Goal: Task Accomplishment & Management: Complete application form

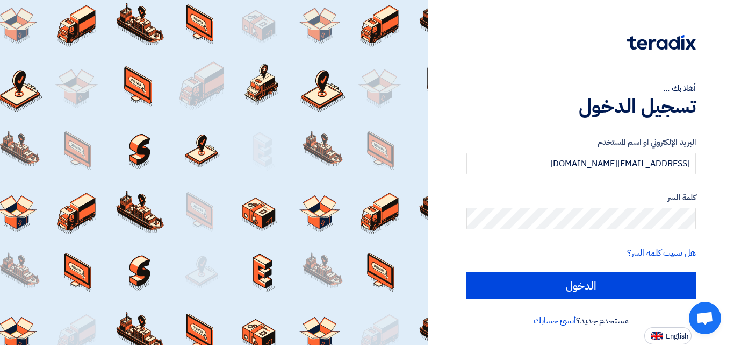
click at [467, 272] on input "الدخول" at bounding box center [582, 285] width 230 height 27
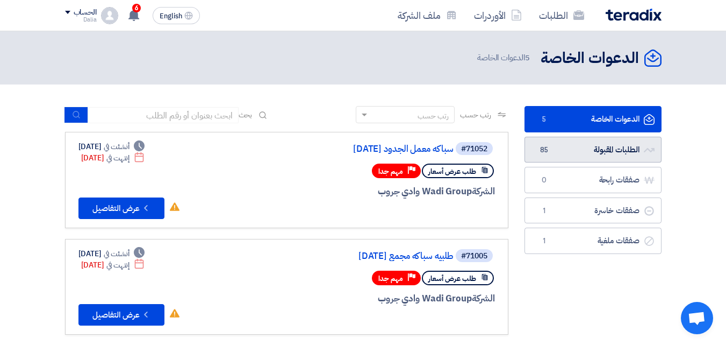
click at [617, 149] on link "الطلبات المقبولة الطلبات المقبولة 85" at bounding box center [593, 150] width 137 height 26
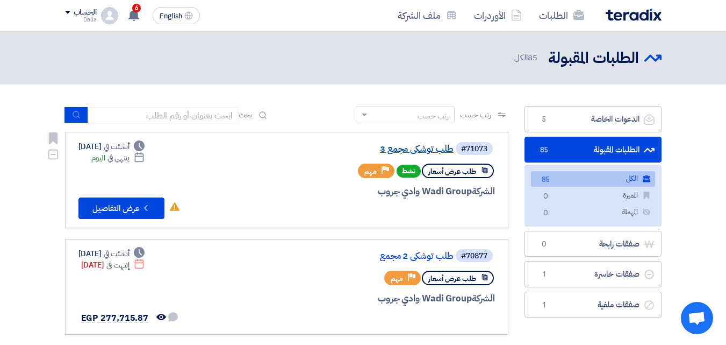
click at [436, 150] on link "طلب توشكي مجمع 3" at bounding box center [346, 149] width 215 height 10
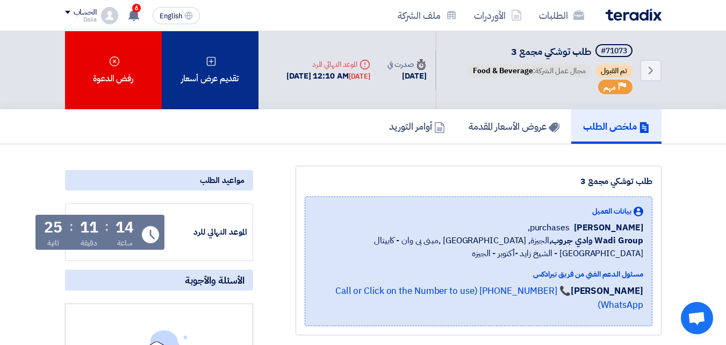
click at [234, 55] on div "تقديم عرض أسعار" at bounding box center [210, 70] width 97 height 78
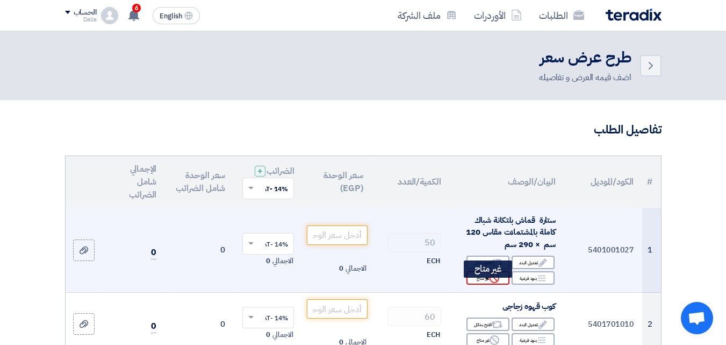
click at [483, 284] on div "Reject غير متاح" at bounding box center [488, 277] width 43 height 13
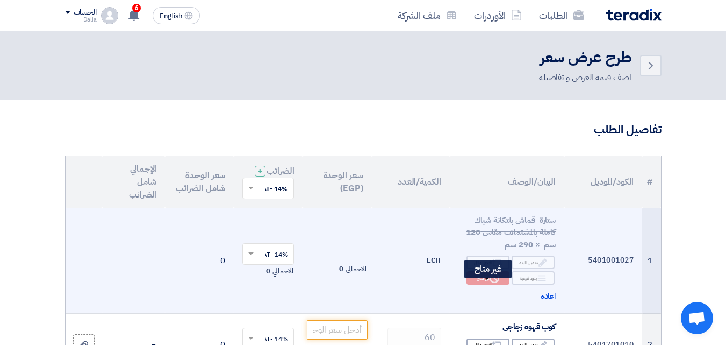
scroll to position [107, 0]
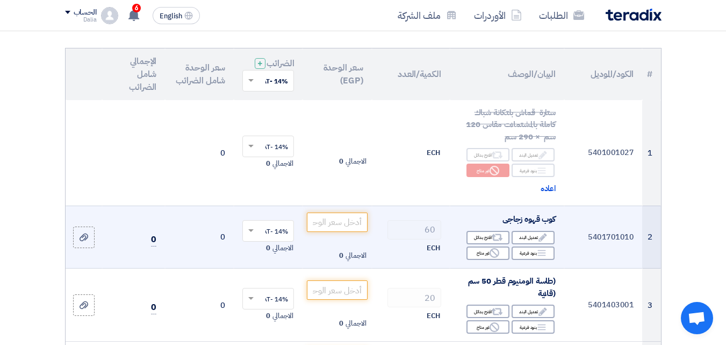
click at [339, 242] on td "الاجمالي 0" at bounding box center [337, 236] width 69 height 63
click at [344, 229] on input "number" at bounding box center [337, 221] width 60 height 19
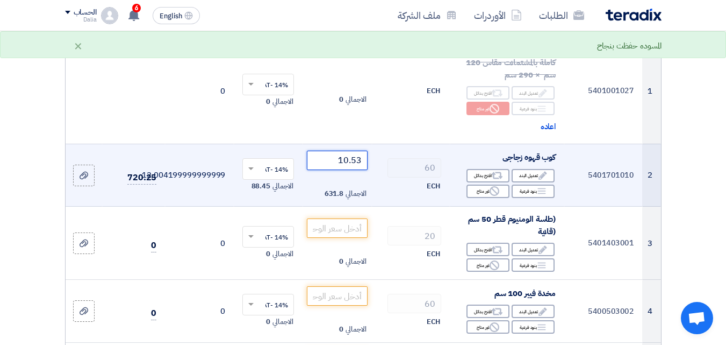
scroll to position [215, 0]
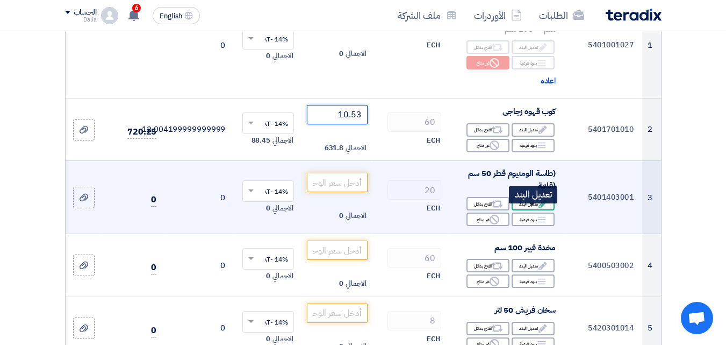
type input "10.53"
click at [520, 210] on div "Edit تعديل البند" at bounding box center [533, 203] width 43 height 13
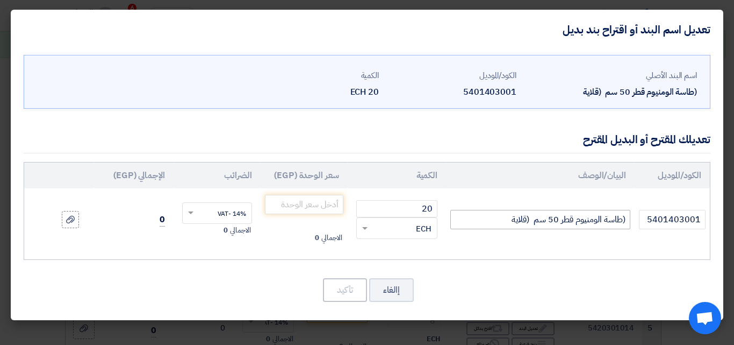
click at [492, 220] on input "(طاسة الومنيوم قطر 50 سم (قلاية" at bounding box center [540, 219] width 180 height 19
drag, startPoint x: 503, startPoint y: 219, endPoint x: 478, endPoint y: 221, distance: 24.8
click at [478, 221] on input "(طاسة الومنيوم قطر 50 سم (قلاية - f],k d]" at bounding box center [540, 219] width 180 height 19
type input "(طاسة الومنيوم قطر 50 سم (قلاية - بدون يد"
click at [278, 202] on input "number" at bounding box center [304, 204] width 78 height 19
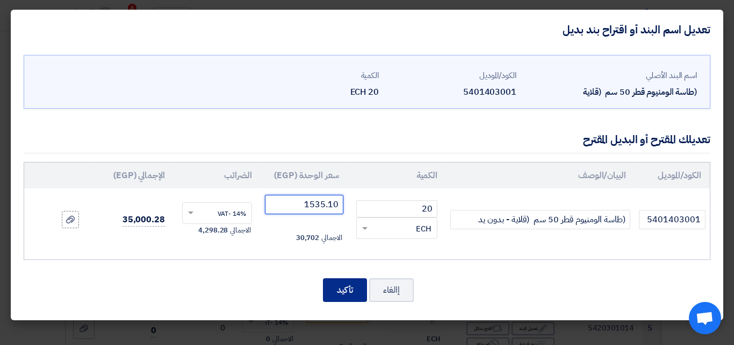
type input "1535.10"
click at [354, 298] on button "تأكيد" at bounding box center [345, 290] width 44 height 24
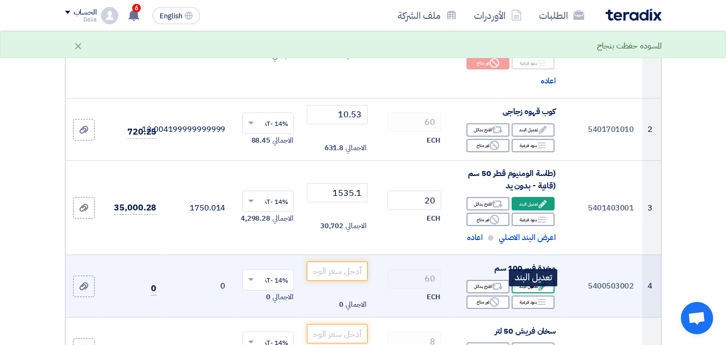
click at [536, 291] on div "Edit تعديل البند" at bounding box center [533, 285] width 43 height 13
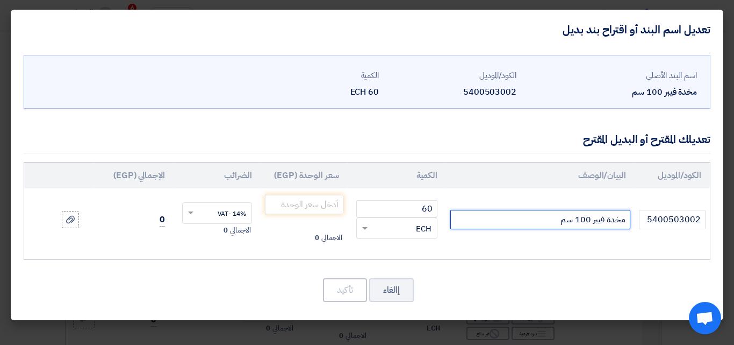
click at [601, 222] on input "مخدة فيبر 100 سم" at bounding box center [540, 219] width 180 height 19
type input "مخدة فايبر 100 سم"
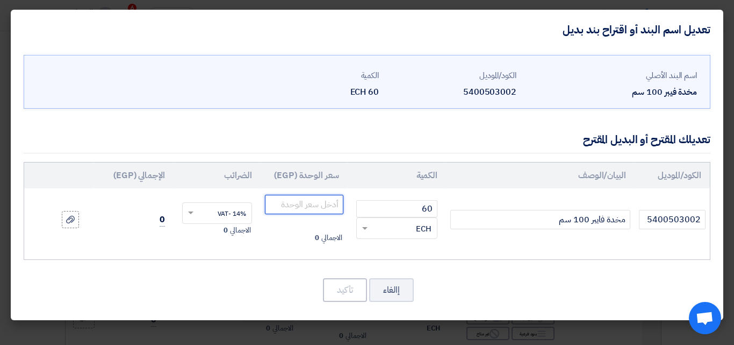
click at [312, 205] on input "number" at bounding box center [304, 204] width 78 height 19
type input "162.30"
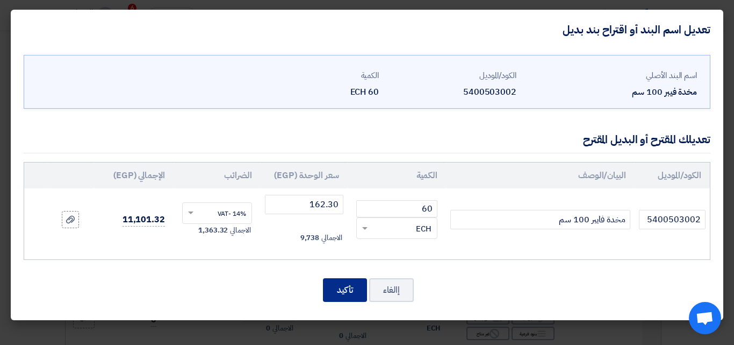
drag, startPoint x: 332, startPoint y: 286, endPoint x: 333, endPoint y: 274, distance: 12.4
click at [333, 286] on button "تأكيد" at bounding box center [345, 290] width 44 height 24
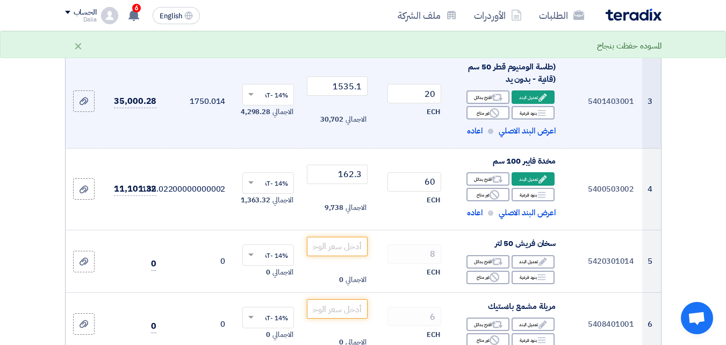
scroll to position [322, 0]
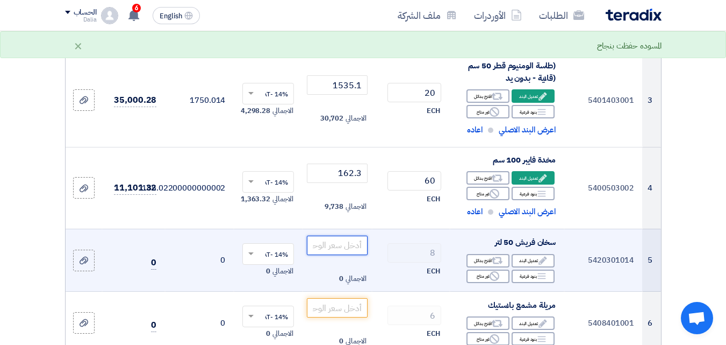
click at [341, 255] on input "number" at bounding box center [337, 244] width 60 height 19
drag, startPoint x: 352, startPoint y: 256, endPoint x: 347, endPoint y: 256, distance: 5.4
click at [347, 255] on input "3014" at bounding box center [337, 244] width 60 height 19
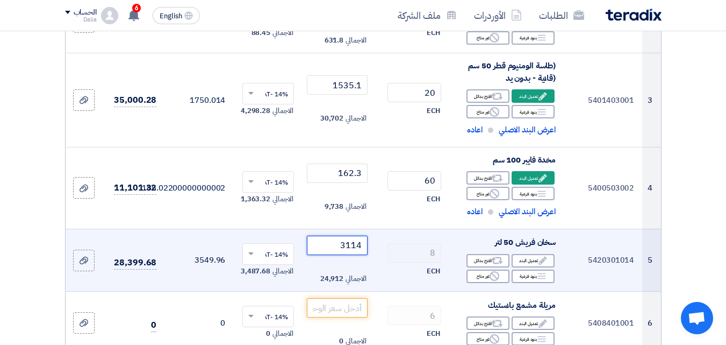
click at [363, 255] on input "3114" at bounding box center [337, 244] width 60 height 19
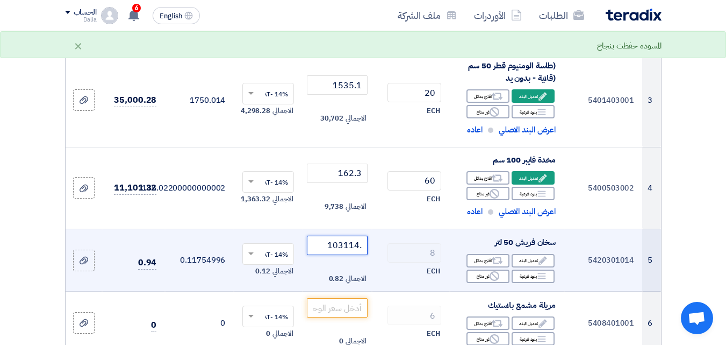
drag, startPoint x: 325, startPoint y: 253, endPoint x: 379, endPoint y: 250, distance: 54.3
click at [379, 250] on tr "5 5420301014 سخان فريش 50 لتر Edit تعديل البند Alternative اقترح بدائل Breakdow…" at bounding box center [364, 259] width 596 height 63
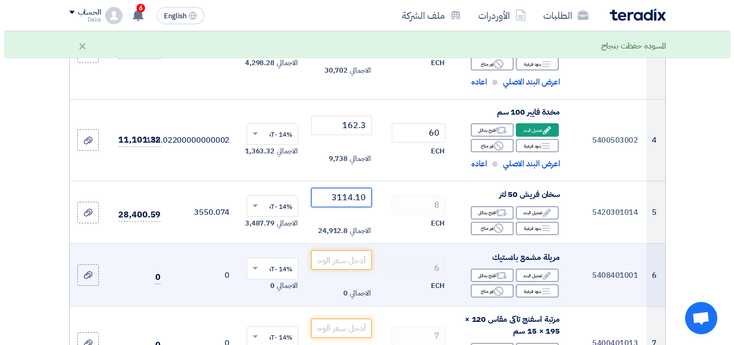
scroll to position [430, 0]
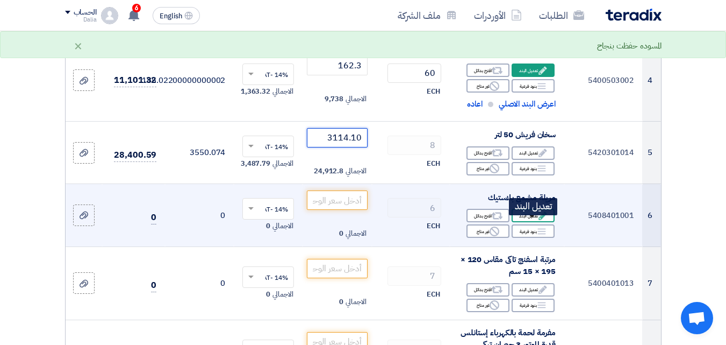
type input "3114.10"
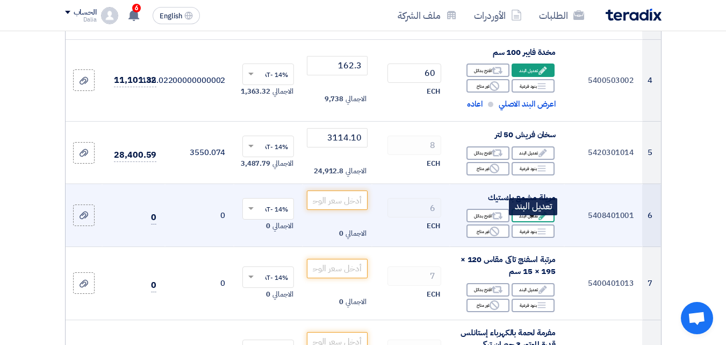
click at [522, 222] on div "Edit تعديل البند" at bounding box center [533, 215] width 43 height 13
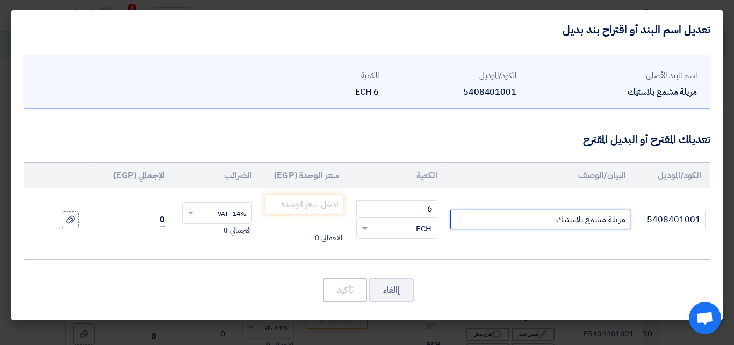
drag, startPoint x: 554, startPoint y: 224, endPoint x: 600, endPoint y: 230, distance: 46.6
click at [584, 225] on input "مريلة مشمع بلاستيك" at bounding box center [540, 219] width 180 height 19
click at [601, 230] on td "مريلة مشمع بلاستيك" at bounding box center [540, 219] width 189 height 62
drag, startPoint x: 607, startPoint y: 219, endPoint x: 548, endPoint y: 217, distance: 59.2
click at [548, 217] on input "مريلة مشمع بلاستيك" at bounding box center [540, 219] width 180 height 19
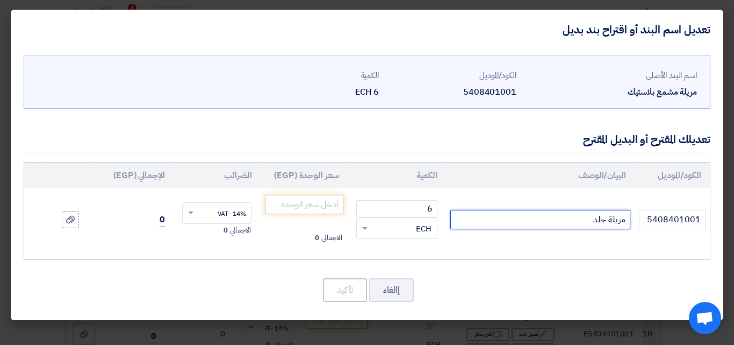
type input "مريلة جلد"
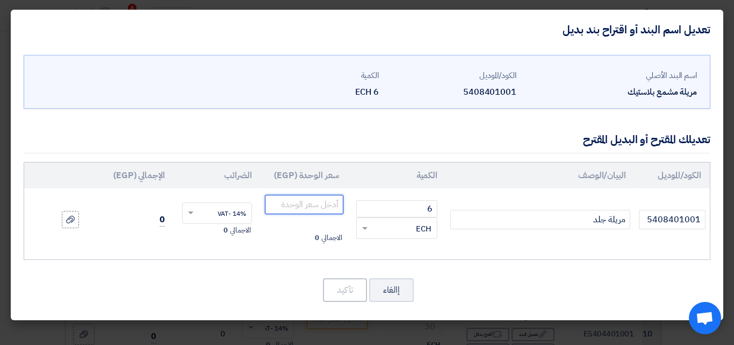
click at [318, 210] on input "number" at bounding box center [304, 204] width 78 height 19
type input "122.81"
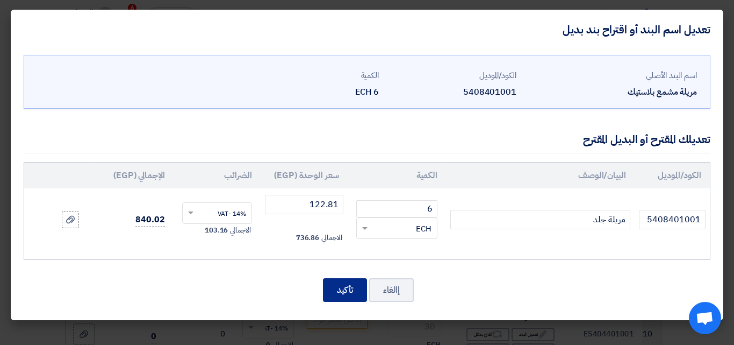
click at [334, 278] on button "تأكيد" at bounding box center [345, 290] width 44 height 24
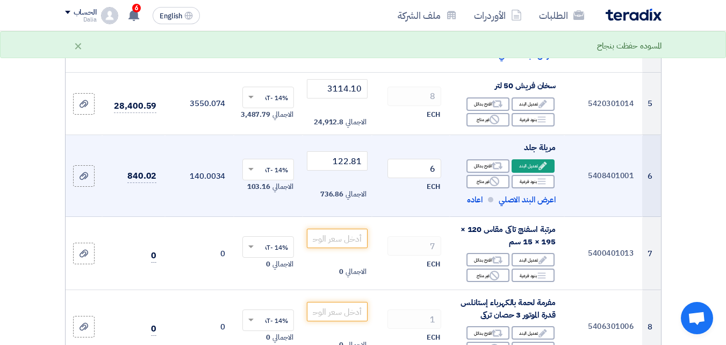
scroll to position [498, 0]
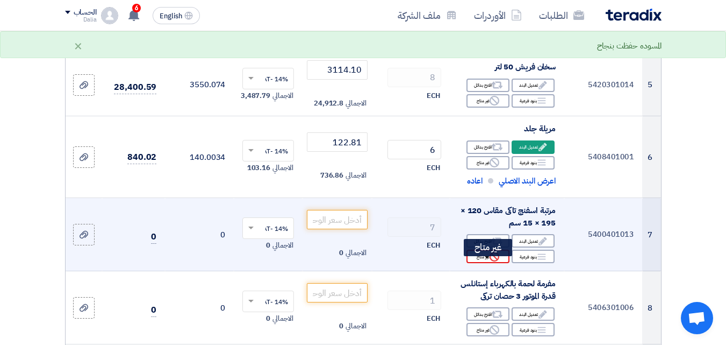
click at [499, 261] on use at bounding box center [495, 257] width 10 height 10
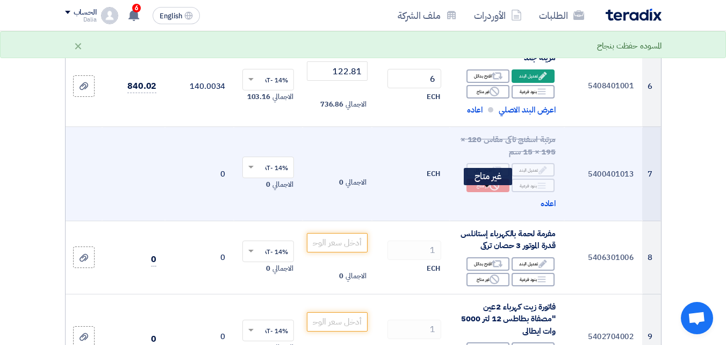
scroll to position [659, 0]
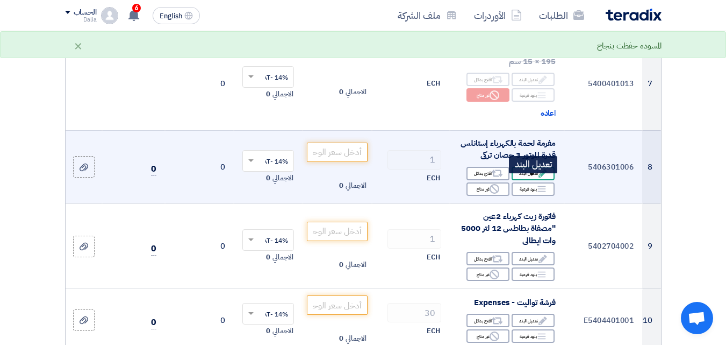
click at [528, 180] on div "Edit تعديل البند" at bounding box center [533, 173] width 43 height 13
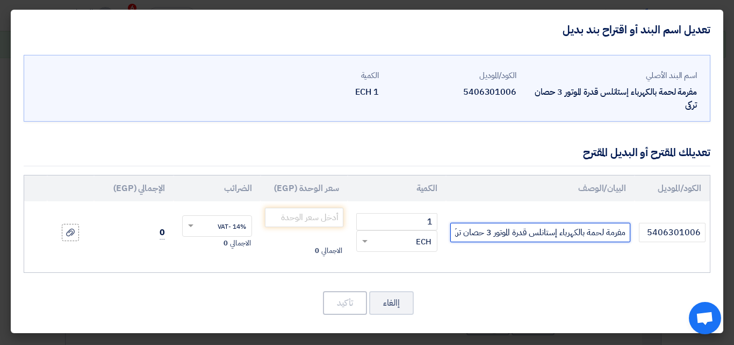
scroll to position [0, -6]
drag, startPoint x: 460, startPoint y: 233, endPoint x: 450, endPoint y: 233, distance: 9.7
click at [450, 233] on td "مفرمة لحمة بالكهرباء إستانلس قدرة الموتور 3 حصان تركى" at bounding box center [540, 232] width 189 height 62
type input "مفرمة لحمة بالكهرباء إستانلس قدرة الموتور 3 حصان صناعة ايطالي"
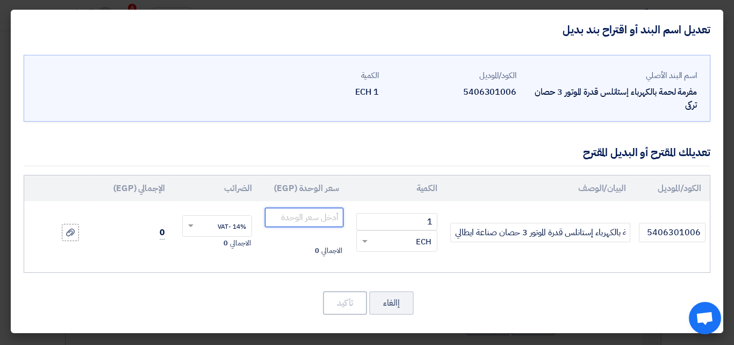
click at [297, 221] on input "number" at bounding box center [304, 216] width 78 height 19
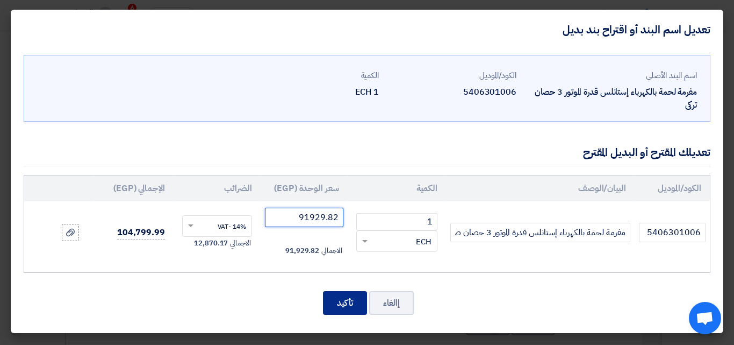
type input "91929.82"
click at [353, 295] on button "تأكيد" at bounding box center [345, 303] width 44 height 24
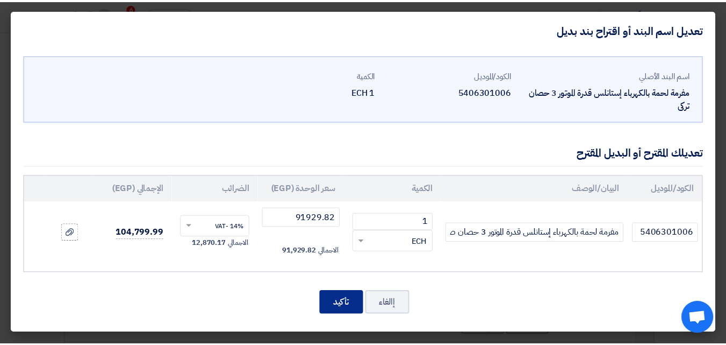
scroll to position [741, 0]
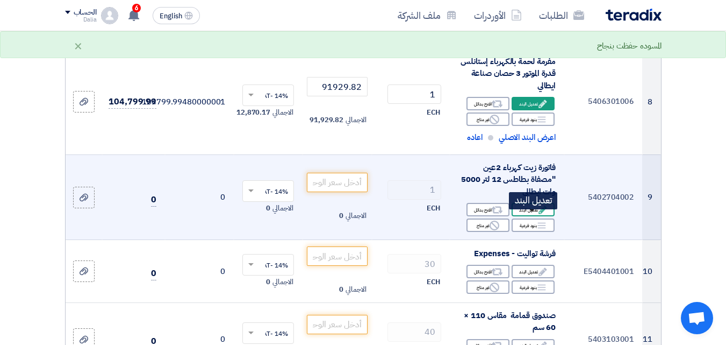
click at [527, 215] on div "Edit تعديل البند" at bounding box center [533, 209] width 43 height 13
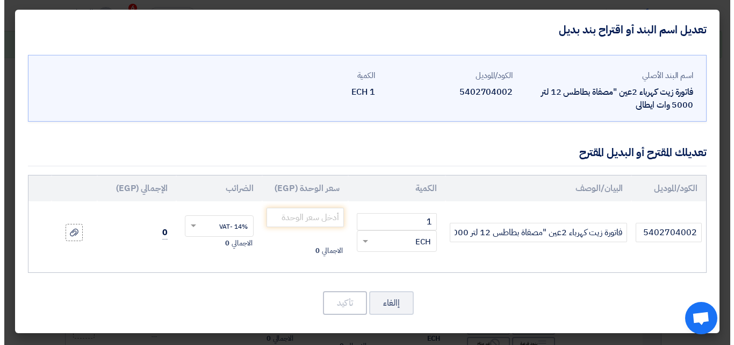
scroll to position [483, 0]
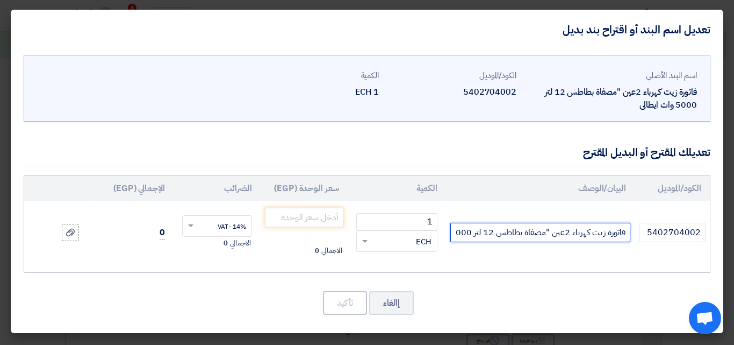
drag, startPoint x: 623, startPoint y: 232, endPoint x: 494, endPoint y: 235, distance: 129.0
click at [494, 235] on input "فاتورة زيت كهرباء 2عين "مصفاة بطاطس 12 لتر 5000 وات ايطالى" at bounding box center [540, 232] width 180 height 19
click at [492, 235] on input "فاتورة زيت كهرباء 2عين "مصفاة بطاطس 12 لتر 5000 وات ايطالى" at bounding box center [540, 232] width 180 height 19
click at [491, 235] on input "فاتورة زيت كهرباء 2عين "مصفاة بطاطس 12 لتر 5000 وات ايطالى" at bounding box center [540, 232] width 180 height 19
click at [497, 232] on input "فاتورة زيت كهرباء 2عين "مصفاة بطاطس 12 لتر 5000 وات ايطالى" at bounding box center [540, 232] width 180 height 19
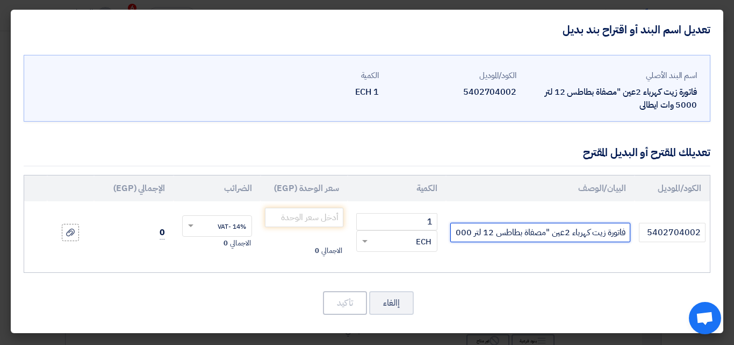
click at [487, 235] on input "فاتورة زيت كهرباء 2عين "مصفاة بطاطس 12 لتر 5000 وات ايطالى" at bounding box center [540, 232] width 180 height 19
drag, startPoint x: 472, startPoint y: 233, endPoint x: 501, endPoint y: 235, distance: 29.1
click at [501, 235] on input "فاتورة زيت كهرباء 2عين "مصفاة بطاطس 13 لتر 5000 وات ايطالى" at bounding box center [540, 232] width 180 height 19
drag, startPoint x: 491, startPoint y: 228, endPoint x: 490, endPoint y: 221, distance: 7.2
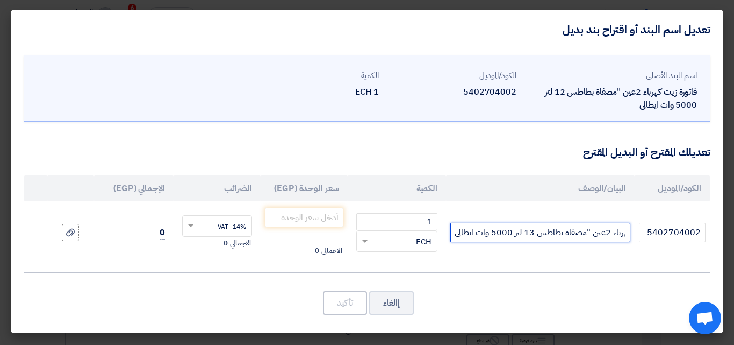
click at [512, 226] on input "فاتورة زيت كهرباء 2عين "مصفاة بطاطس 13 لتر 5000 وات ايطالى" at bounding box center [540, 232] width 180 height 19
drag, startPoint x: 458, startPoint y: 233, endPoint x: 451, endPoint y: 234, distance: 7.1
click at [451, 234] on input "فاتورة زيت كهرباء 2عين "مصفاة بطاطس 13 لتر 4500 وات ايطالى" at bounding box center [540, 232] width 180 height 19
type input "فاتورة زيت كهرباء 2عين "مصفاة بطاطس 13 لتر 4500 وات صيني"
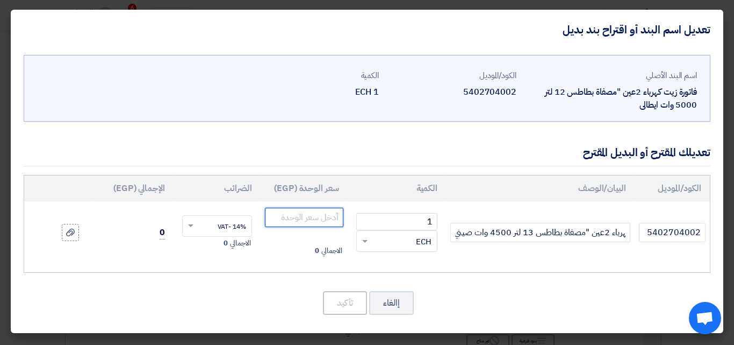
click at [293, 217] on input "number" at bounding box center [304, 216] width 78 height 19
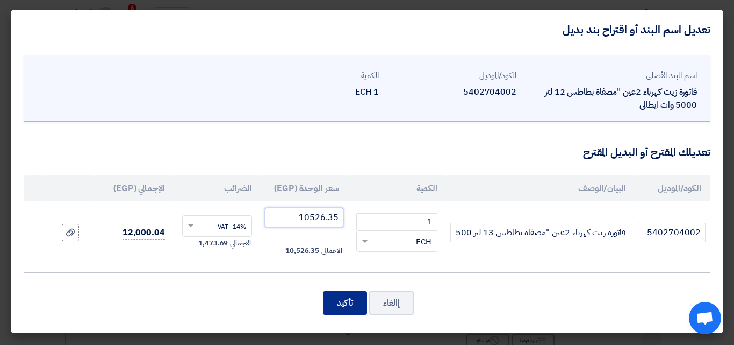
type input "10526.35"
click at [338, 298] on button "تأكيد" at bounding box center [345, 303] width 44 height 24
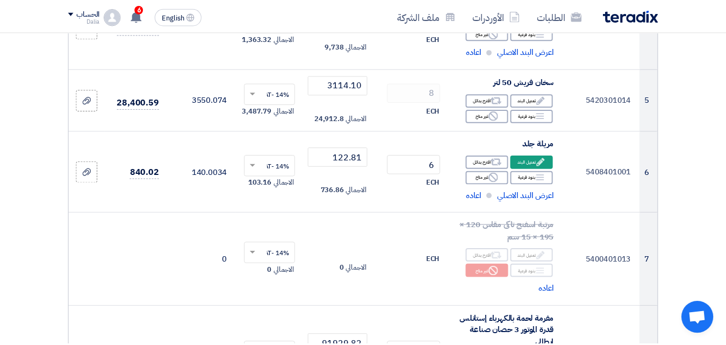
scroll to position [741, 0]
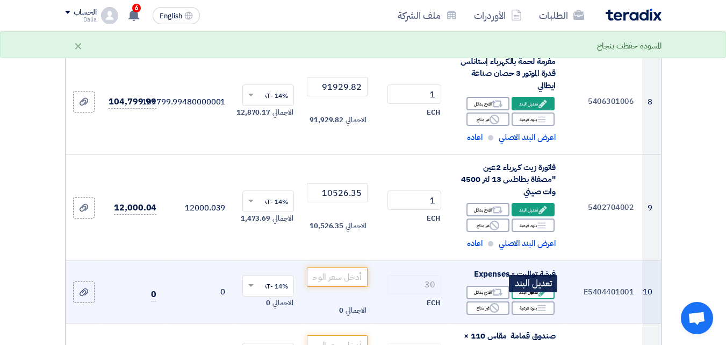
click at [549, 299] on div "Edit تعديل البند" at bounding box center [533, 291] width 43 height 13
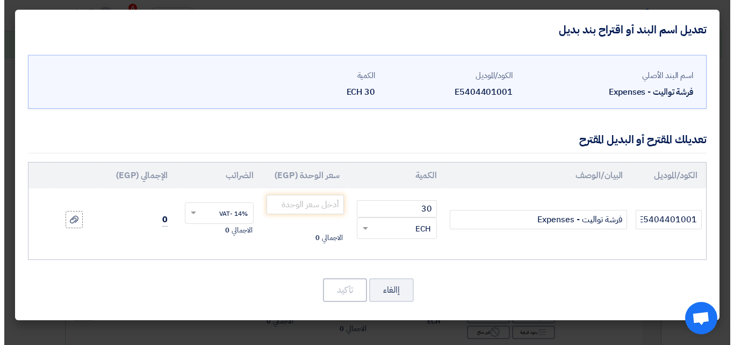
scroll to position [483, 0]
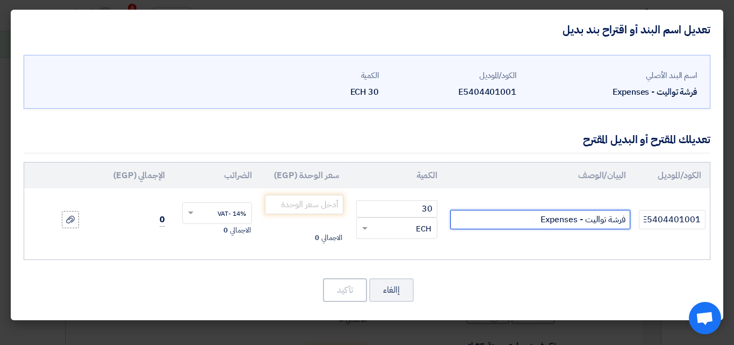
drag, startPoint x: 578, startPoint y: 219, endPoint x: 524, endPoint y: 223, distance: 54.5
click at [524, 223] on input "فرشة تواليت - Expenses" at bounding box center [540, 219] width 180 height 19
type input "فرشة تواليت - الهلال والنجمة"
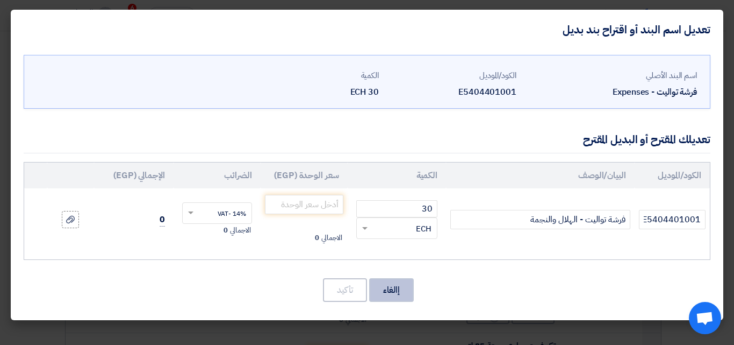
click at [377, 293] on button "إالغاء" at bounding box center [391, 290] width 45 height 24
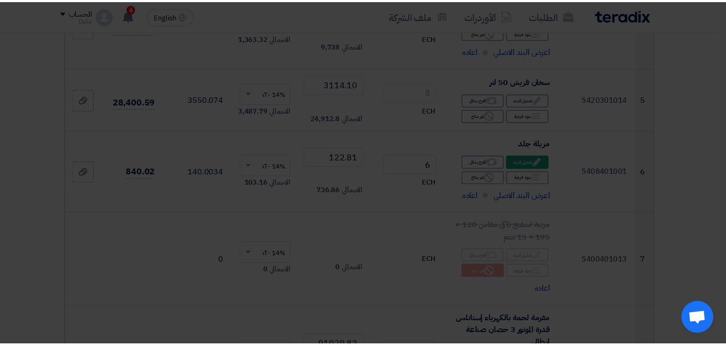
scroll to position [741, 0]
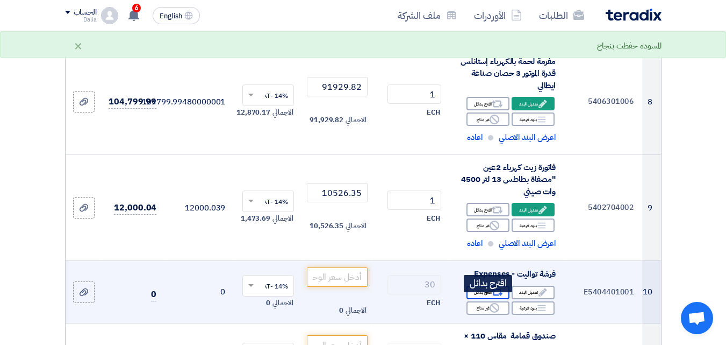
click at [493, 296] on use at bounding box center [497, 292] width 11 height 7
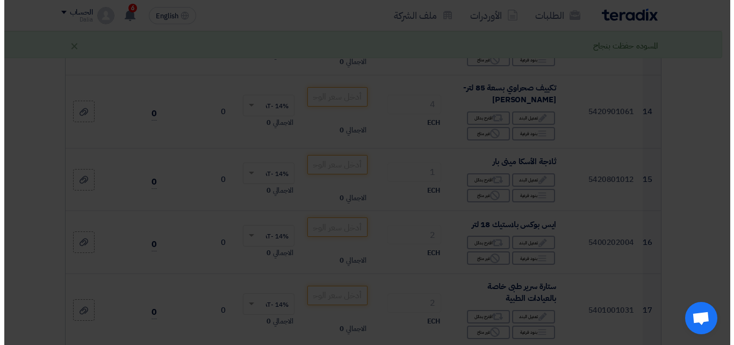
scroll to position [483, 0]
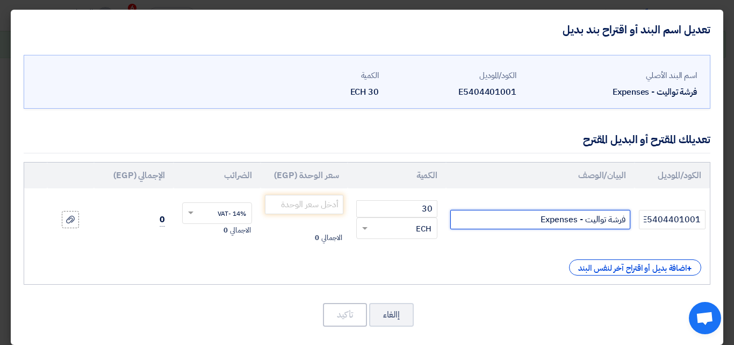
drag, startPoint x: 577, startPoint y: 219, endPoint x: 530, endPoint y: 221, distance: 47.3
click at [530, 221] on input "فرشة تواليت - Expenses" at bounding box center [540, 219] width 180 height 19
type input "فرشة تواليت - الهلال والنجمة بدون قاعدة"
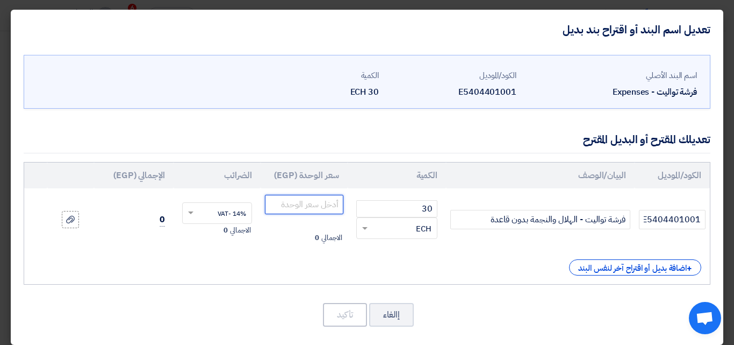
click at [311, 204] on input "number" at bounding box center [304, 204] width 78 height 19
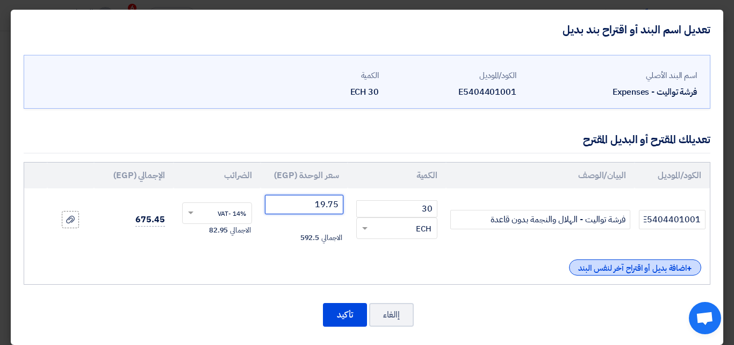
type input "19.75"
click at [618, 270] on div "+ اضافة بديل أو اقتراح آخر لنفس البند" at bounding box center [635, 267] width 132 height 16
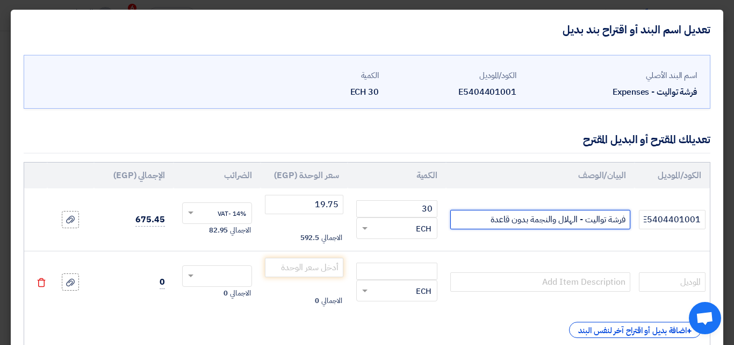
drag, startPoint x: 628, startPoint y: 218, endPoint x: 530, endPoint y: 218, distance: 97.3
click at [530, 218] on input "فرشة تواليت - الهلال والنجمة بدون قاعدة" at bounding box center [540, 219] width 180 height 19
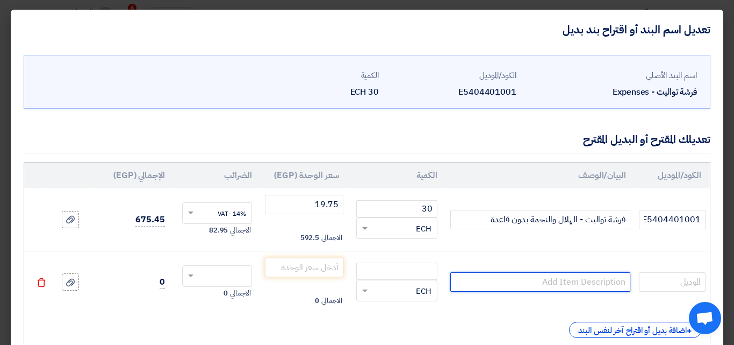
paste input "فرشة تواليت - الهلال والنجمة"
type input "فرشة تواليت - الهلال والنجمة بالقاعدة"
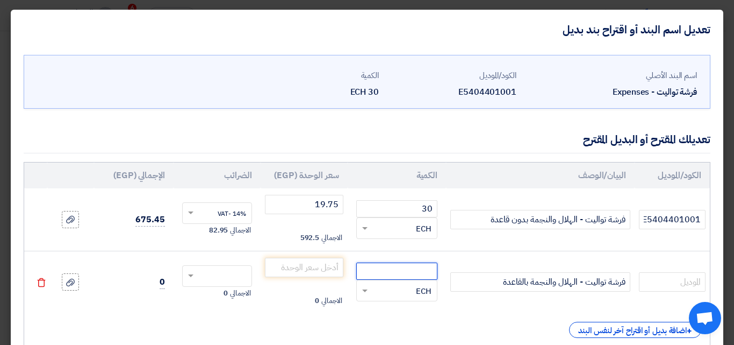
click at [424, 273] on input "number" at bounding box center [396, 270] width 81 height 17
type input "1"
click at [317, 266] on input "number" at bounding box center [304, 266] width 78 height 19
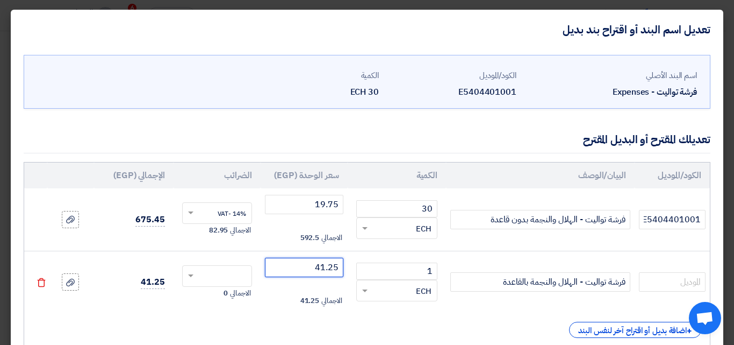
type input "41.25"
click at [196, 272] on span at bounding box center [189, 276] width 13 height 10
click at [242, 296] on span "14% -VAT" at bounding box center [232, 296] width 28 height 10
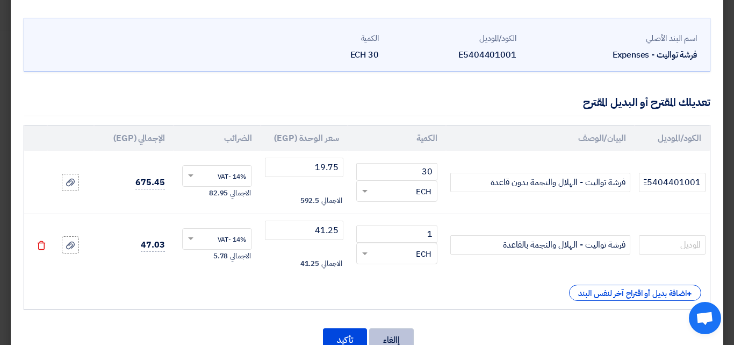
scroll to position [72, 0]
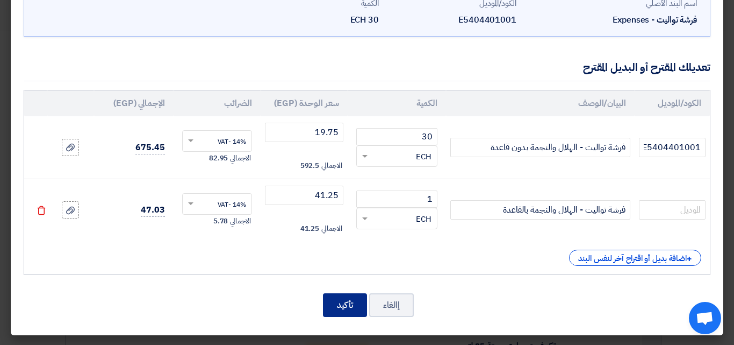
click at [347, 304] on button "تأكيد" at bounding box center [345, 305] width 44 height 24
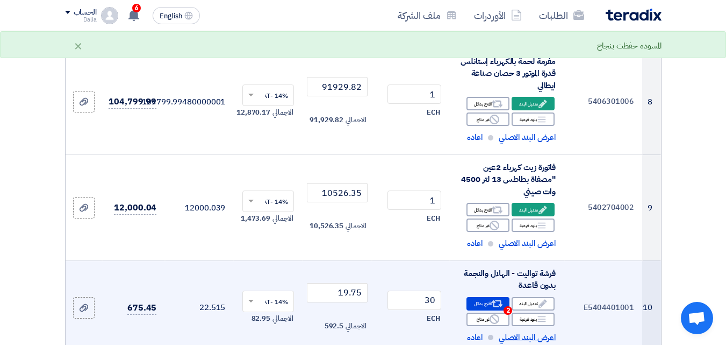
scroll to position [848, 0]
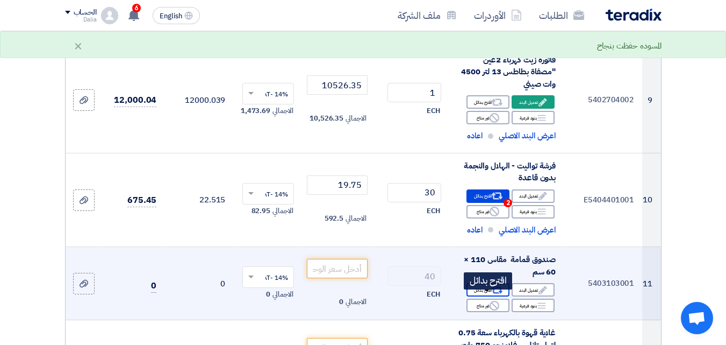
click at [486, 296] on div "Alternative اقترح بدائل" at bounding box center [488, 289] width 43 height 13
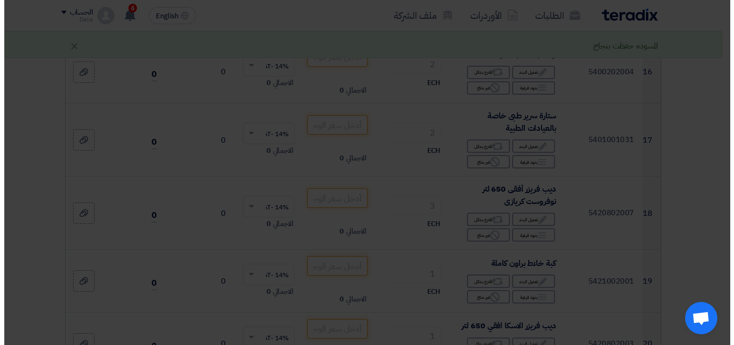
scroll to position [591, 0]
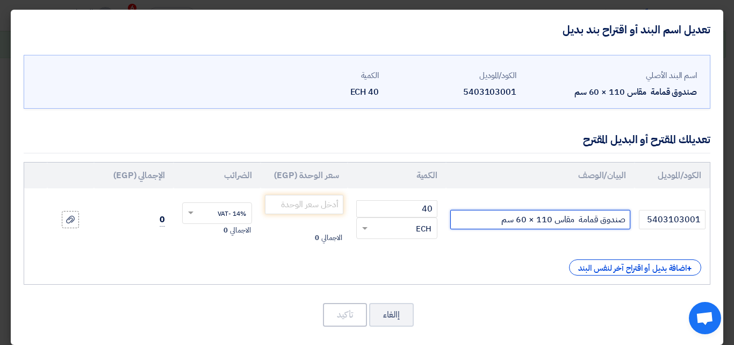
drag, startPoint x: 552, startPoint y: 217, endPoint x: 491, endPoint y: 228, distance: 62.3
click at [491, 228] on input "صندوق قمامة مقاس 110 × 60 سم" at bounding box center [540, 219] width 180 height 19
type input "صندوق قمامة مقاس 60 لتر الهلال والنجمة"
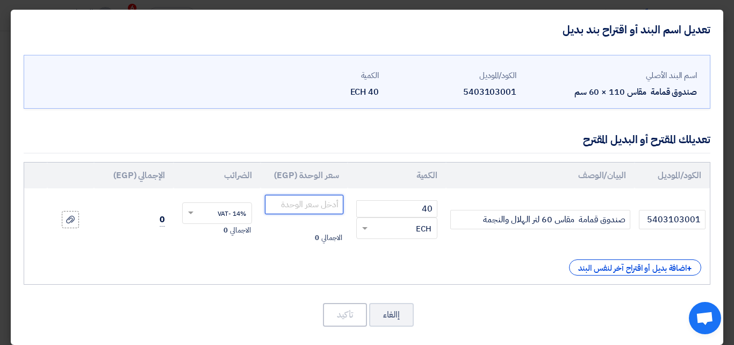
click at [307, 205] on input "number" at bounding box center [304, 204] width 78 height 19
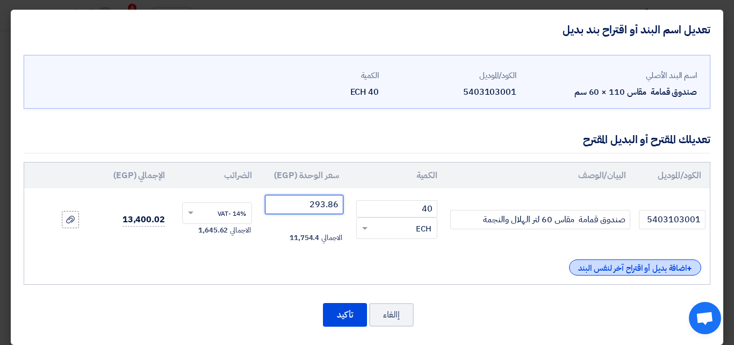
type input "293.86"
click at [601, 266] on div "+ اضافة بديل أو اقتراح آخر لنفس البند" at bounding box center [635, 267] width 132 height 16
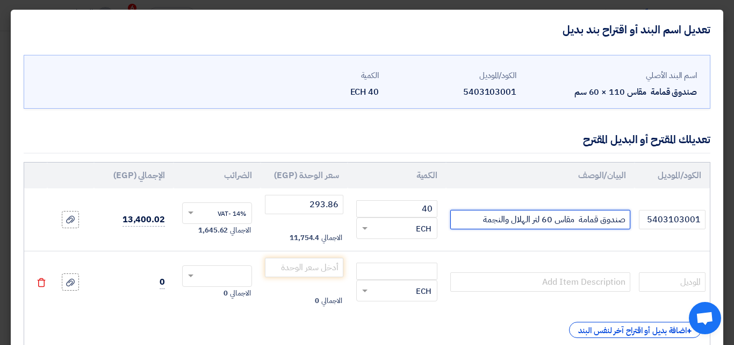
drag, startPoint x: 627, startPoint y: 222, endPoint x: 486, endPoint y: 214, distance: 140.5
click at [472, 224] on input "صندوق قمامة مقاس 60 لتر الهلال والنجمة" at bounding box center [540, 219] width 180 height 19
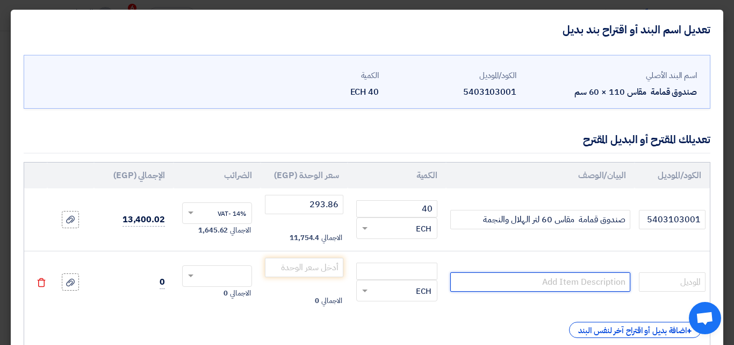
paste input "صندوق قمامة مقاس 60 لتر الهلال والنجمة"
drag, startPoint x: 543, startPoint y: 281, endPoint x: 553, endPoint y: 279, distance: 9.8
click at [553, 279] on input "صندوق قمامة مقاس 60 لتر الهلال والنجمة" at bounding box center [540, 281] width 180 height 19
type input "صندوق قمامة مقاس 120 لتر الهلال والنجمة"
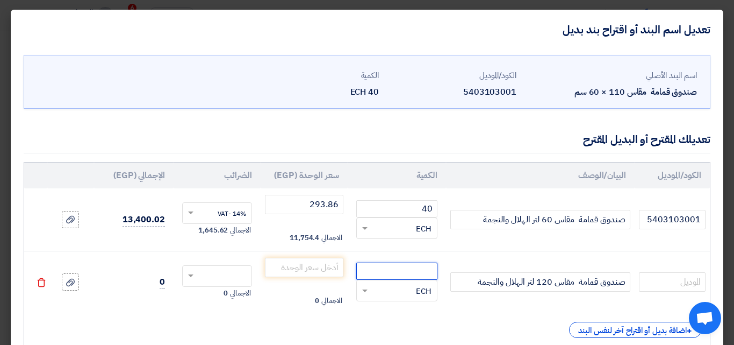
click at [421, 274] on input "number" at bounding box center [396, 270] width 81 height 17
type input "1"
click at [296, 270] on input "number" at bounding box center [304, 266] width 78 height 19
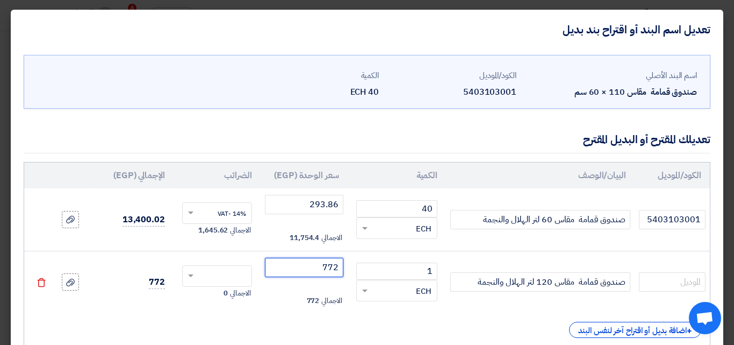
click at [198, 270] on div at bounding box center [217, 275] width 69 height 17
type input "772"
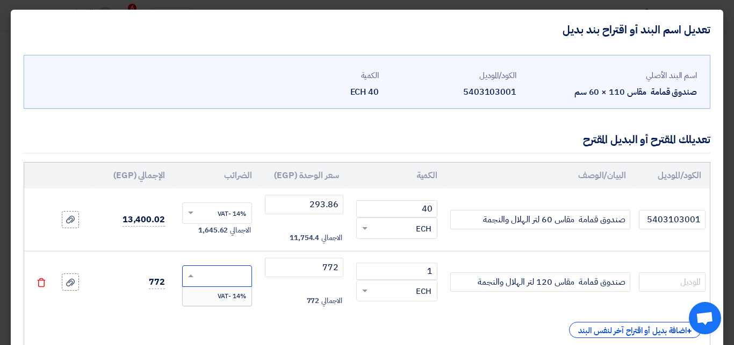
click at [230, 296] on span "14% -VAT" at bounding box center [232, 296] width 28 height 10
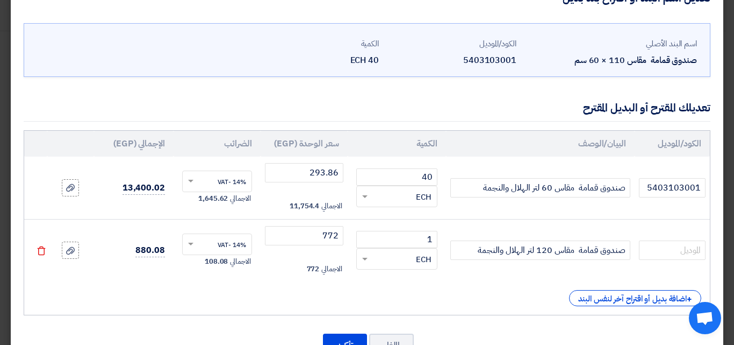
scroll to position [72, 0]
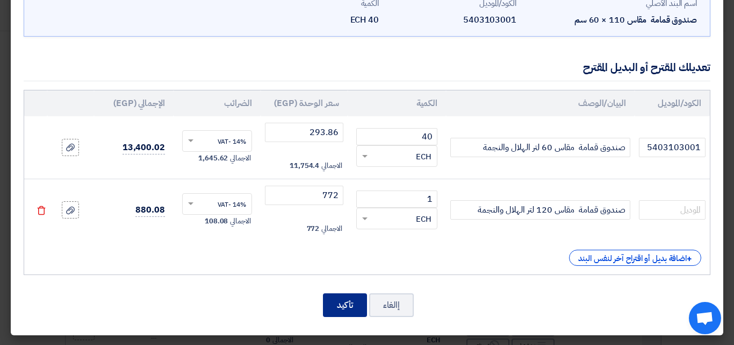
click at [355, 307] on button "تأكيد" at bounding box center [345, 305] width 44 height 24
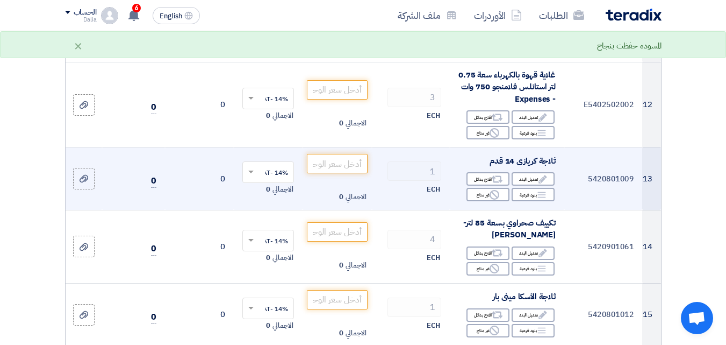
scroll to position [1046, 0]
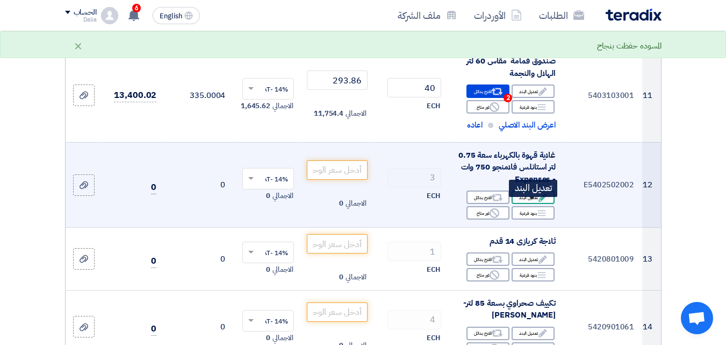
click at [528, 204] on div "Edit تعديل البند" at bounding box center [533, 196] width 43 height 13
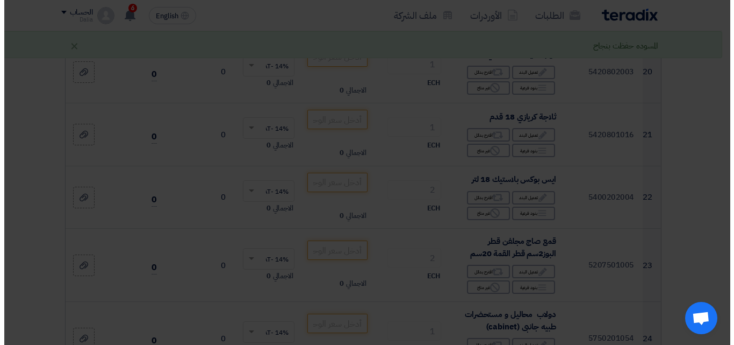
scroll to position [578, 0]
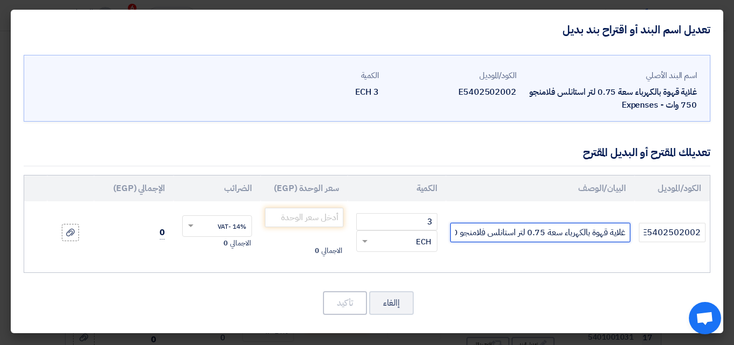
drag, startPoint x: 544, startPoint y: 231, endPoint x: 536, endPoint y: 231, distance: 8.6
click at [536, 231] on input "غلاية قهوة بالكهرباء سعة 0.75 لتر استانلس فلامنجو 750 وات - Expenses" at bounding box center [540, 232] width 180 height 19
drag, startPoint x: 485, startPoint y: 235, endPoint x: 530, endPoint y: 238, distance: 45.2
click at [530, 238] on input "غلاية قهوة بالكهرباء سعة 0.50 لتر استانلس فلامنجو 750 وات - Expenses" at bounding box center [540, 232] width 180 height 19
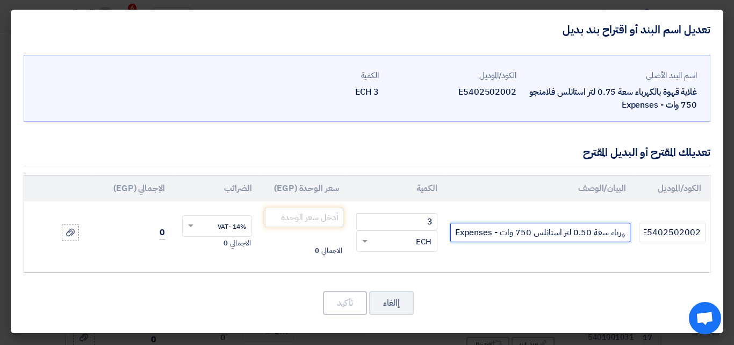
scroll to position [0, -46]
drag, startPoint x: 515, startPoint y: 235, endPoint x: 528, endPoint y: 233, distance: 12.7
click at [528, 233] on input "غلاية قهوة بالكهرباء سعة 0.50 لتر استانلس 750 وات - Expenses" at bounding box center [540, 232] width 180 height 19
drag, startPoint x: 482, startPoint y: 233, endPoint x: 454, endPoint y: 234, distance: 28.0
click at [454, 234] on input "غلاية قهوة بالكهرباء سعة 0.50 لتر استانلس 600 وات - Expenses" at bounding box center [540, 232] width 180 height 19
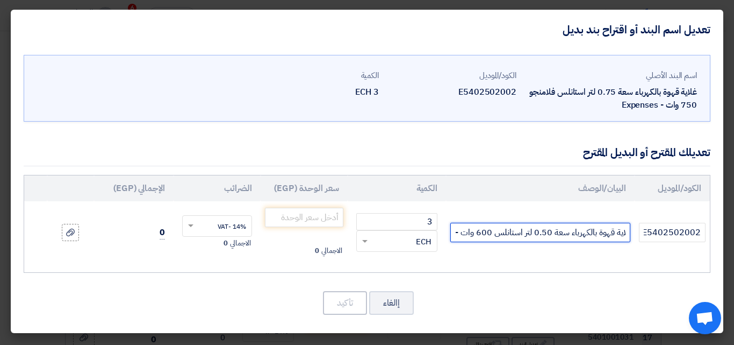
scroll to position [0, -9]
drag, startPoint x: 454, startPoint y: 236, endPoint x: 461, endPoint y: 231, distance: 8.4
click at [461, 231] on input "غلاية قهوة بالكهرباء سعة 0.50 لتر استانلس 600 وات -" at bounding box center [540, 232] width 180 height 19
type input "غلاية قهوة بالكهرباء سعة 0.50 لتر استانلس 600 وات"
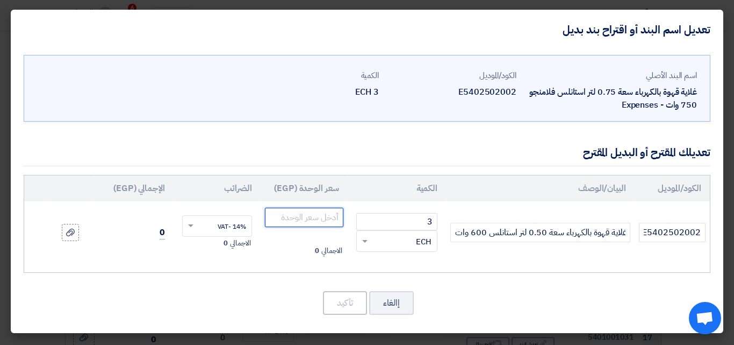
click at [305, 213] on input "number" at bounding box center [304, 216] width 78 height 19
drag, startPoint x: 305, startPoint y: 213, endPoint x: 359, endPoint y: 239, distance: 59.4
click at [305, 213] on input "number" at bounding box center [304, 216] width 78 height 19
type input "403.51"
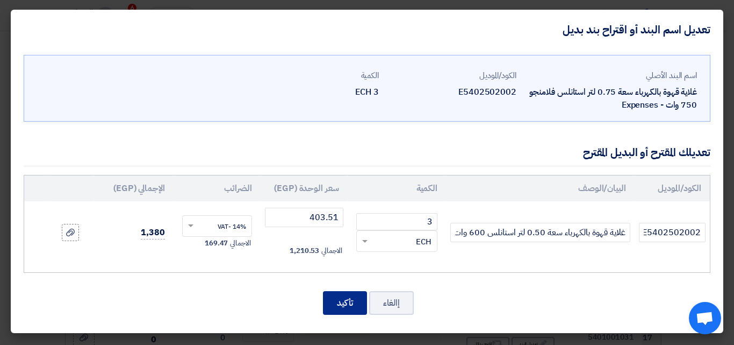
click at [329, 297] on button "تأكيد" at bounding box center [345, 303] width 44 height 24
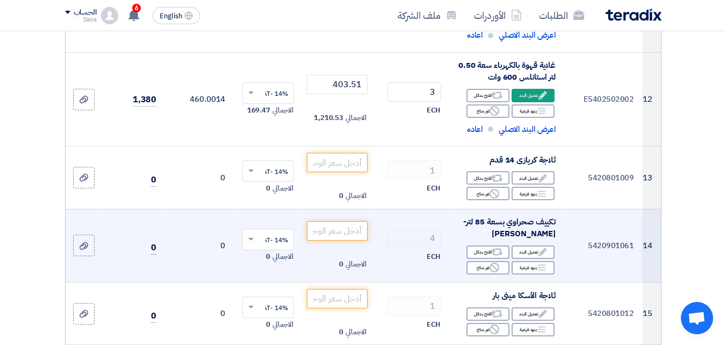
scroll to position [1127, 0]
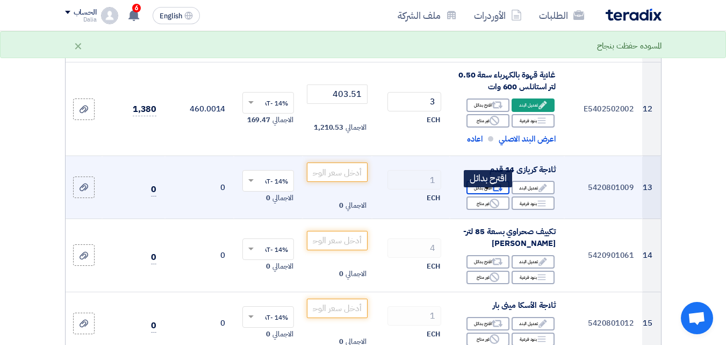
click at [500, 191] on use at bounding box center [497, 187] width 11 height 7
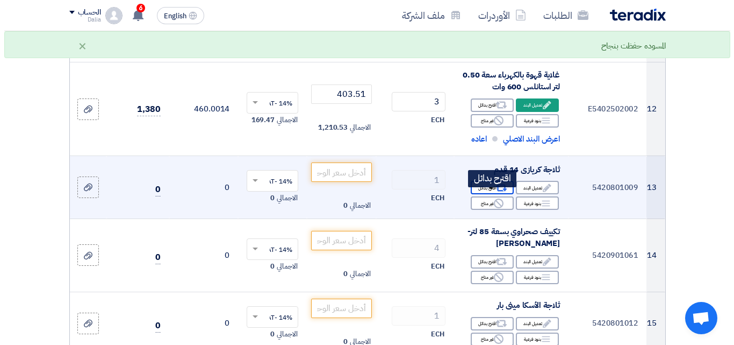
scroll to position [564, 0]
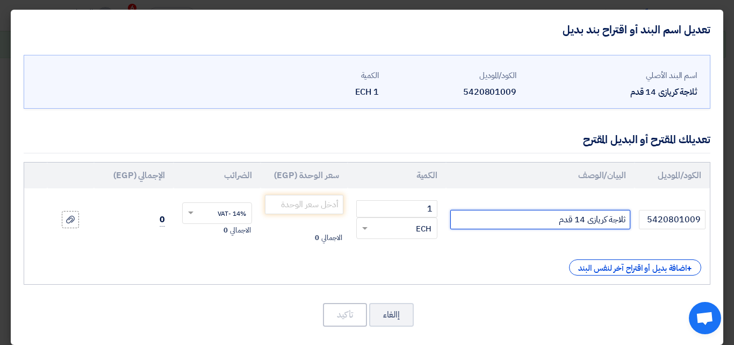
click at [540, 217] on input "ثلاجة كريازى 14 قدم" at bounding box center [540, 219] width 180 height 19
type input "ثلاجة كريازى 14 قدم ديفروست"
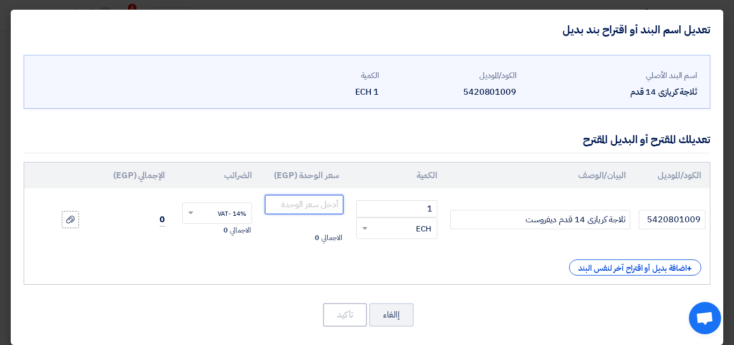
click at [304, 200] on input "number" at bounding box center [304, 204] width 78 height 19
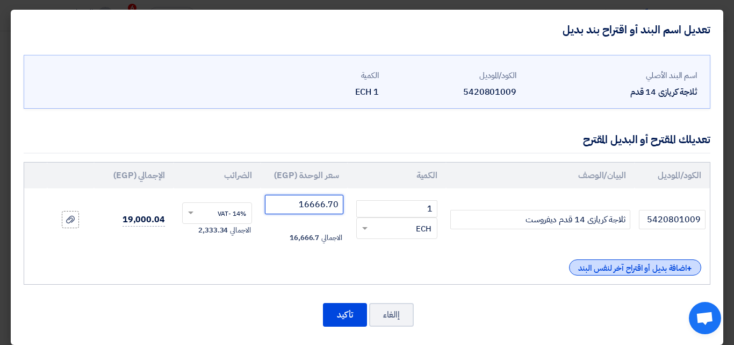
type input "16666.70"
click at [617, 271] on div "+ اضافة بديل أو اقتراح آخر لنفس البند" at bounding box center [635, 267] width 132 height 16
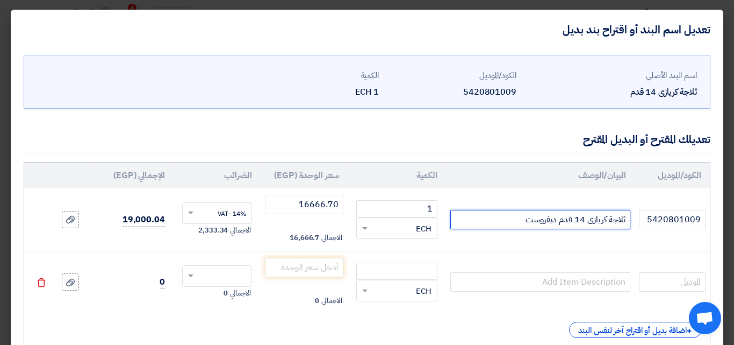
drag, startPoint x: 626, startPoint y: 220, endPoint x: 559, endPoint y: 221, distance: 66.7
click at [559, 221] on input "ثلاجة كريازى 14 قدم ديفروست" at bounding box center [540, 219] width 180 height 19
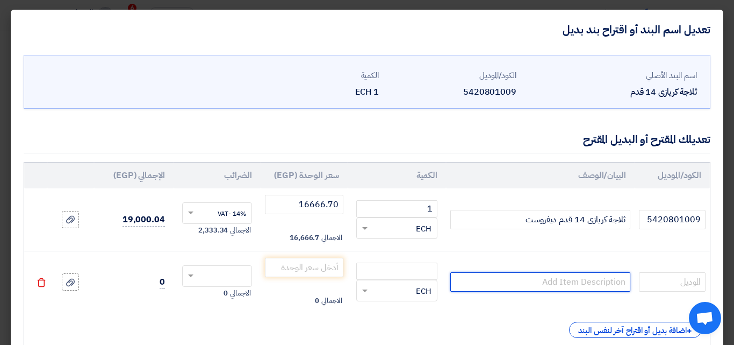
click at [576, 283] on input "text" at bounding box center [540, 281] width 180 height 19
paste input "ثلاجة كريازى 14 قدم"
type input "ثلاجة كريازى 14 قدم نوفروست"
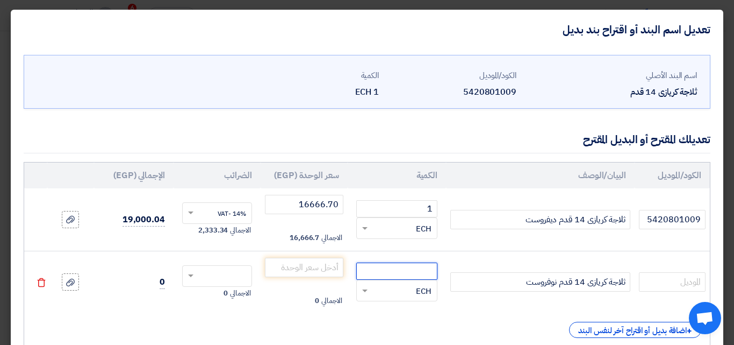
click at [408, 275] on input "number" at bounding box center [396, 270] width 81 height 17
type input "1"
click at [322, 264] on input "number" at bounding box center [304, 266] width 78 height 19
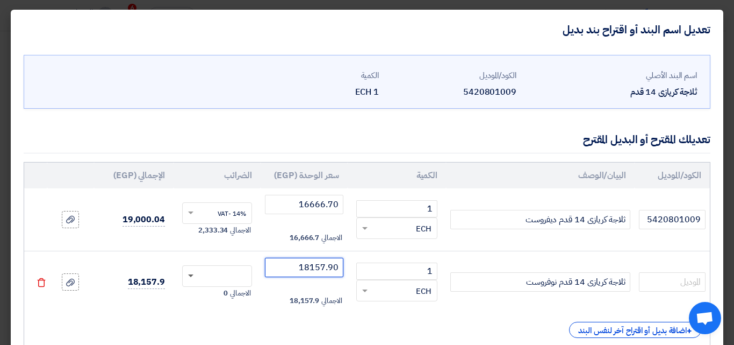
type input "18157.90"
click at [193, 275] on span at bounding box center [190, 276] width 5 height 4
click at [225, 298] on span "14% -VAT" at bounding box center [232, 296] width 28 height 10
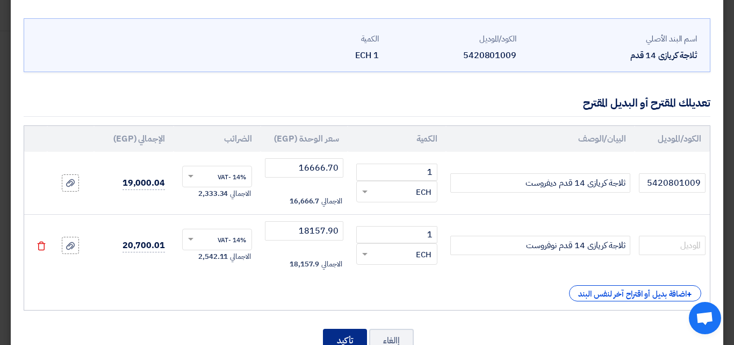
scroll to position [72, 0]
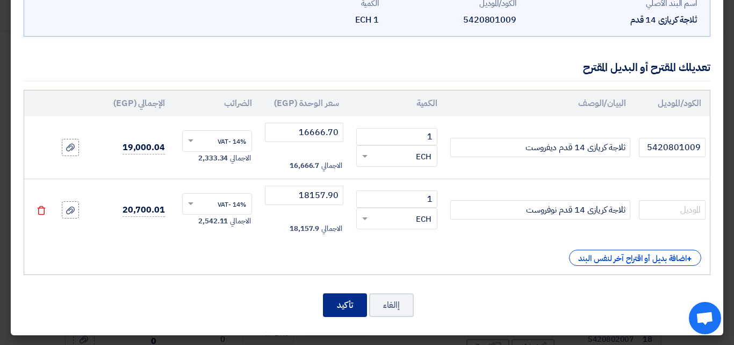
click at [342, 301] on button "تأكيد" at bounding box center [345, 305] width 44 height 24
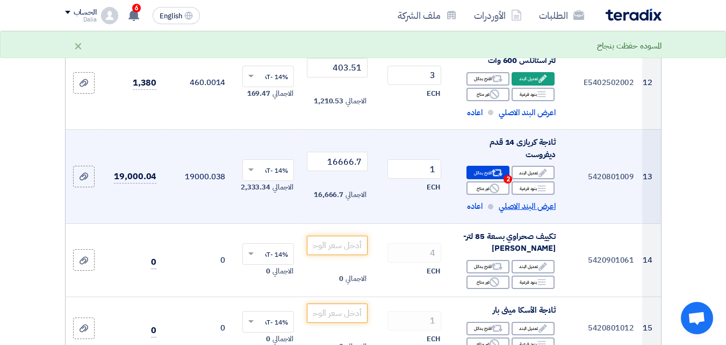
scroll to position [1207, 0]
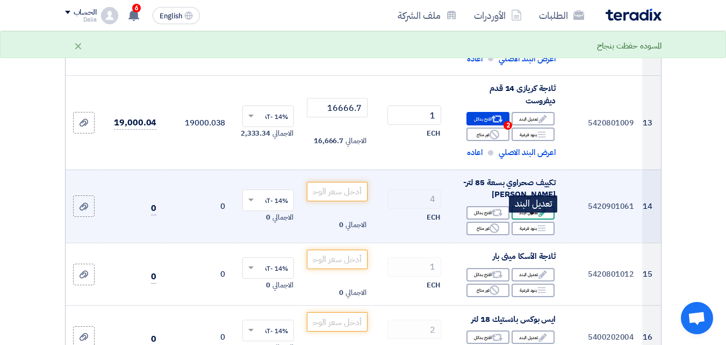
click at [533, 219] on div "Edit تعديل البند" at bounding box center [533, 212] width 43 height 13
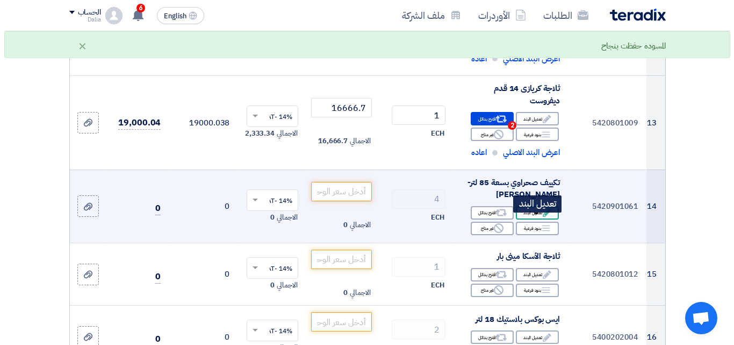
scroll to position [550, 0]
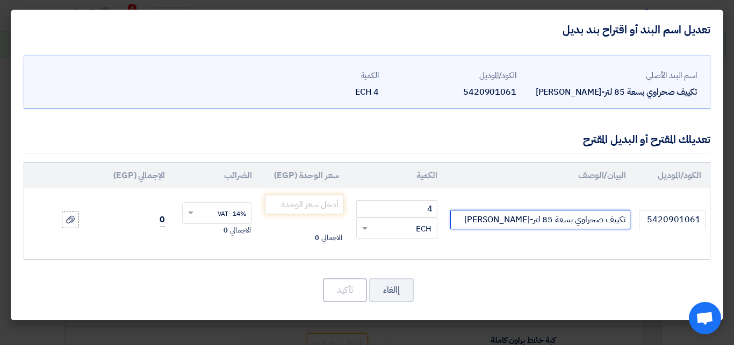
click at [553, 217] on input "تكييف صحراوي بسعة 85 لتر-[PERSON_NAME]" at bounding box center [540, 219] width 180 height 19
drag, startPoint x: 511, startPoint y: 218, endPoint x: 491, endPoint y: 222, distance: 20.2
click at [491, 223] on input "تكييف صحراوي بسعة 82 لتر-[PERSON_NAME]" at bounding box center [540, 219] width 180 height 19
type input "تكييف صحراوي بسعة 82 لتر-[PERSON_NAME]"
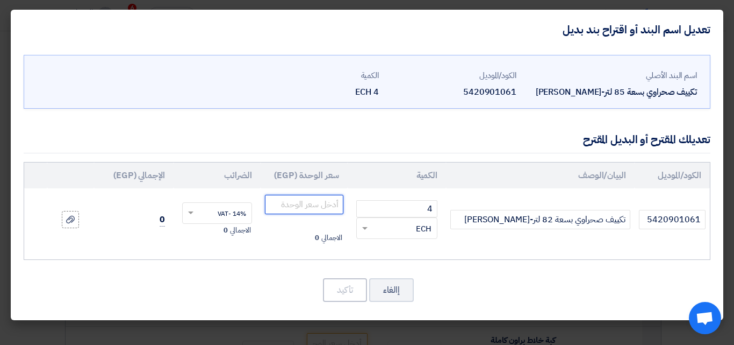
click at [295, 204] on input "number" at bounding box center [304, 204] width 78 height 19
type input "5705"
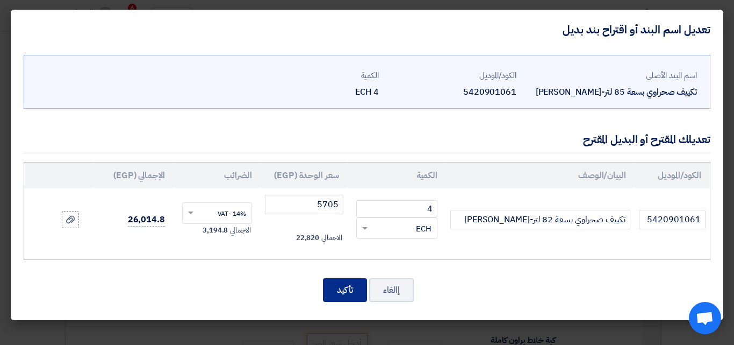
click at [342, 287] on button "تأكيد" at bounding box center [345, 290] width 44 height 24
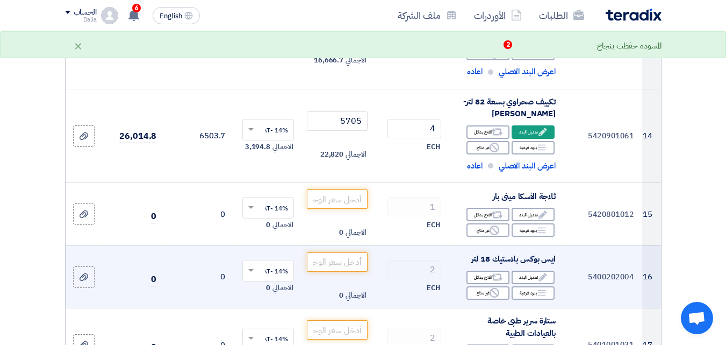
scroll to position [1287, 0]
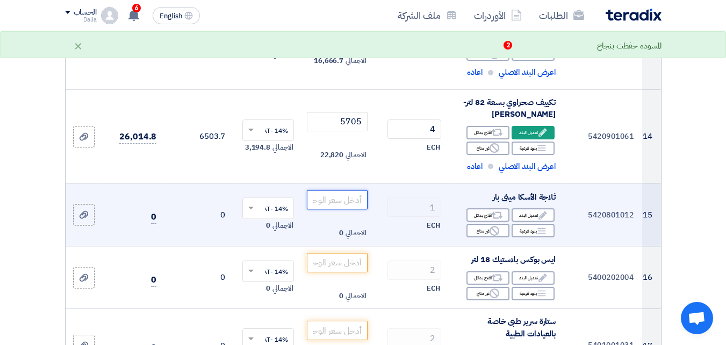
click at [333, 209] on input "number" at bounding box center [337, 199] width 60 height 19
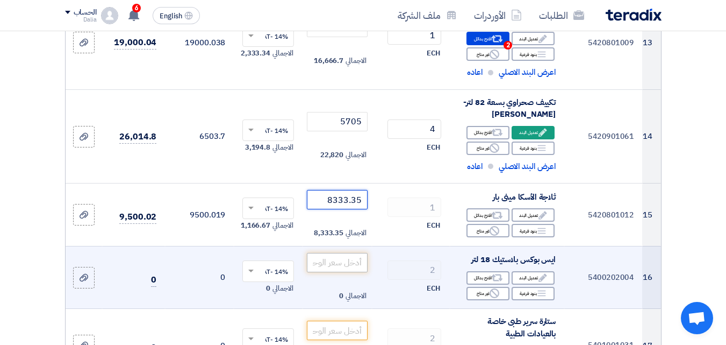
type input "8333.35"
click at [347, 267] on input "number" at bounding box center [337, 262] width 60 height 19
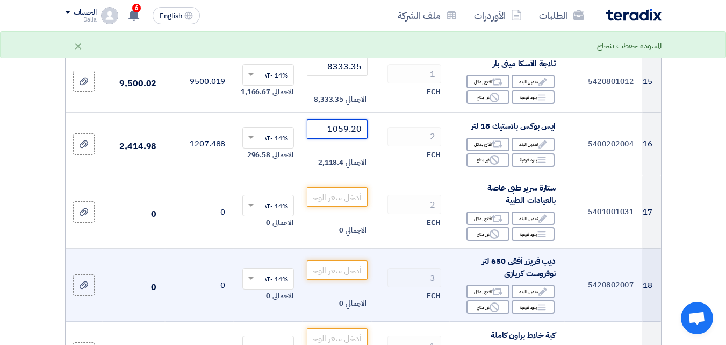
scroll to position [1448, 0]
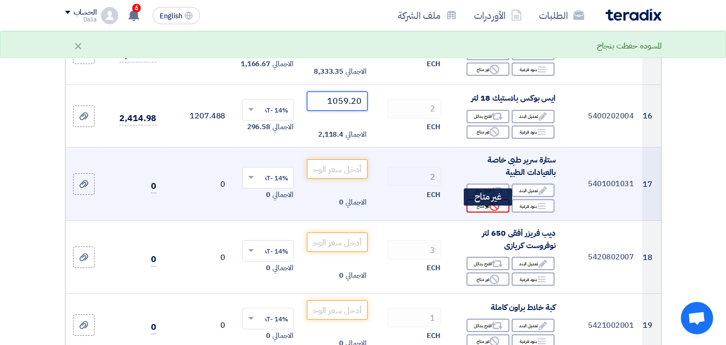
type input "1059.20"
click at [493, 211] on icon "Reject" at bounding box center [495, 206] width 10 height 10
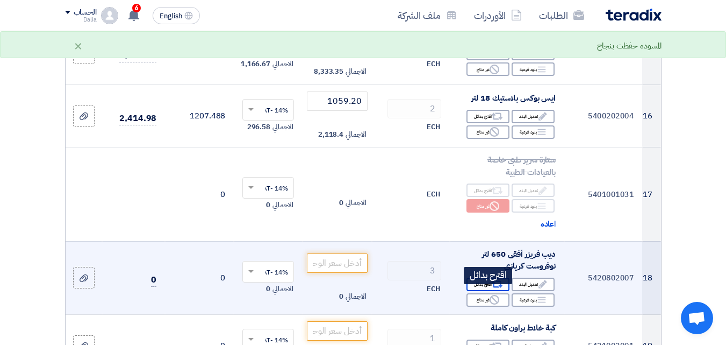
click at [499, 290] on icon "Alternative" at bounding box center [497, 283] width 11 height 11
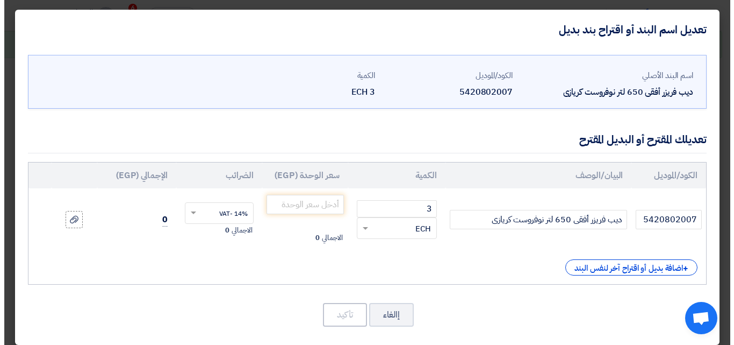
scroll to position [604, 0]
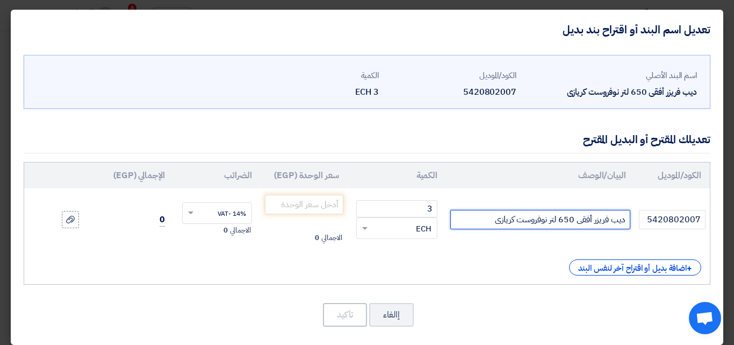
drag, startPoint x: 547, startPoint y: 219, endPoint x: 517, endPoint y: 220, distance: 30.1
click at [517, 220] on input "ديب فريزر أفقى 650 لتر نوفروست كريازى" at bounding box center [540, 219] width 180 height 19
drag, startPoint x: 513, startPoint y: 219, endPoint x: 483, endPoint y: 219, distance: 30.1
click at [483, 219] on input "ديب فريزر أفقى 650 لتر ديفروست كريازى" at bounding box center [540, 219] width 180 height 19
type input "ديب فريزر أفقى 650 لتر ديفروست الاسكا"
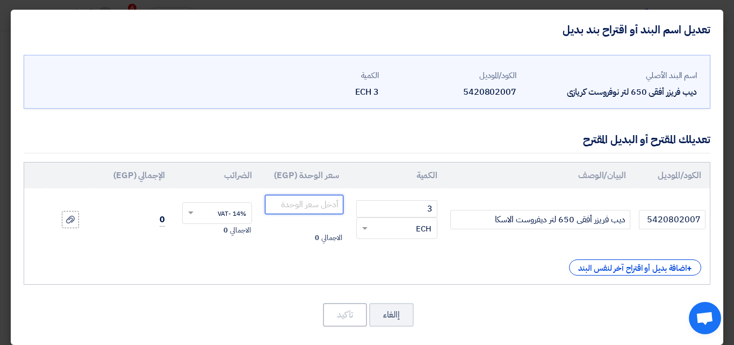
click at [324, 207] on input "number" at bounding box center [304, 204] width 78 height 19
click at [308, 206] on input "24122.81" at bounding box center [304, 204] width 78 height 19
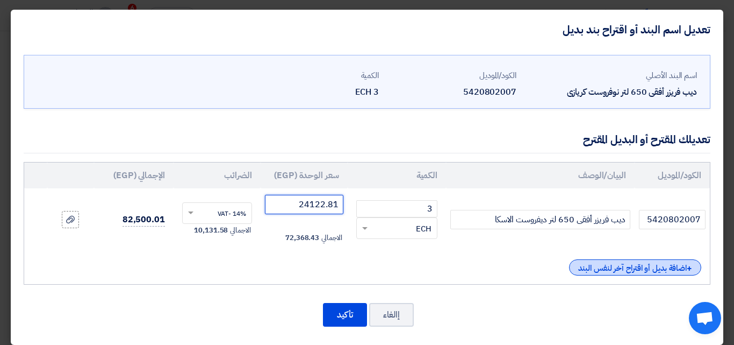
type input "24122.81"
click at [609, 272] on div "+ اضافة بديل أو اقتراح آخر لنفس البند" at bounding box center [635, 267] width 132 height 16
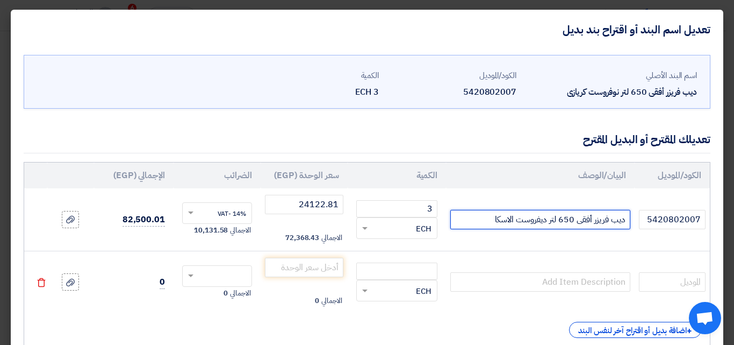
drag, startPoint x: 618, startPoint y: 224, endPoint x: 578, endPoint y: 226, distance: 39.3
click at [578, 226] on input "ديب فريزر أفقى 650 لتر ديفروست الاسكا" at bounding box center [540, 219] width 180 height 19
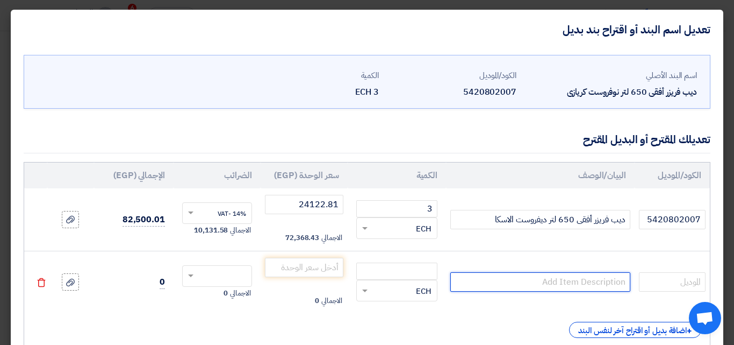
click at [563, 283] on input "text" at bounding box center [540, 281] width 180 height 19
paste input "ديب فريزر أفقى"
type input "ديب فريزر أفقى 336 لتر ديفروست كريازي"
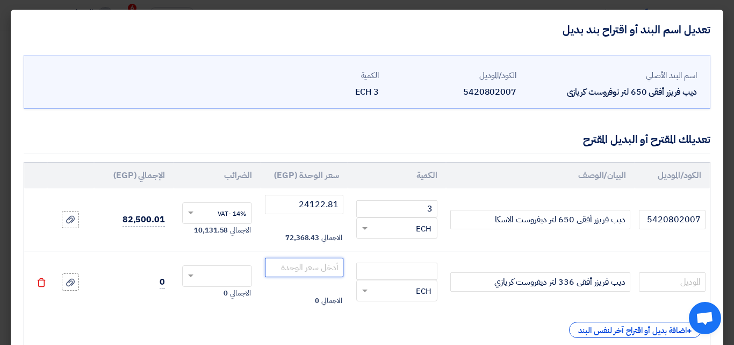
click at [287, 261] on input "number" at bounding box center [304, 266] width 78 height 19
type input "18245.62"
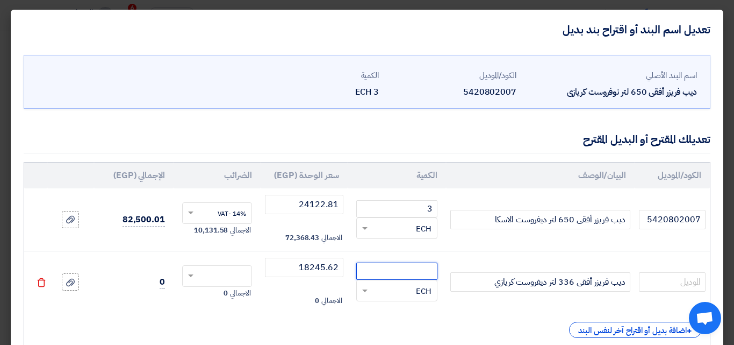
click at [438, 276] on input "number" at bounding box center [396, 270] width 81 height 17
type input "1"
click at [193, 276] on span at bounding box center [190, 276] width 5 height 4
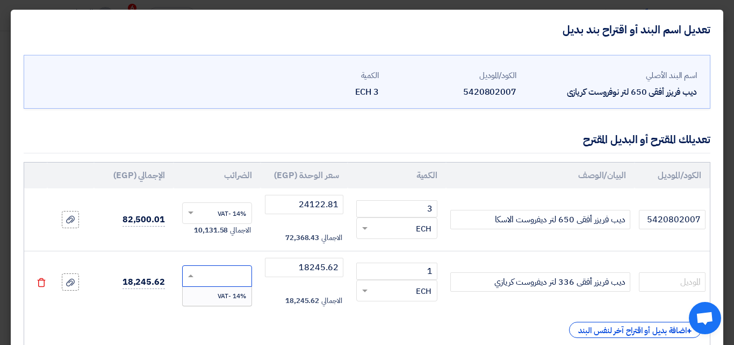
click at [217, 295] on div "14% -VAT" at bounding box center [217, 295] width 69 height 18
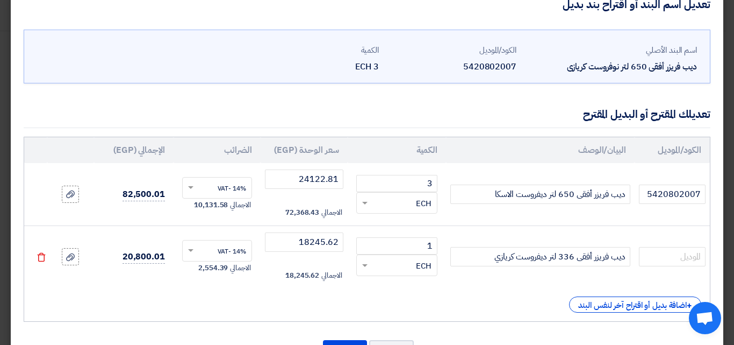
scroll to position [72, 0]
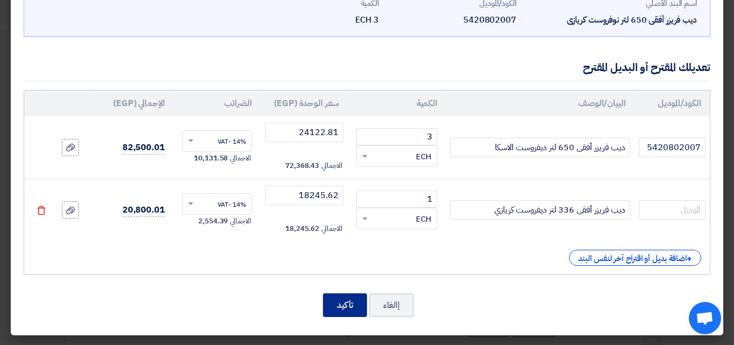
click at [355, 299] on button "تأكيد" at bounding box center [345, 305] width 44 height 24
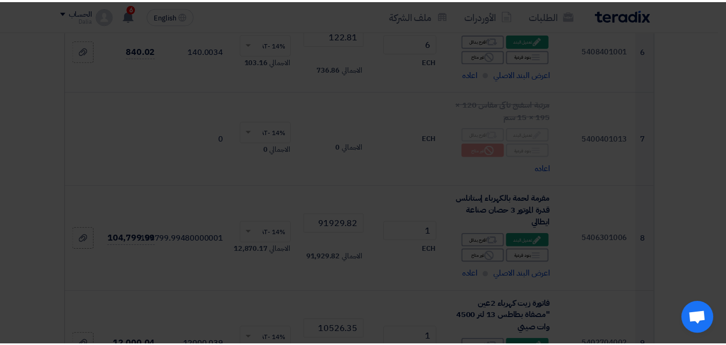
scroll to position [1542, 0]
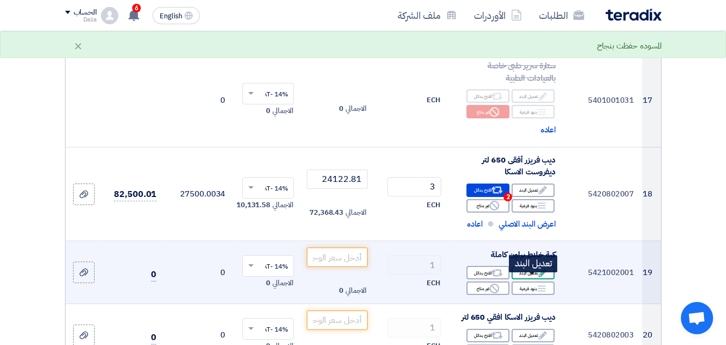
click at [527, 279] on div "Edit تعديل البند" at bounding box center [533, 272] width 43 height 13
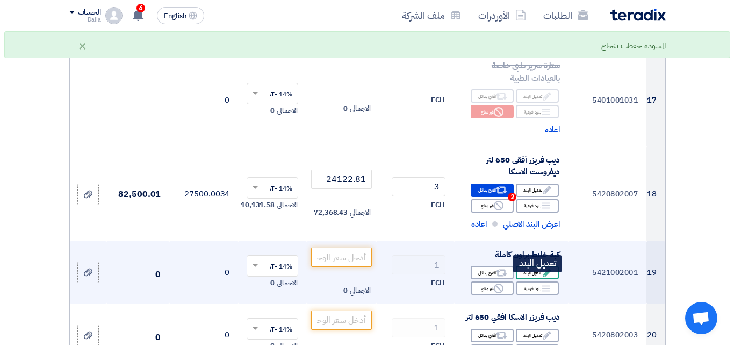
scroll to position [604, 0]
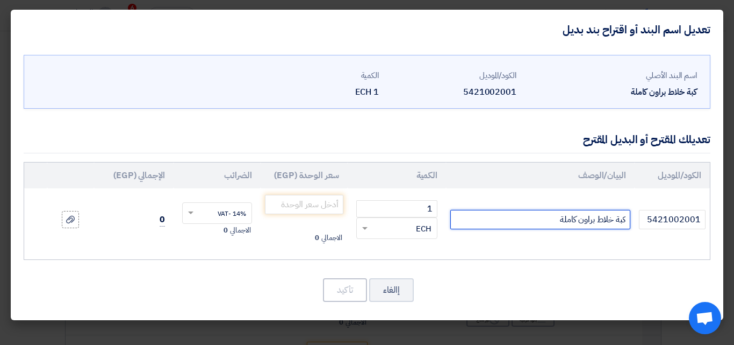
drag, startPoint x: 597, startPoint y: 220, endPoint x: 628, endPoint y: 217, distance: 31.4
click at [628, 217] on input "كبة خلاط براون كاملة" at bounding box center [540, 219] width 180 height 19
type input "محضر طعام براون كاملة"
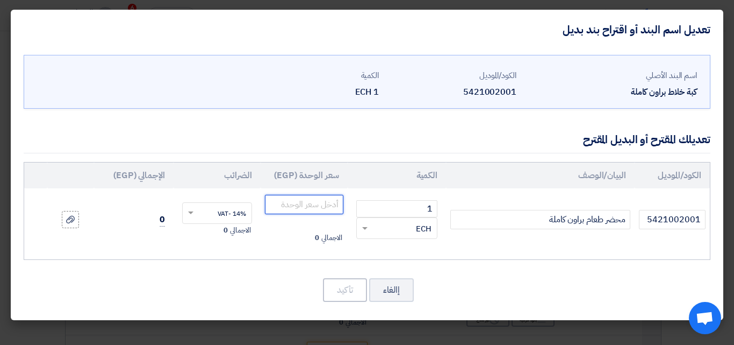
click at [302, 205] on input "number" at bounding box center [304, 204] width 78 height 19
type input "4824.60"
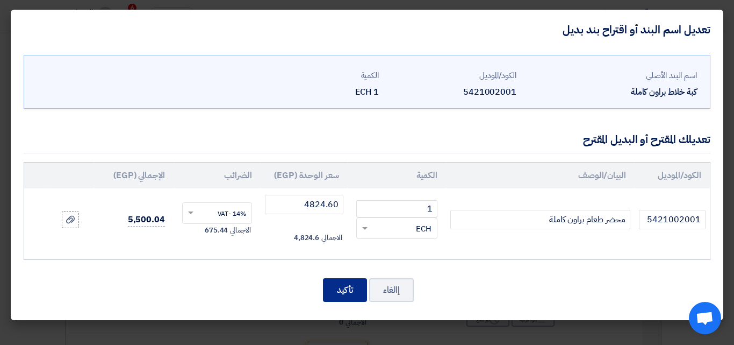
click at [341, 291] on button "تأكيد" at bounding box center [345, 290] width 44 height 24
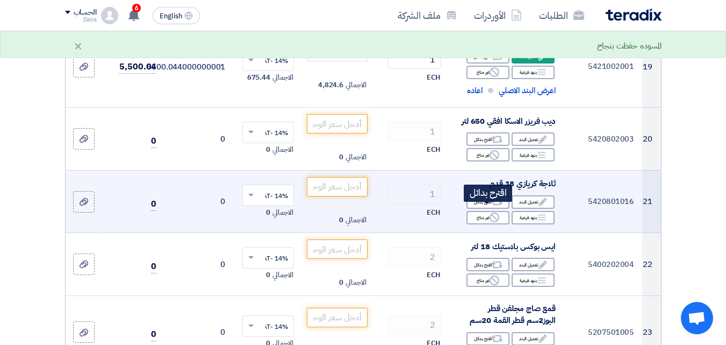
scroll to position [1703, 0]
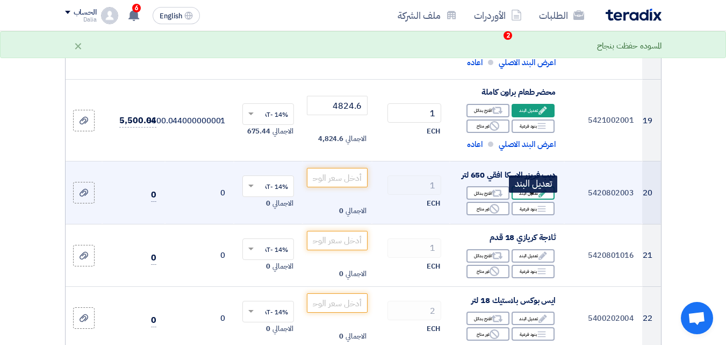
click at [522, 199] on div "Edit تعديل البند" at bounding box center [533, 192] width 43 height 13
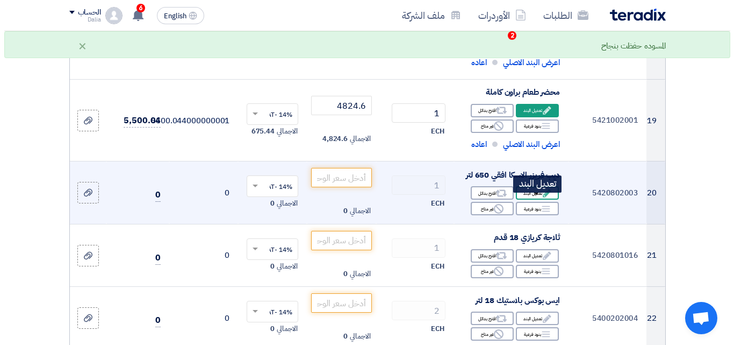
scroll to position [765, 0]
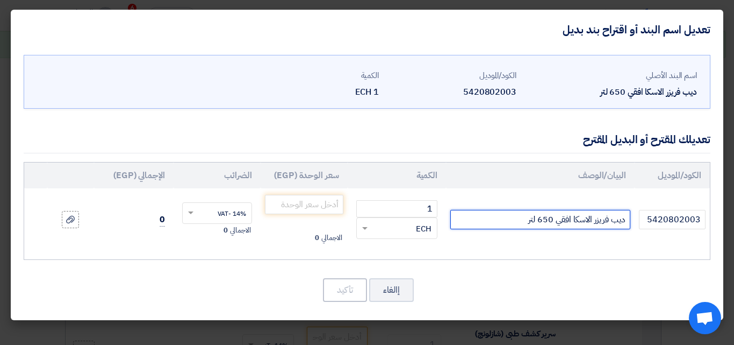
click at [520, 219] on input "ديب فريزر الاسكا افقي 650 لتر" at bounding box center [540, 219] width 180 height 19
type input "ديب فريزر الاسكا افقي 650 لتر ديفروست"
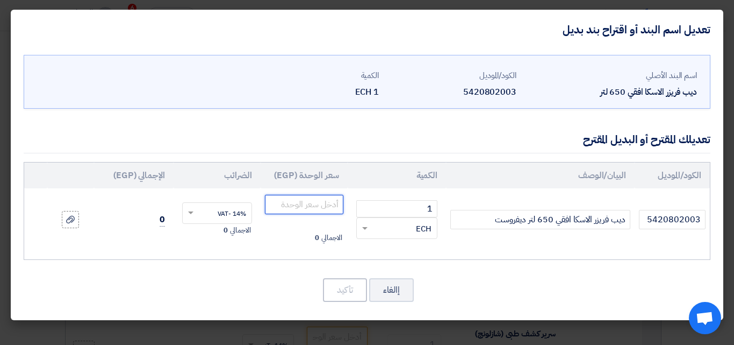
click at [310, 207] on input "number" at bounding box center [304, 204] width 78 height 19
type input "24122.81"
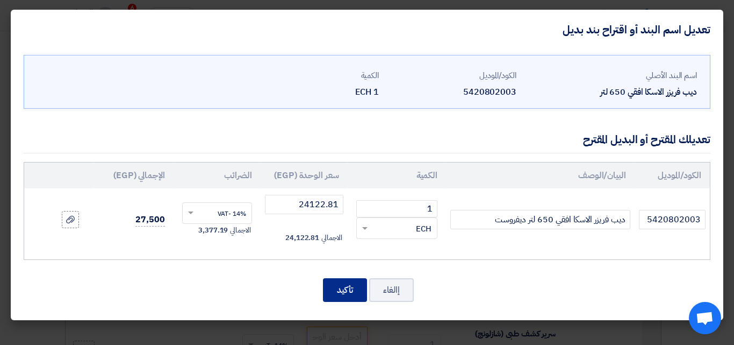
click at [333, 284] on button "تأكيد" at bounding box center [345, 290] width 44 height 24
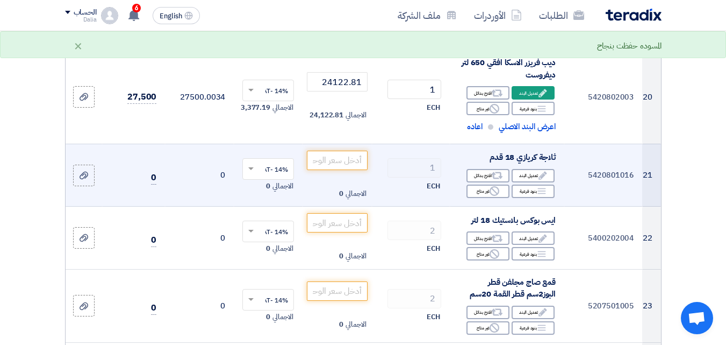
scroll to position [1825, 0]
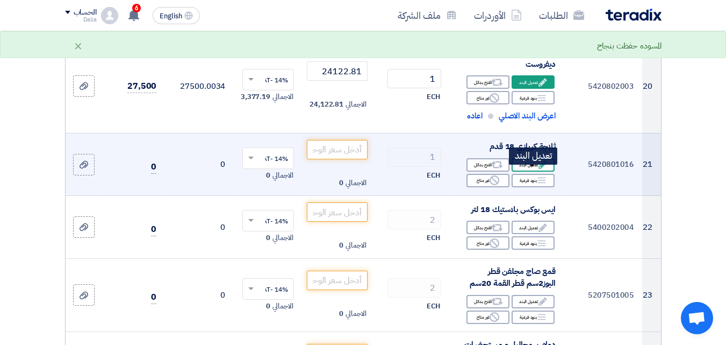
click at [524, 171] on div "Edit تعديل البند" at bounding box center [533, 164] width 43 height 13
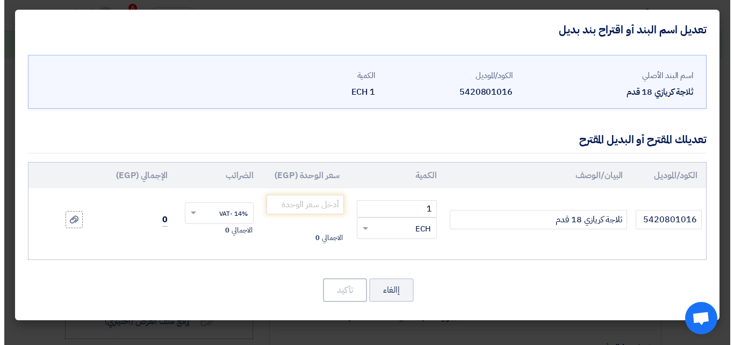
scroll to position [793, 0]
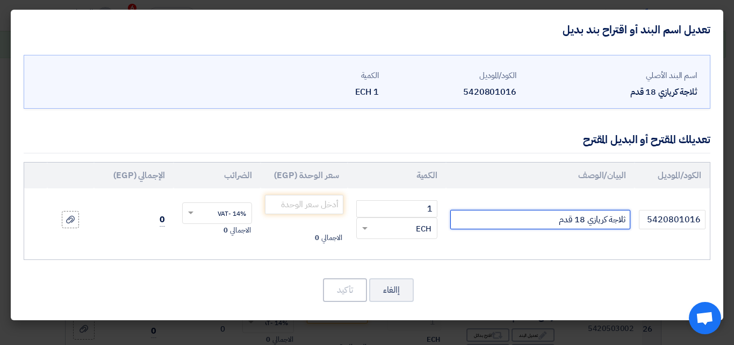
click at [543, 217] on input "ثلاجة كريازي 18 قدم" at bounding box center [540, 219] width 180 height 19
type input "ثلاجة كريازي 18 قدم نوفروست"
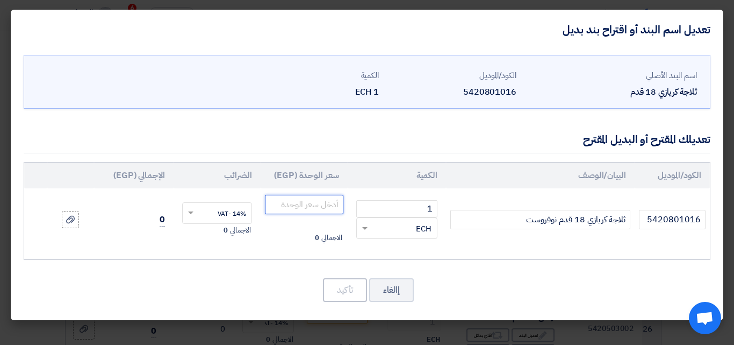
click at [290, 211] on input "number" at bounding box center [304, 204] width 78 height 19
type input "23684.25"
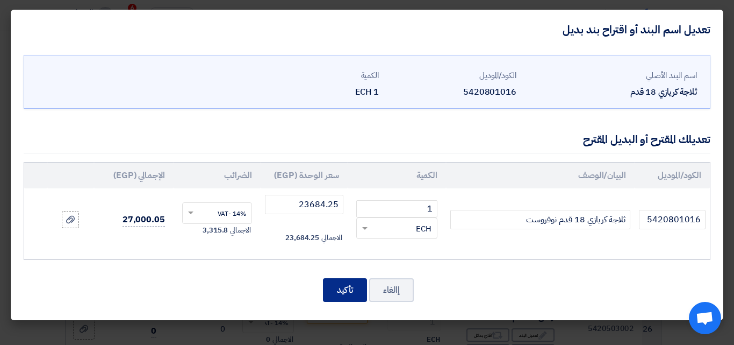
click at [354, 294] on button "تأكيد" at bounding box center [345, 290] width 44 height 24
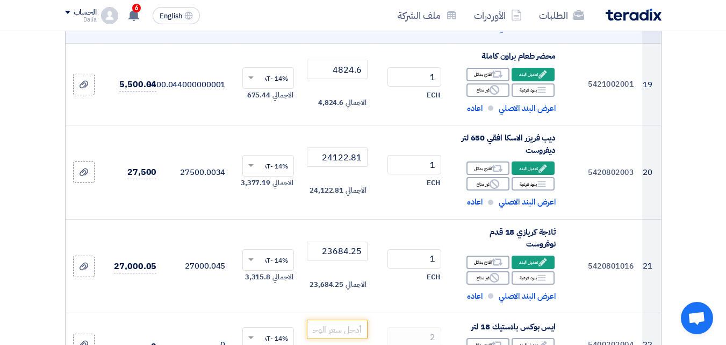
scroll to position [1786, 0]
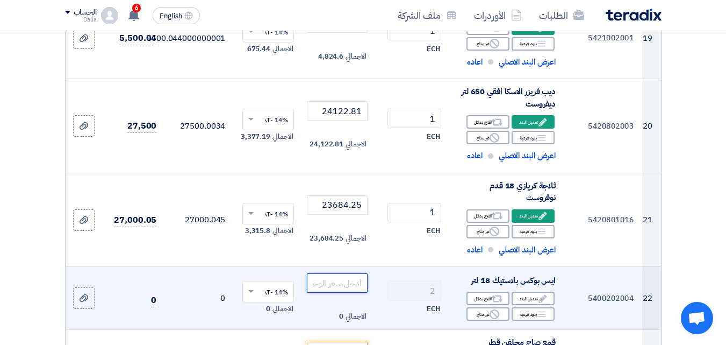
click at [313, 292] on input "number" at bounding box center [337, 282] width 60 height 19
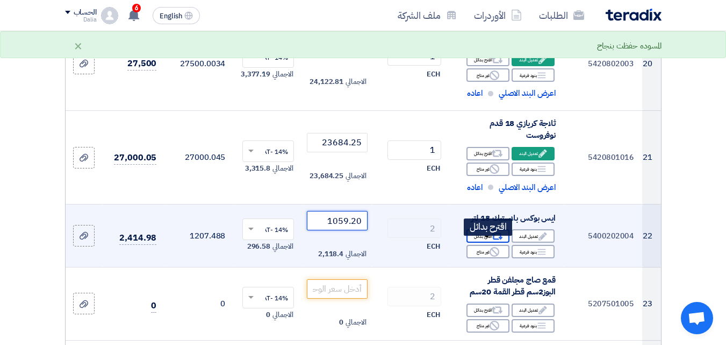
scroll to position [1893, 0]
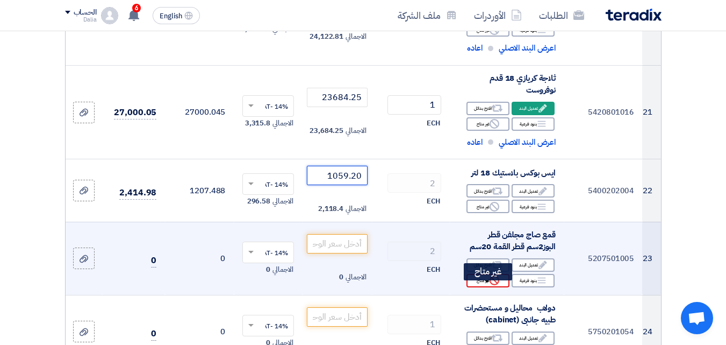
type input "1059.20"
click at [496, 285] on use at bounding box center [495, 280] width 10 height 10
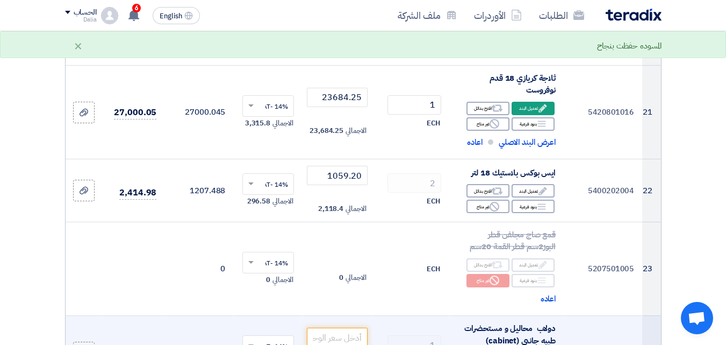
scroll to position [2001, 0]
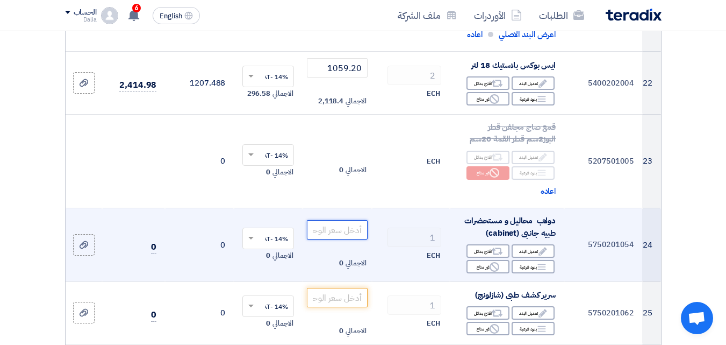
click at [348, 238] on input "number" at bounding box center [337, 229] width 60 height 19
click at [333, 239] on input "80171.10" at bounding box center [337, 229] width 60 height 19
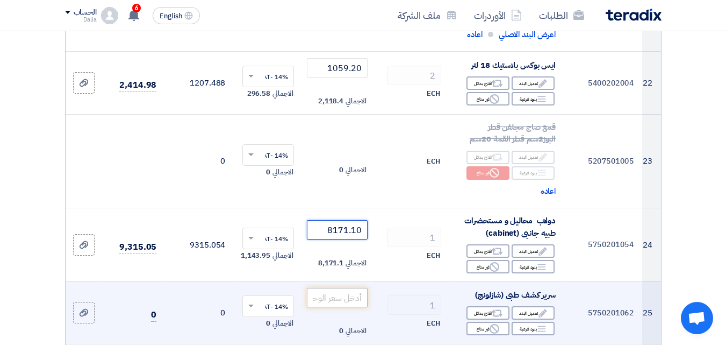
type input "8171.10"
click at [327, 306] on input "number" at bounding box center [337, 297] width 60 height 19
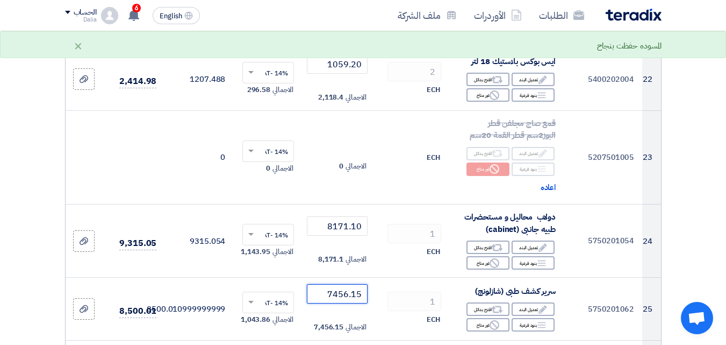
scroll to position [2162, 0]
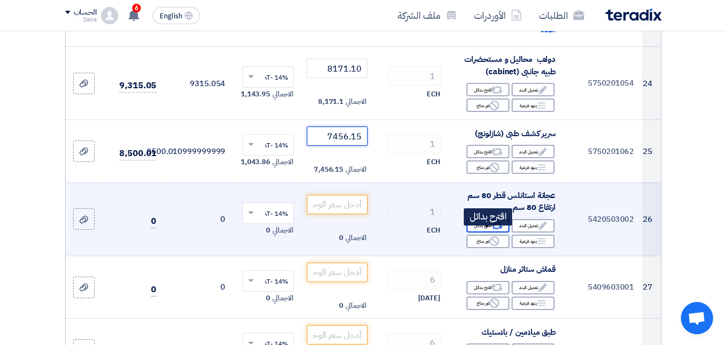
type input "7456.15"
click at [478, 232] on div "Alternative اقترح بدائل" at bounding box center [488, 225] width 43 height 13
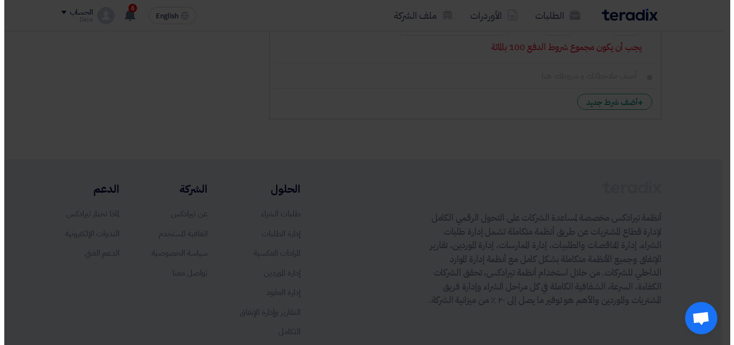
scroll to position [861, 0]
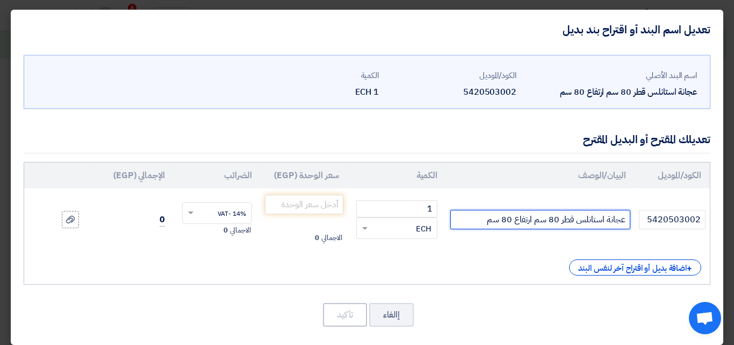
drag, startPoint x: 574, startPoint y: 218, endPoint x: 477, endPoint y: 218, distance: 97.3
click at [477, 218] on input "عجانة استانلس قطر 80 سم ارتفاع 80 سم" at bounding box center [540, 219] width 180 height 19
type input "عجانة استانلس 20 لتر"
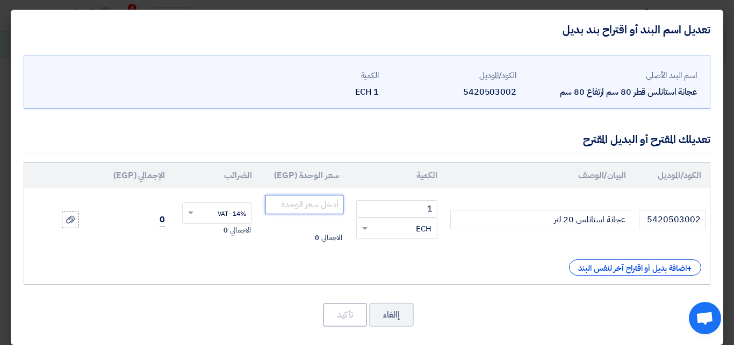
click at [317, 205] on input "number" at bounding box center [304, 204] width 78 height 19
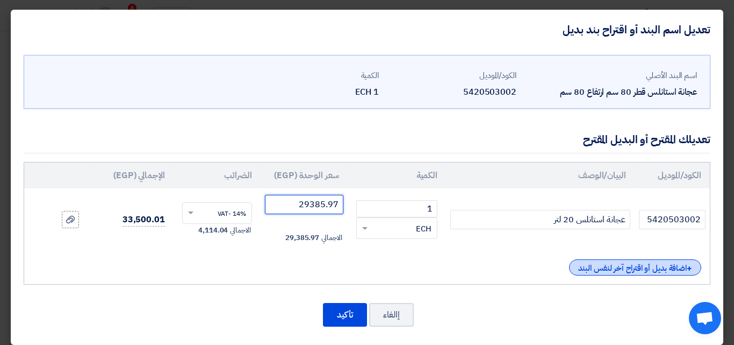
type input "29385.97"
click at [601, 266] on div "+ اضافة بديل أو اقتراح آخر لنفس البند" at bounding box center [635, 267] width 132 height 16
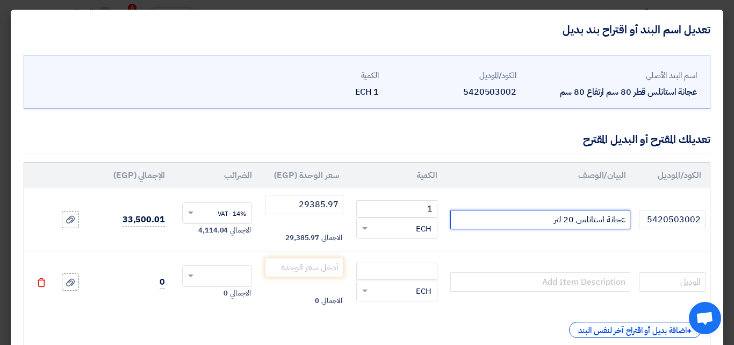
drag, startPoint x: 601, startPoint y: 224, endPoint x: 554, endPoint y: 222, distance: 47.3
click at [554, 222] on input "عجانة استانلس 20 لتر" at bounding box center [540, 219] width 180 height 19
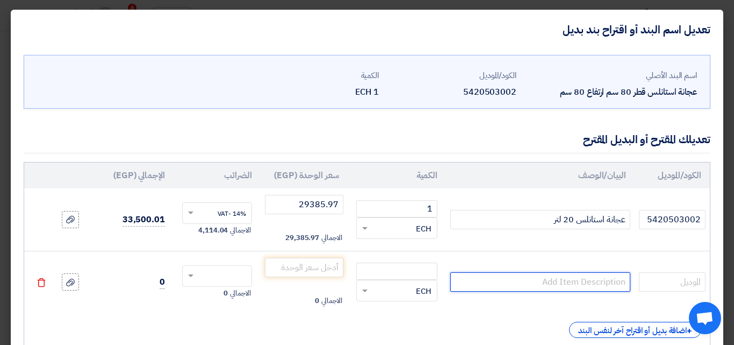
click at [543, 282] on input "text" at bounding box center [540, 281] width 180 height 19
paste input "عجانة استانلس 20 لتر"
click at [562, 282] on input "عجانة استانلس 20 لتر" at bounding box center [540, 281] width 180 height 19
click at [563, 282] on input "عجانة استانلس 20 لتر" at bounding box center [540, 281] width 180 height 19
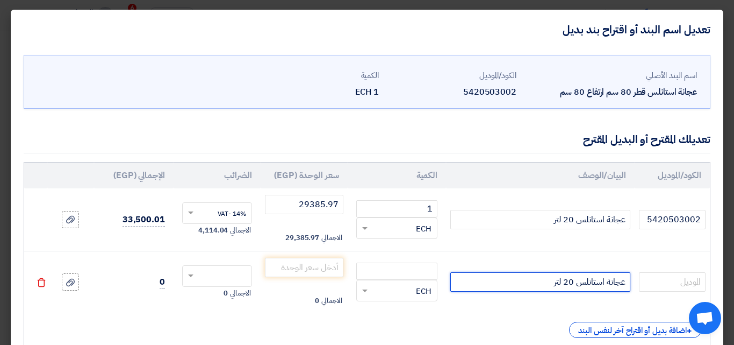
click at [569, 281] on input "عجانة استانلس 20 لتر" at bounding box center [540, 281] width 180 height 19
type input "عجانة استانلس 30 لتر"
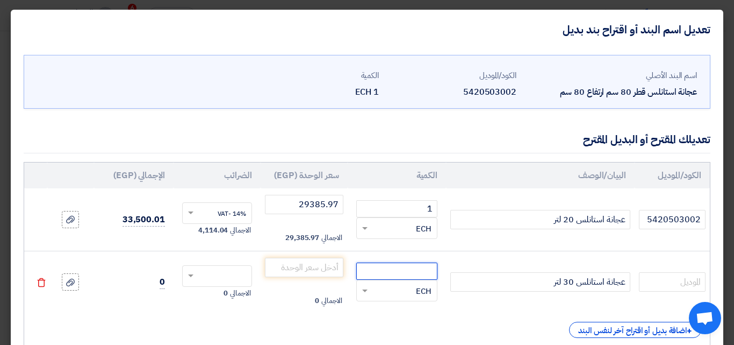
drag, startPoint x: 385, startPoint y: 267, endPoint x: 377, endPoint y: 268, distance: 7.6
click at [385, 268] on input "number" at bounding box center [396, 270] width 81 height 17
type input "1"
click at [309, 274] on input "number" at bounding box center [304, 266] width 78 height 19
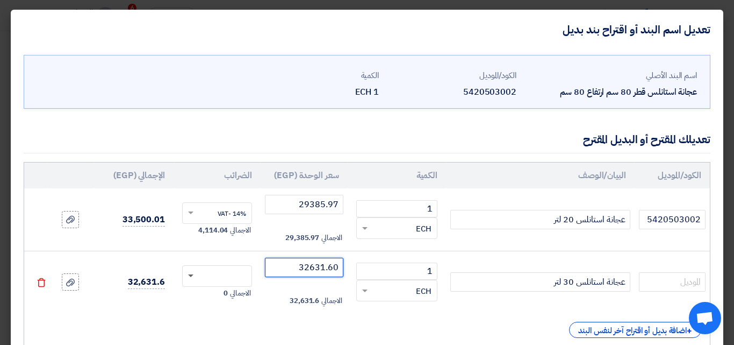
click at [196, 277] on span at bounding box center [189, 276] width 13 height 10
type input "32631.60"
click at [225, 295] on span "14% -VAT" at bounding box center [232, 296] width 28 height 10
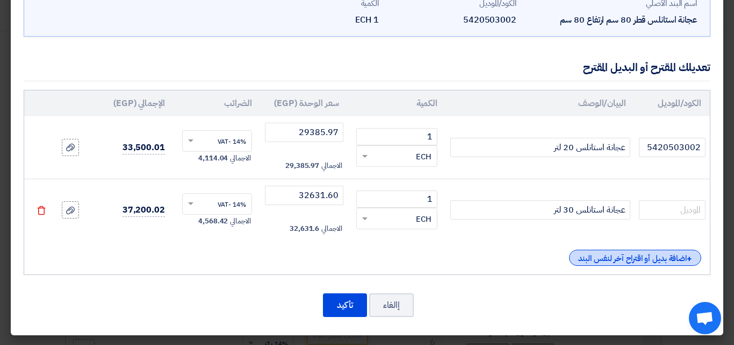
click at [586, 265] on div "+ اضافة بديل أو اقتراح آخر لنفس البند" at bounding box center [635, 257] width 132 height 16
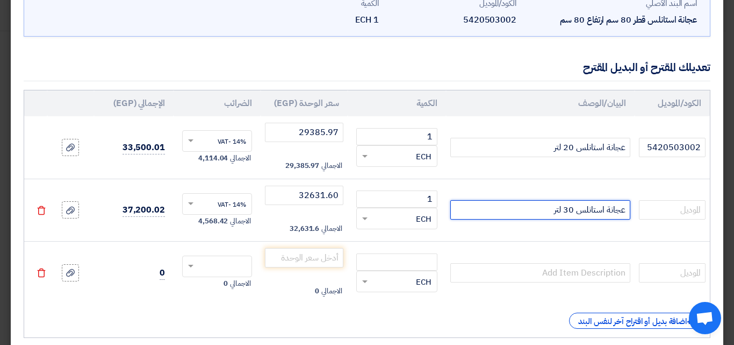
drag, startPoint x: 627, startPoint y: 207, endPoint x: 541, endPoint y: 224, distance: 87.1
click at [541, 224] on td "عجانة استانلس 30 لتر" at bounding box center [540, 209] width 189 height 63
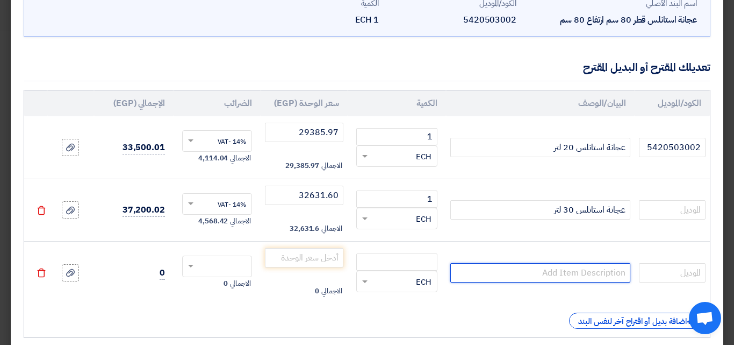
click at [583, 271] on input "text" at bounding box center [540, 272] width 180 height 19
paste input "عجانة استانلس 30 لتر"
click at [567, 272] on input "عجانة استانلس 30 لتر" at bounding box center [540, 272] width 180 height 19
type input "عجانة استانلس 50 لتر"
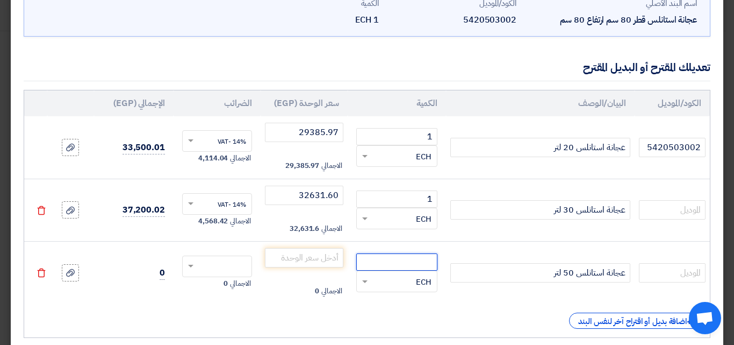
click at [397, 257] on input "number" at bounding box center [396, 261] width 81 height 17
type input "1"
click at [304, 263] on input "number" at bounding box center [304, 257] width 78 height 19
drag, startPoint x: 317, startPoint y: 260, endPoint x: 343, endPoint y: 254, distance: 27.0
click at [343, 254] on input "2" at bounding box center [304, 257] width 78 height 19
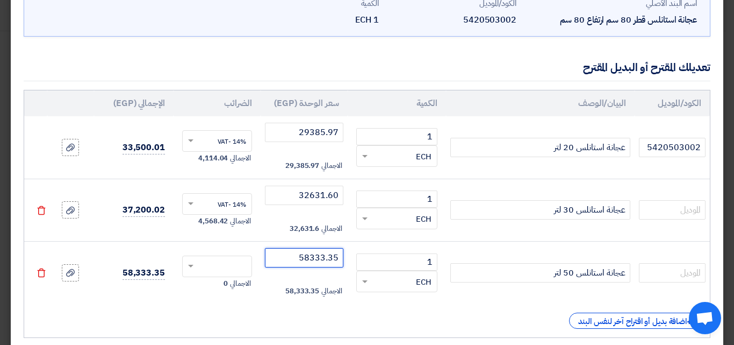
click at [196, 262] on span at bounding box center [189, 266] width 13 height 10
type input "58333.35"
click at [238, 282] on span "14% -VAT" at bounding box center [232, 286] width 28 height 10
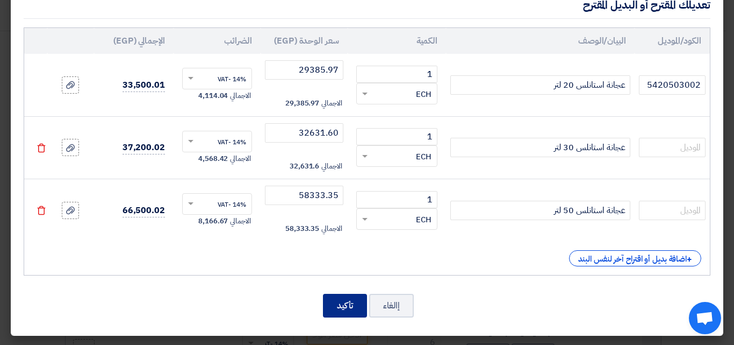
click at [361, 299] on button "تأكيد" at bounding box center [345, 305] width 44 height 24
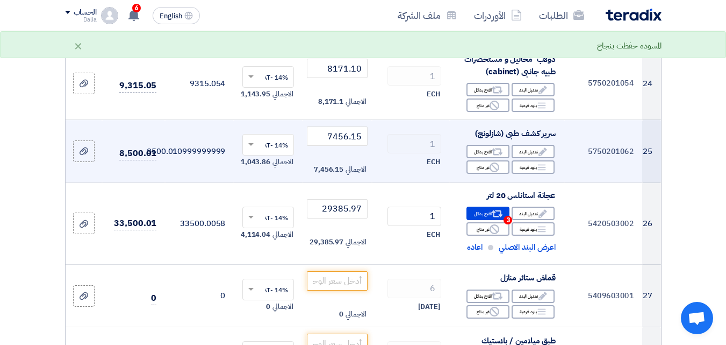
scroll to position [2323, 0]
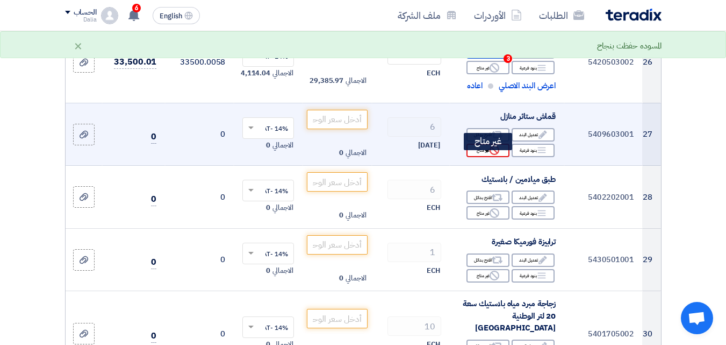
click at [497, 155] on use at bounding box center [495, 150] width 10 height 10
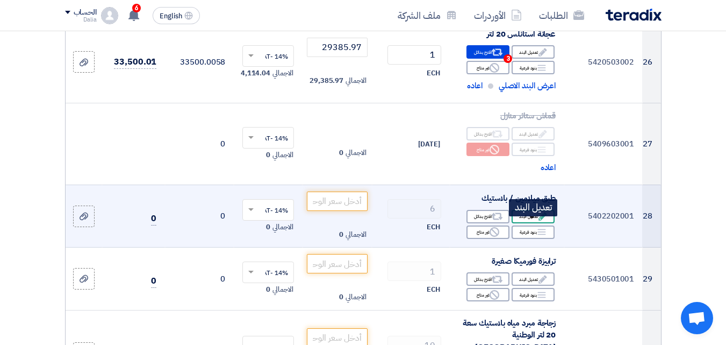
click at [524, 223] on div "Edit تعديل البند" at bounding box center [533, 216] width 43 height 13
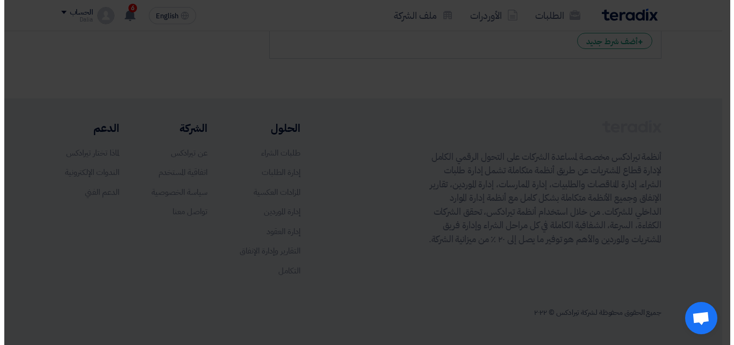
scroll to position [1022, 0]
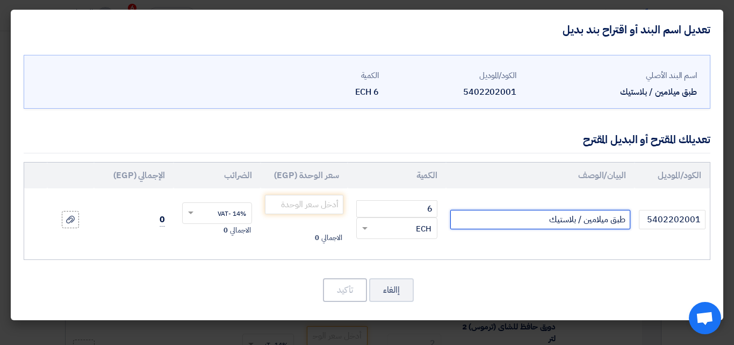
click at [582, 217] on input "طبق ميلامين / بلاستيك" at bounding box center [540, 219] width 180 height 19
click at [575, 220] on input "طبق ميلامين / بلاستيك" at bounding box center [540, 219] width 180 height 19
drag, startPoint x: 576, startPoint y: 218, endPoint x: 536, endPoint y: 189, distance: 49.7
click at [534, 216] on input "طبق ميلامين / بلاستيك" at bounding box center [540, 219] width 180 height 19
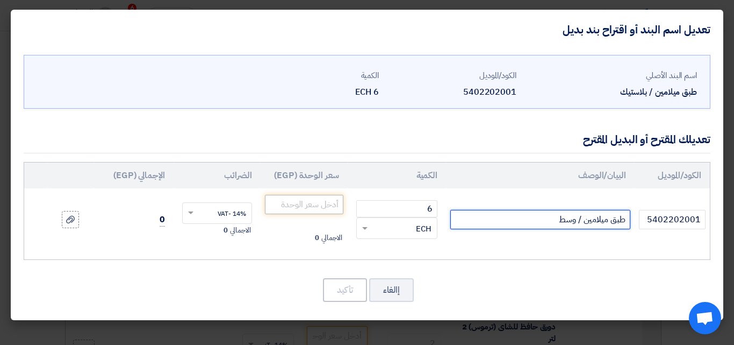
type input "طبق ميلامين / وسط"
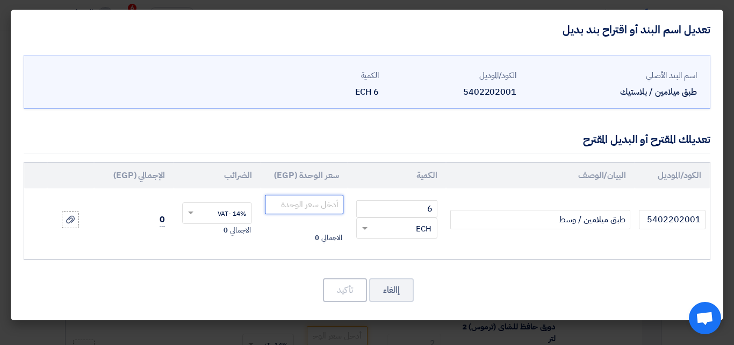
click at [284, 206] on input "number" at bounding box center [304, 204] width 78 height 19
type input "70.20"
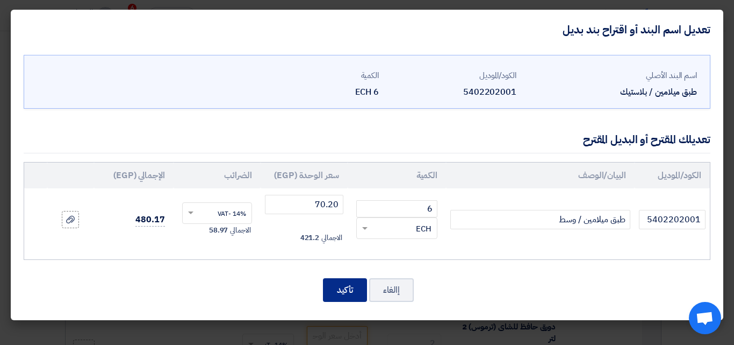
drag, startPoint x: 336, startPoint y: 291, endPoint x: 392, endPoint y: 105, distance: 193.8
click at [336, 291] on button "تأكيد" at bounding box center [345, 290] width 44 height 24
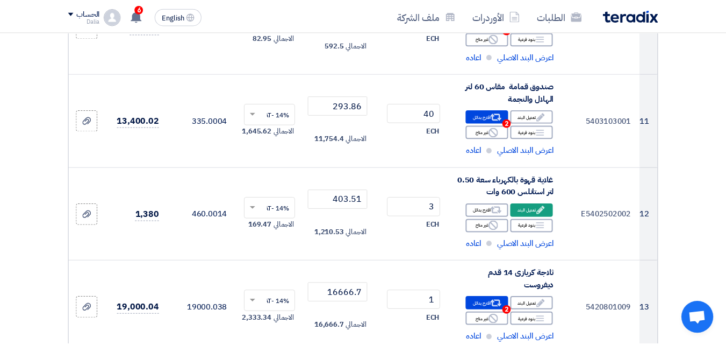
scroll to position [2323, 0]
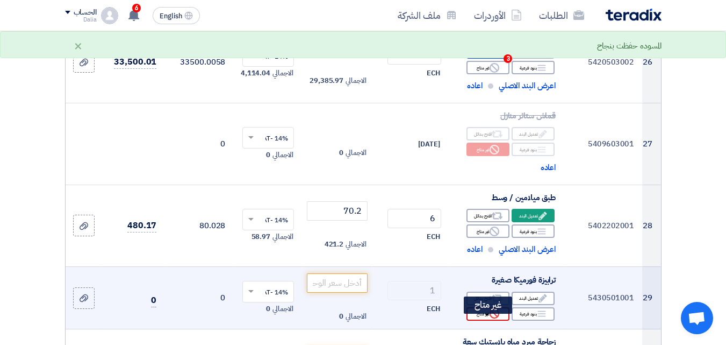
click at [498, 318] on use at bounding box center [495, 314] width 10 height 10
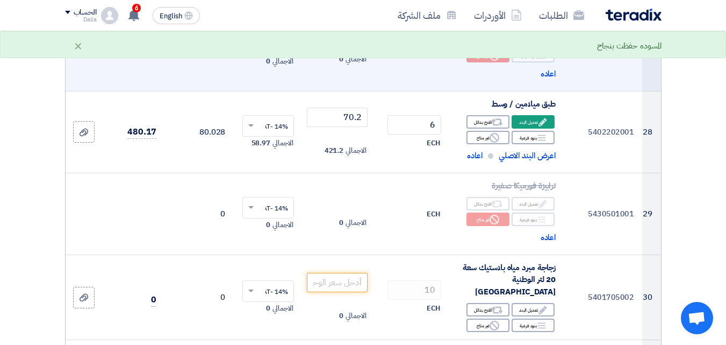
scroll to position [2430, 0]
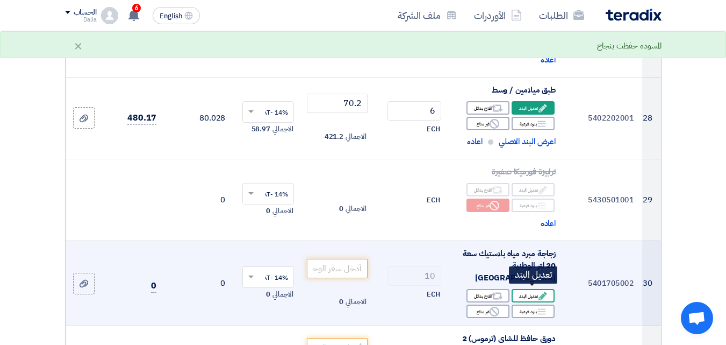
click at [532, 289] on div "Edit تعديل البند" at bounding box center [533, 295] width 43 height 13
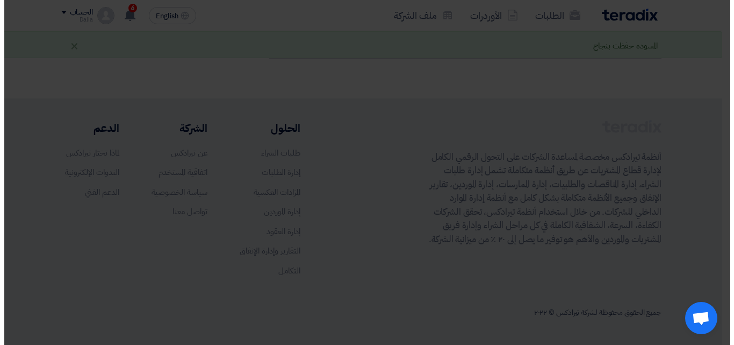
scroll to position [1130, 0]
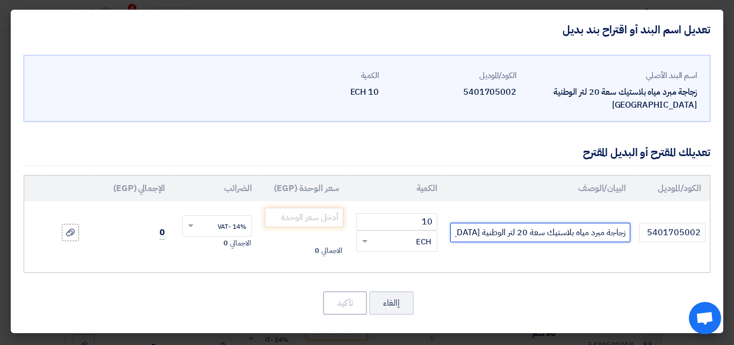
drag, startPoint x: 506, startPoint y: 218, endPoint x: 454, endPoint y: 209, distance: 52.8
click at [441, 223] on tr "5401705002 زجاجة مبرد مياه بلاستيك سعة 20 لتر الوطنية [GEOGRAPHIC_DATA] 10" at bounding box center [367, 232] width 686 height 62
type input "زجاجة مبرد مياه بلاستيك سعة 20 لتر"
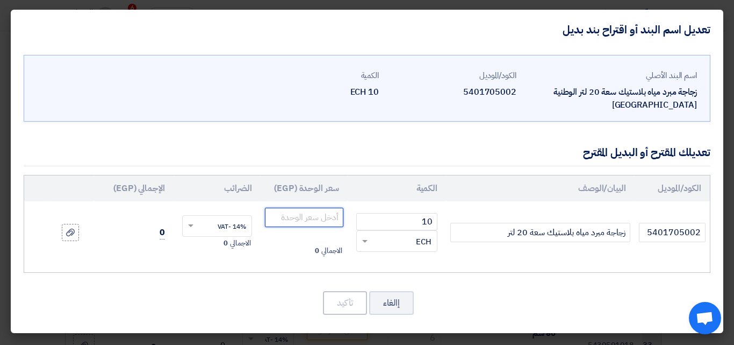
click at [311, 207] on input "number" at bounding box center [304, 216] width 78 height 19
type input "122.81"
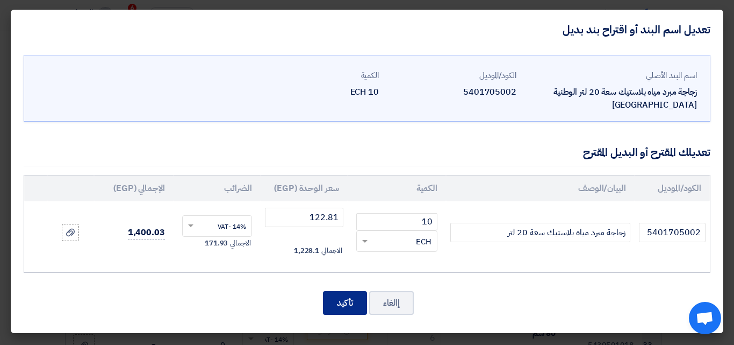
click at [354, 294] on button "تأكيد" at bounding box center [345, 303] width 44 height 24
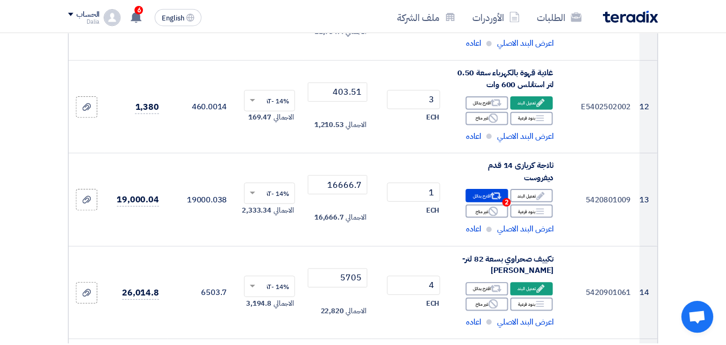
scroll to position [2512, 0]
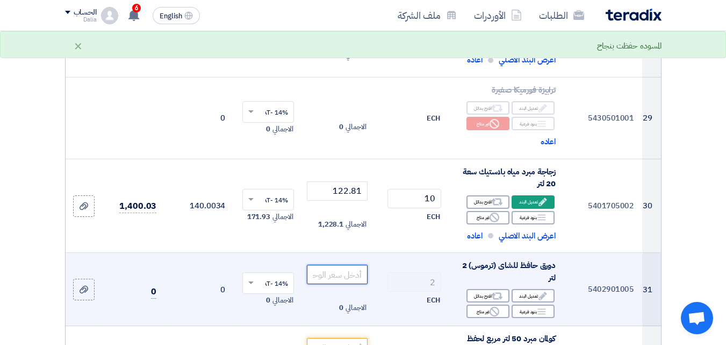
click at [353, 284] on input "number" at bounding box center [337, 273] width 60 height 19
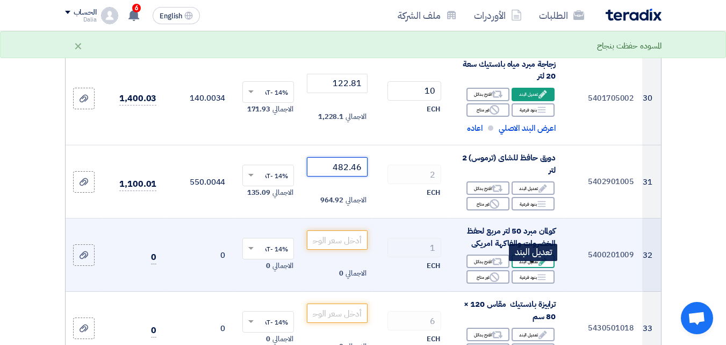
type input "482.46"
click at [534, 268] on div "Edit تعديل البند" at bounding box center [533, 260] width 43 height 13
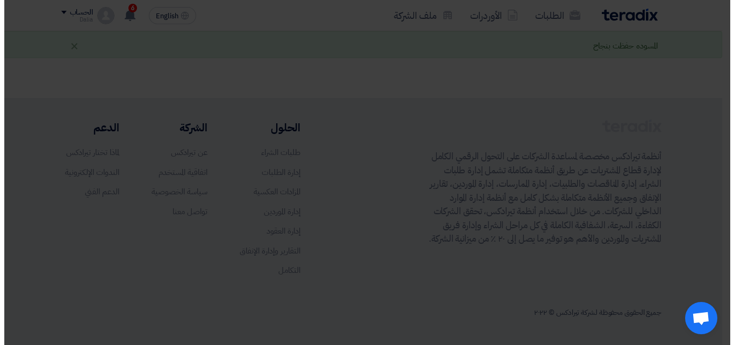
scroll to position [1156, 0]
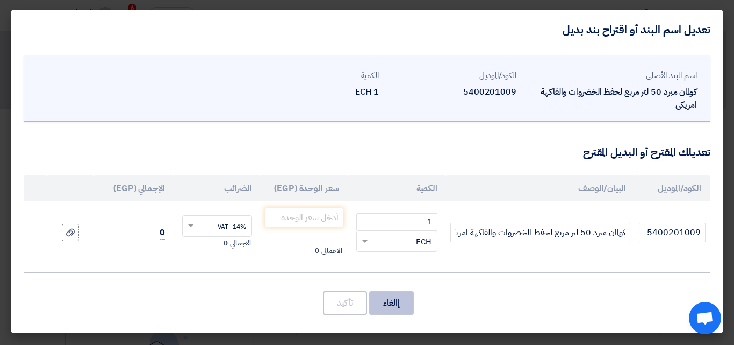
click at [389, 310] on button "إالغاء" at bounding box center [391, 303] width 45 height 24
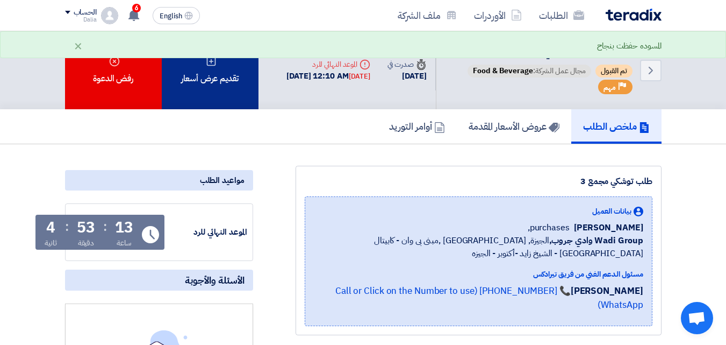
click at [233, 81] on div "تقديم عرض أسعار" at bounding box center [210, 70] width 97 height 78
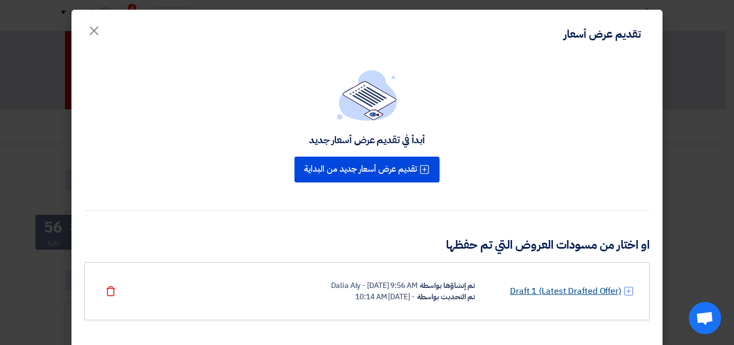
click at [558, 286] on link "Draft 1 (Latest Drafted Offer)" at bounding box center [565, 290] width 111 height 13
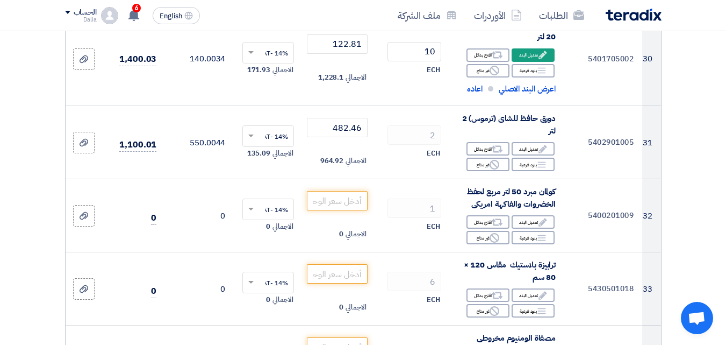
scroll to position [2741, 0]
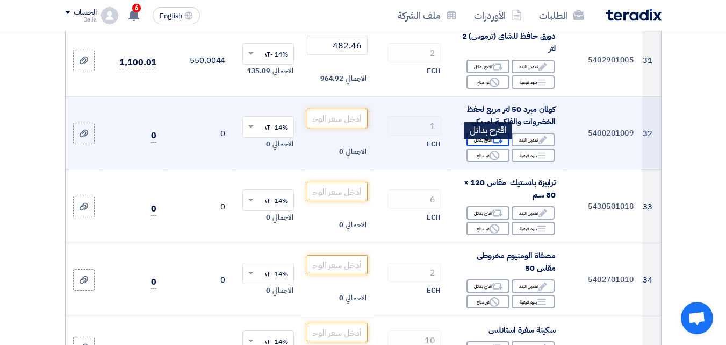
click at [484, 146] on div "Alternative اقترح بدائل" at bounding box center [488, 139] width 43 height 13
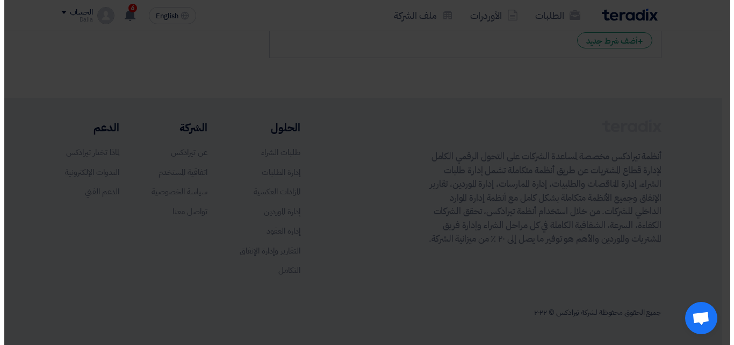
scroll to position [1277, 0]
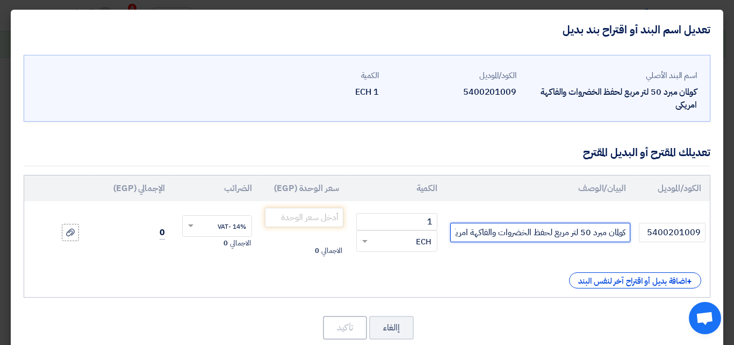
drag, startPoint x: 596, startPoint y: 232, endPoint x: 634, endPoint y: 230, distance: 37.7
click at [634, 230] on td "كولمان مبرد 50 لتر مربع لحفظ الخضروات والفاكهة امريكى" at bounding box center [540, 232] width 189 height 62
drag, startPoint x: 593, startPoint y: 230, endPoint x: 640, endPoint y: 230, distance: 46.8
click at [640, 230] on tr "5400201009 كولمان مبرد 50 لتر مربع لحفظ الخضروات والفاكهة امريكى 1" at bounding box center [367, 232] width 686 height 62
click at [577, 235] on input "ايس بوكس 50 لتر مربع لحفظ الخضروات والفاكهة امريكى" at bounding box center [540, 232] width 180 height 19
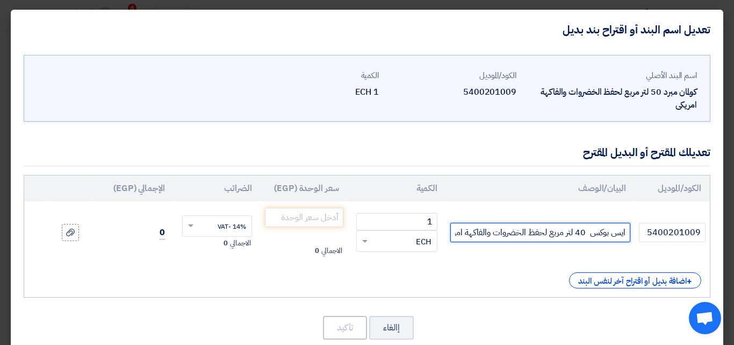
click at [586, 233] on input "ايس بوكس 40 لتر مربع لحفظ الخضروات والفاكهة امريكى" at bounding box center [540, 232] width 180 height 19
click at [455, 238] on input "ايس بوكس 45 لتر مربع لحفظ الخضروات والفاكهة امريكى" at bounding box center [540, 232] width 180 height 19
drag, startPoint x: 628, startPoint y: 232, endPoint x: 458, endPoint y: 241, distance: 170.7
click at [458, 241] on input "ايس بوكس 45 لتر مربع لحفظ الخضروات والفاكهة امريكى" at bounding box center [540, 232] width 180 height 19
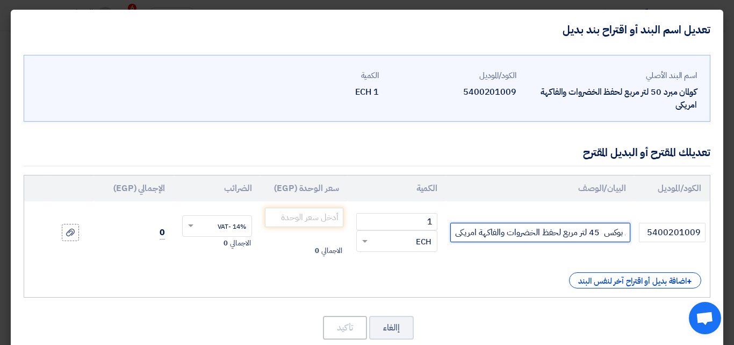
click at [479, 233] on input "ايس بوكس 45 لتر مربع لحفظ الخضروات والفاكهة امريكى" at bounding box center [540, 232] width 180 height 19
click at [480, 233] on input "ايس بوكس 45 لتر مربع لحفظ الخضروات والفاكهة امريكى" at bounding box center [540, 232] width 180 height 19
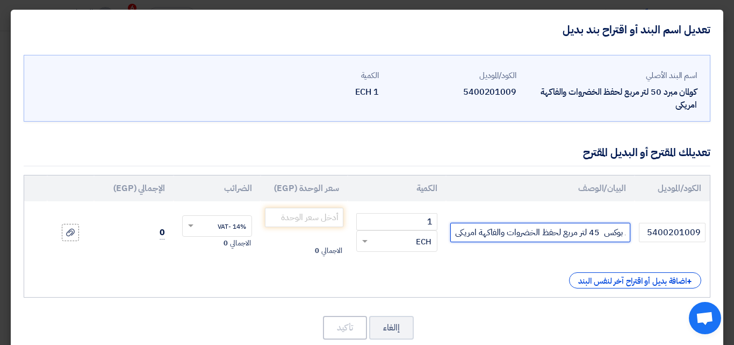
click at [480, 233] on input "ايس بوكس 45 لتر مربع لحفظ الخضروات والفاكهة امريكى" at bounding box center [540, 232] width 180 height 19
click at [479, 233] on input "ايس بوكس 45 لتر مربع لحفظ الخضروات والفاكهة امريكى" at bounding box center [540, 232] width 180 height 19
drag, startPoint x: 479, startPoint y: 233, endPoint x: 445, endPoint y: 228, distance: 34.1
click at [457, 234] on input "ايس بوكس 45 لتر مربع لحفظ الخضروات والفاكهة امريكى" at bounding box center [540, 232] width 180 height 19
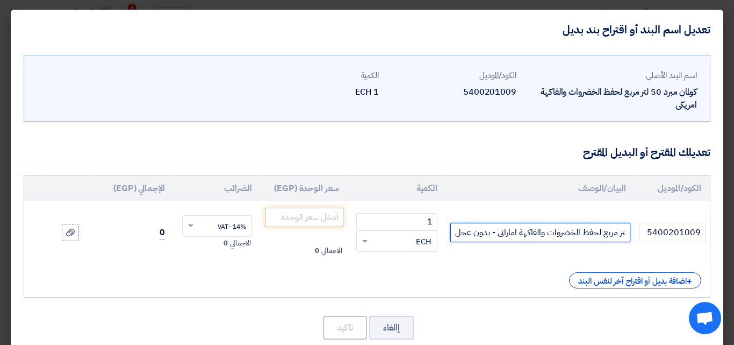
type input "ايس بوكس 45 لتر مربع لحفظ الخضروات والفاكهة اماراتى - بدون عجل"
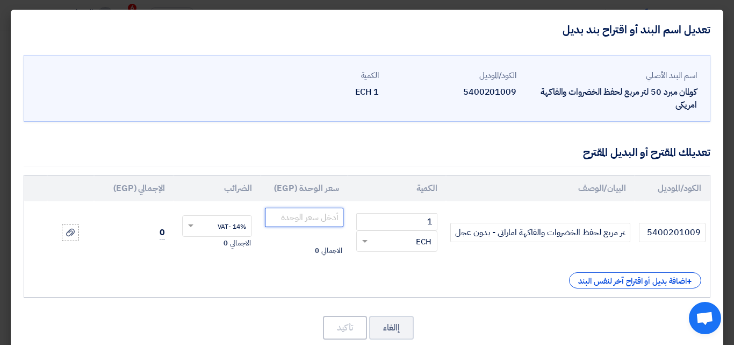
drag, startPoint x: 304, startPoint y: 217, endPoint x: 302, endPoint y: 200, distance: 16.8
click at [304, 217] on input "number" at bounding box center [304, 216] width 78 height 19
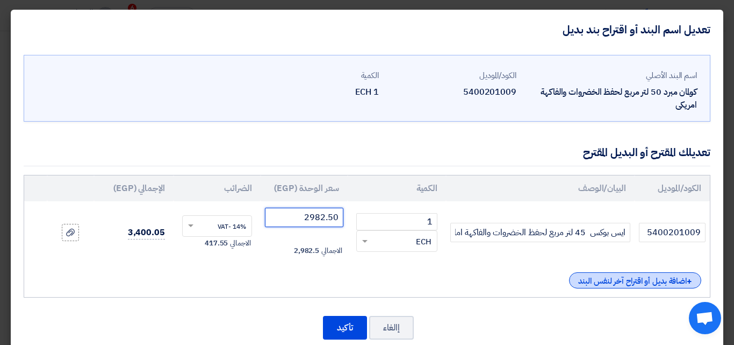
type input "2982.50"
click at [630, 278] on div "+ اضافة بديل أو اقتراح آخر لنفس البند" at bounding box center [635, 280] width 132 height 16
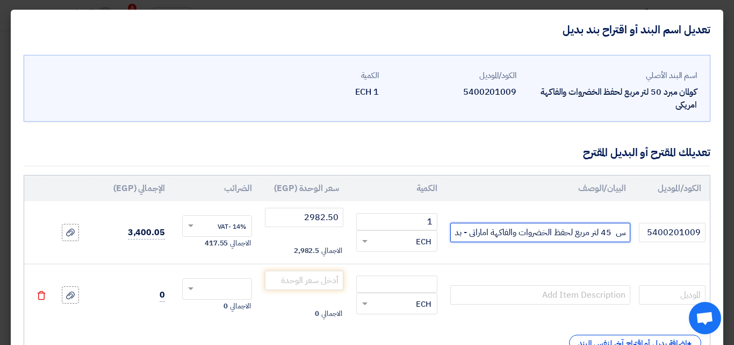
scroll to position [0, -58]
drag, startPoint x: 629, startPoint y: 228, endPoint x: 474, endPoint y: 234, distance: 156.0
click at [458, 231] on input "ايس بوكس 45 لتر مربع لحفظ الخضروات والفاكهة اماراتى - بدون عجل" at bounding box center [540, 232] width 180 height 19
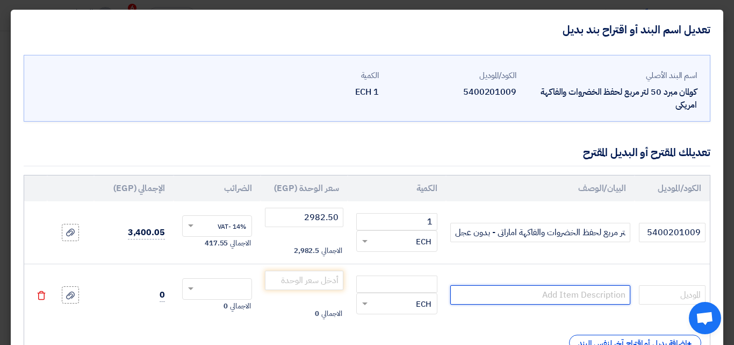
scroll to position [0, 0]
click at [528, 299] on input "text" at bounding box center [540, 294] width 180 height 19
paste input "ايس بوكس 45 لتر مربع لحفظ الخضروات والفاكهة اماراتى - بدون عجل"
drag, startPoint x: 495, startPoint y: 296, endPoint x: 479, endPoint y: 297, distance: 15.6
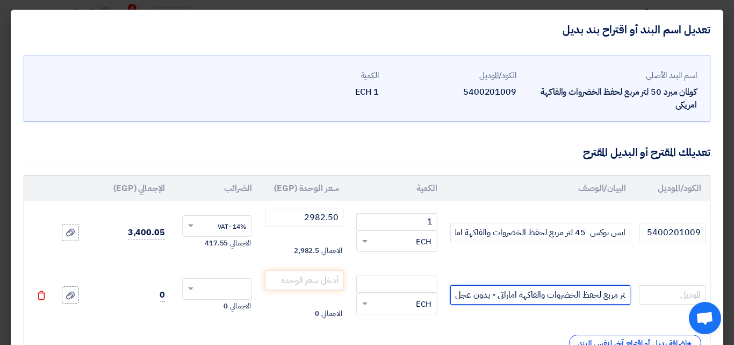
click at [479, 297] on input "ايس بوكس 45 لتر مربع لحفظ الخضروات والفاكهة اماراتى - بدون عجل" at bounding box center [540, 294] width 180 height 19
click at [466, 292] on input "ايس بوكس 45 لتر مربع لحفظ الخضروات والفاكهة اماراتى - مزود عجل" at bounding box center [540, 294] width 180 height 19
type input "ايس بوكس 45 لتر مربع لحفظ الخضروات والفاكهة اماراتى - مزود بعجل"
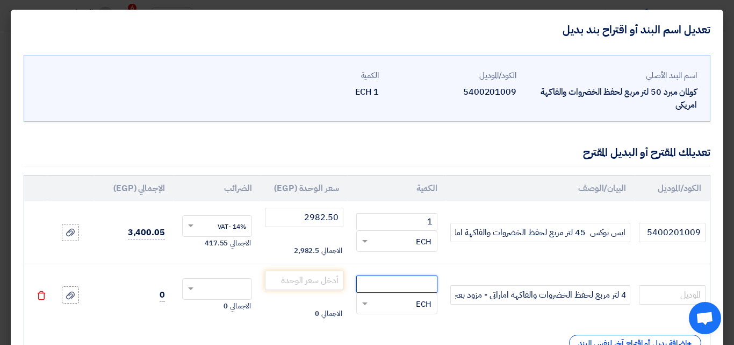
click at [398, 286] on input "number" at bounding box center [396, 283] width 81 height 17
type input "1"
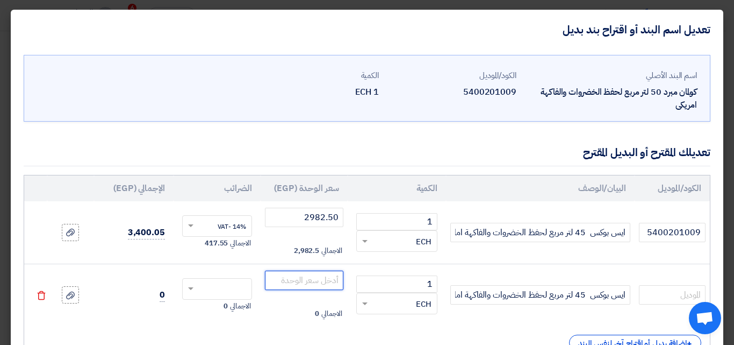
click at [333, 280] on input "number" at bounding box center [304, 279] width 78 height 19
click at [196, 285] on span at bounding box center [189, 289] width 13 height 10
type input "4122.81"
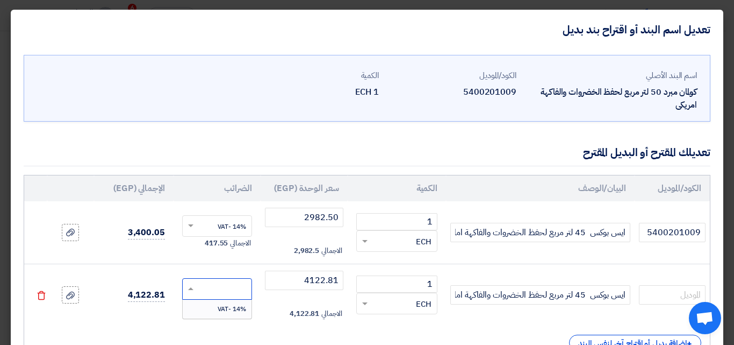
click at [227, 308] on span "14% -VAT" at bounding box center [232, 309] width 28 height 10
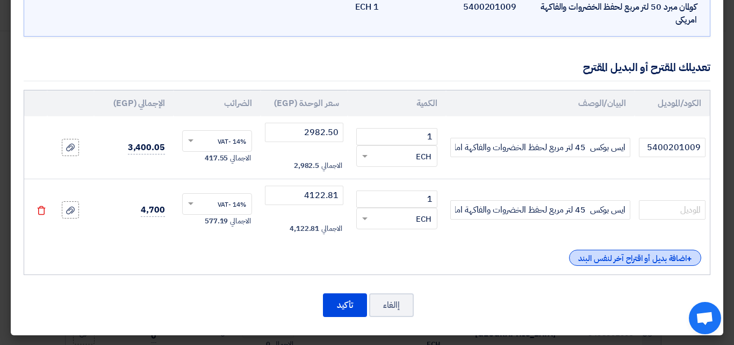
click at [639, 258] on div "+ اضافة بديل أو اقتراح آخر لنفس البند" at bounding box center [635, 257] width 132 height 16
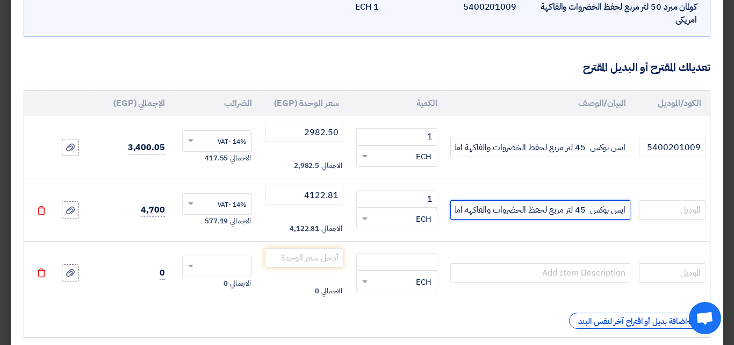
click at [623, 211] on input "ايس بوكس 45 لتر مربع لحفظ الخضروات والفاكهة اماراتى - مزود بعجل" at bounding box center [540, 209] width 180 height 19
drag, startPoint x: 627, startPoint y: 211, endPoint x: 456, endPoint y: 216, distance: 171.0
click at [456, 216] on input "ايس بوكس 45 لتر مربع لحفظ الخضروات والفاكهة اماراتى - مزود بعجل" at bounding box center [540, 209] width 180 height 19
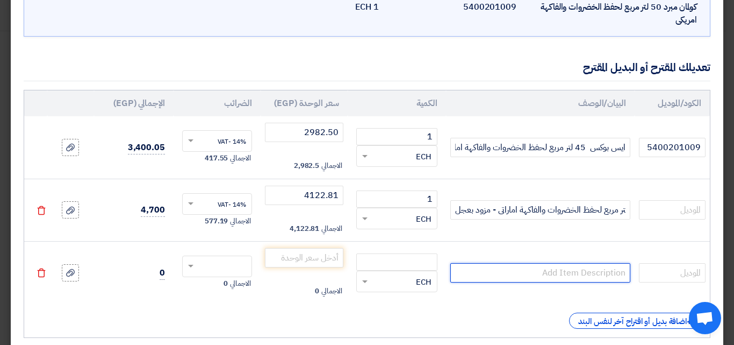
click at [537, 276] on input "text" at bounding box center [540, 272] width 180 height 19
paste input "ايس بوكس 45 لتر مربع لحفظ الخضروات والفاكهة اماراتى - مزود بعجل"
drag, startPoint x: 461, startPoint y: 275, endPoint x: 494, endPoint y: 276, distance: 33.3
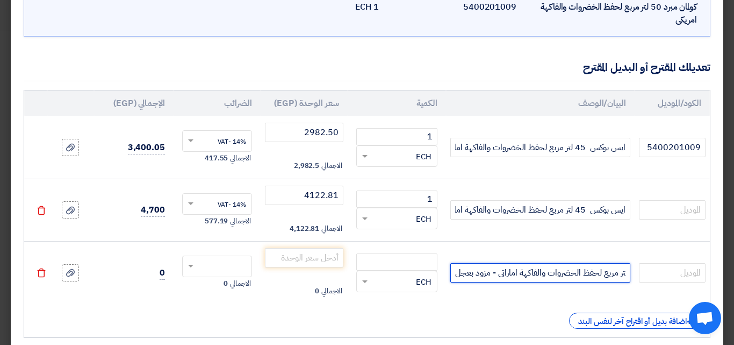
click at [494, 276] on input "ايس بوكس 45 لتر مربع لحفظ الخضروات والفاكهة اماراتى - مزود بعجل" at bounding box center [540, 272] width 180 height 19
drag, startPoint x: 506, startPoint y: 274, endPoint x: 604, endPoint y: 281, distance: 98.6
click at [640, 274] on tr "ايس بوكس 45 لتر مربع لحفظ الخضروات والفاكهة اماراتى - بدون عجل × ECH" at bounding box center [367, 272] width 686 height 62
click at [585, 269] on input "ايس بوكس 45 لتر مربع لحفظ الخضروات والفاكهة اماراتى - بدون عجل" at bounding box center [540, 272] width 180 height 19
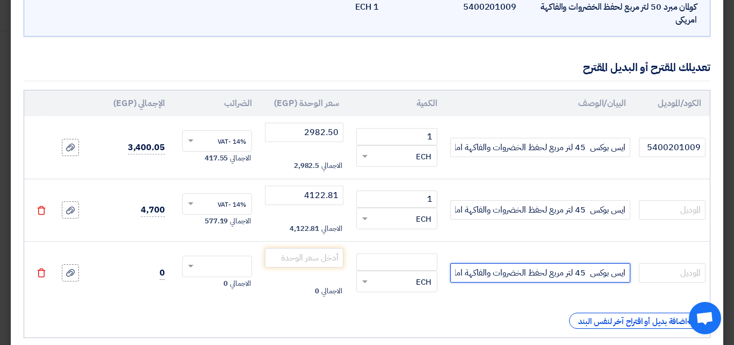
click at [584, 271] on input "ايس بوكس 45 لتر مربع لحفظ الخضروات والفاكهة اماراتى - بدون عجل" at bounding box center [540, 272] width 180 height 19
type input "ايس بوكس 60لتر مربع لحفظ الخضروات والفاكهة اماراتى - بدون عجل"
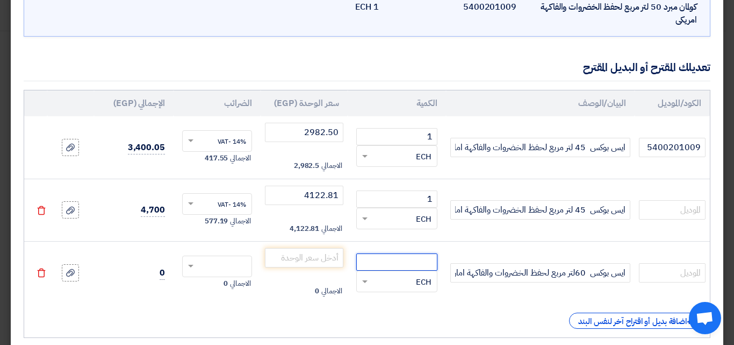
click at [398, 258] on input "number" at bounding box center [396, 261] width 81 height 17
type input "1"
click at [302, 252] on input "number" at bounding box center [304, 257] width 78 height 19
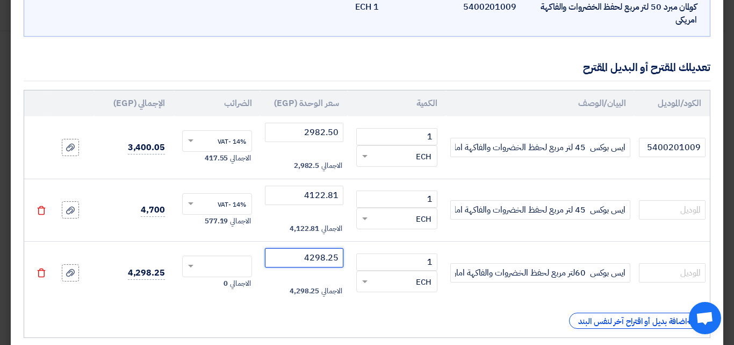
click at [193, 264] on span at bounding box center [190, 266] width 5 height 4
type input "4298.25"
click at [223, 290] on span "14% -VAT" at bounding box center [232, 286] width 28 height 10
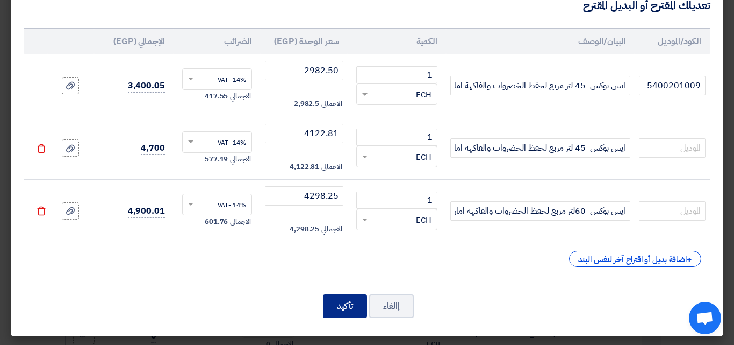
scroll to position [147, 0]
drag, startPoint x: 339, startPoint y: 301, endPoint x: 471, endPoint y: 266, distance: 137.4
click at [340, 301] on button "تأكيد" at bounding box center [345, 305] width 44 height 24
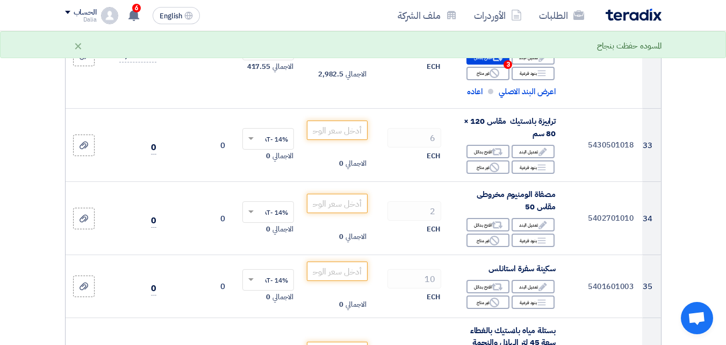
scroll to position [2781, 0]
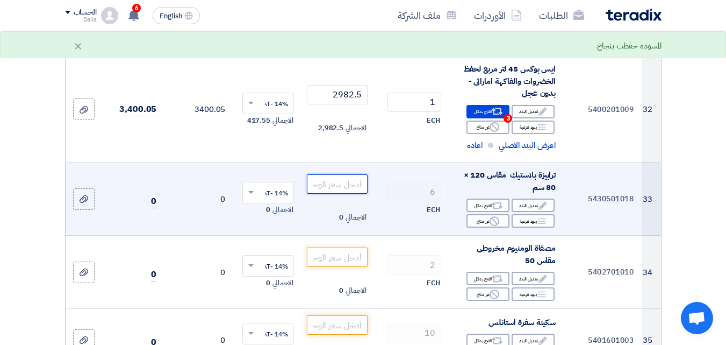
click at [330, 191] on input "number" at bounding box center [337, 183] width 60 height 19
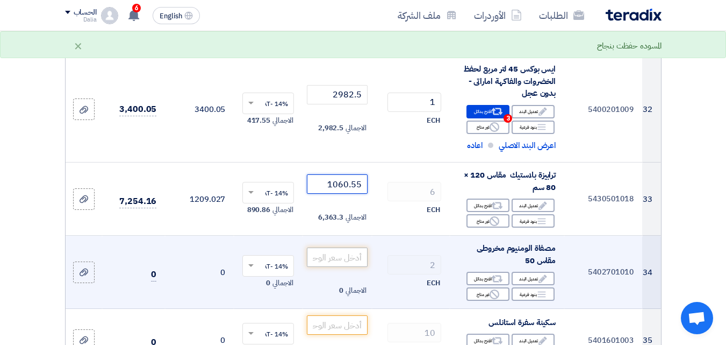
type input "1060.55"
click at [342, 267] on input "number" at bounding box center [337, 256] width 60 height 19
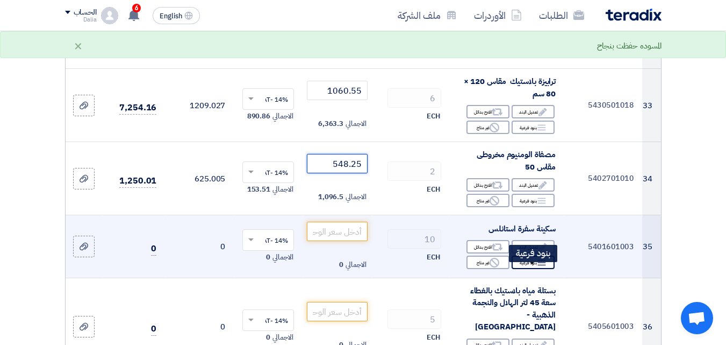
scroll to position [2889, 0]
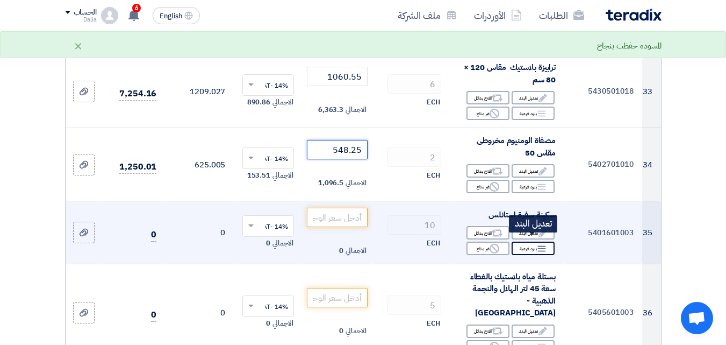
type input "548.25"
drag, startPoint x: 546, startPoint y: 251, endPoint x: 535, endPoint y: 243, distance: 13.1
click at [535, 239] on div "Edit تعديل البند" at bounding box center [533, 232] width 43 height 13
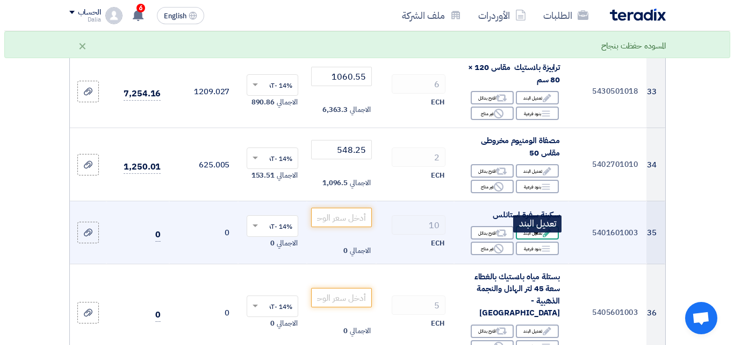
scroll to position [1331, 0]
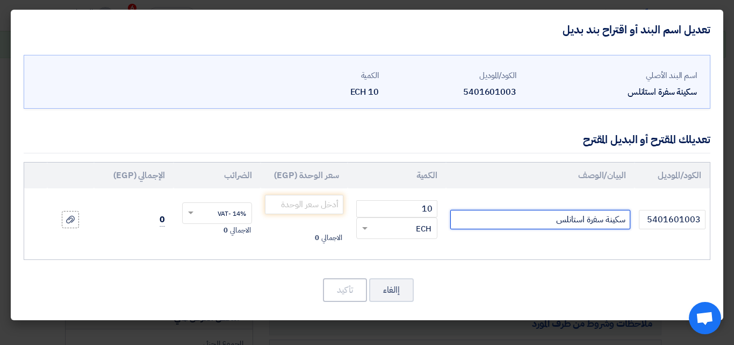
click at [626, 218] on input "سكينة سفرة استانلس" at bounding box center [540, 219] width 180 height 19
click at [527, 225] on input "دستة سكينة سفرة استانلس" at bounding box center [540, 219] width 180 height 19
type input "دستة سكينة سفرة استانلس ( 12 قطعة)"
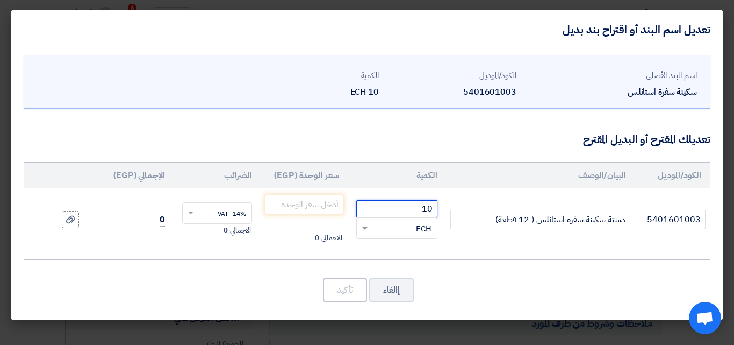
drag, startPoint x: 431, startPoint y: 207, endPoint x: 426, endPoint y: 210, distance: 6.0
click at [433, 207] on input "10" at bounding box center [396, 208] width 81 height 17
drag, startPoint x: 422, startPoint y: 211, endPoint x: 433, endPoint y: 208, distance: 11.2
click at [433, 208] on input "01" at bounding box center [396, 208] width 81 height 17
click at [364, 227] on span at bounding box center [364, 229] width 5 height 4
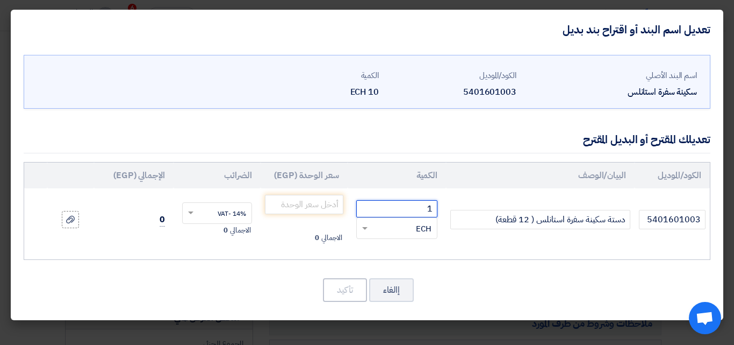
type input "1"
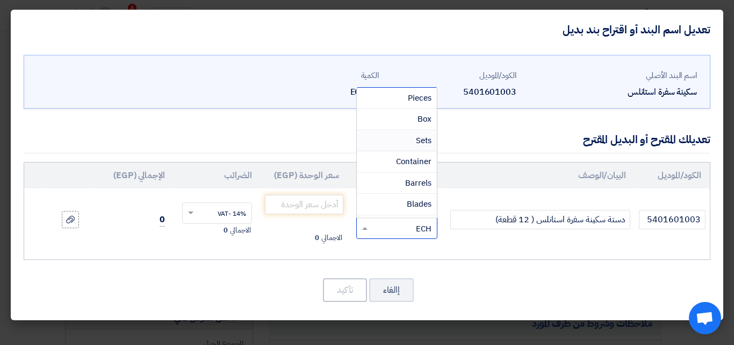
click at [419, 138] on span "Sets" at bounding box center [424, 140] width 16 height 12
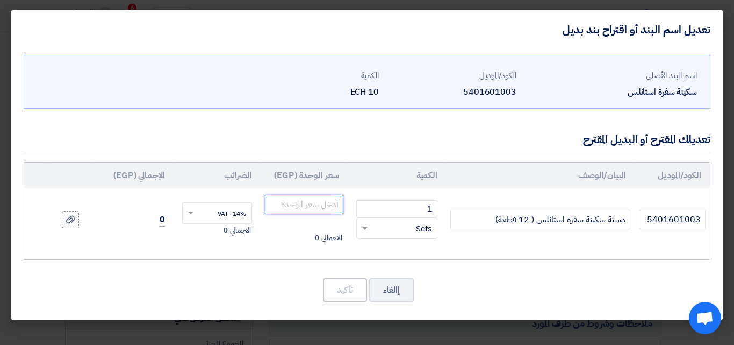
click at [291, 207] on input "number" at bounding box center [304, 204] width 78 height 19
click at [334, 204] on input "482.4" at bounding box center [304, 204] width 78 height 19
type input "482.50"
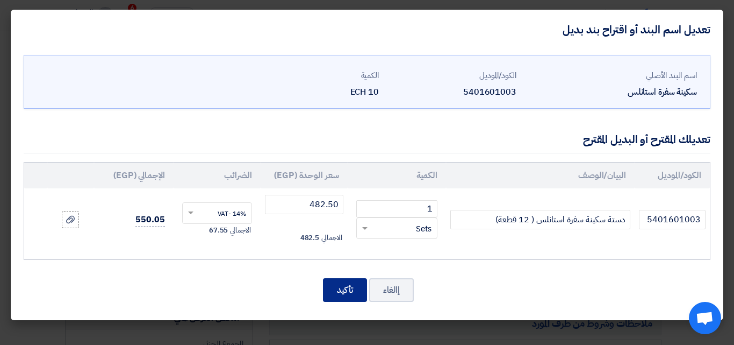
click at [334, 285] on button "تأكيد" at bounding box center [345, 290] width 44 height 24
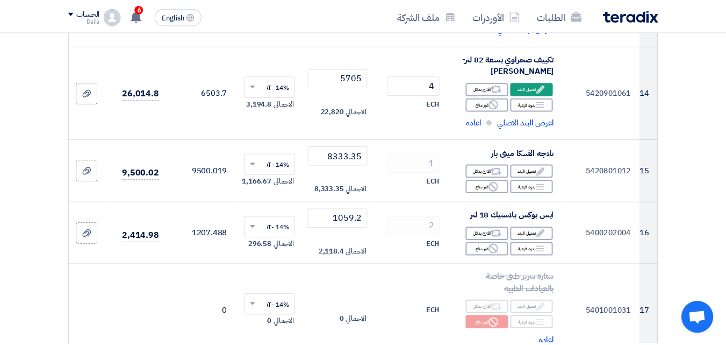
scroll to position [2995, 0]
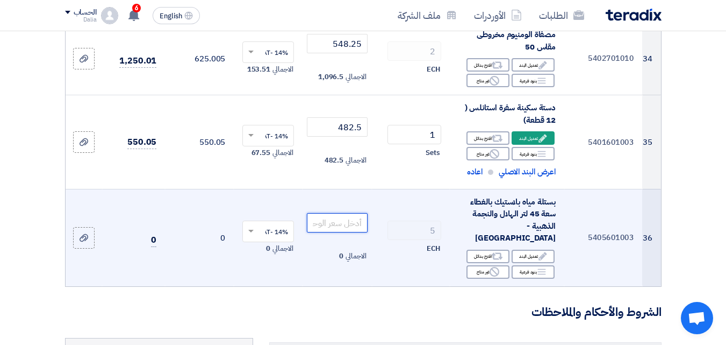
click at [341, 229] on input "number" at bounding box center [337, 222] width 60 height 19
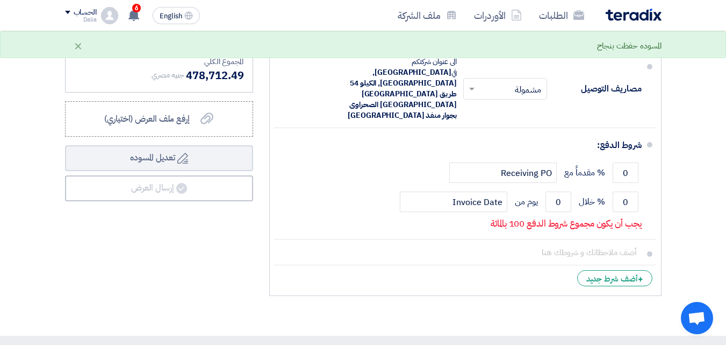
scroll to position [3317, 0]
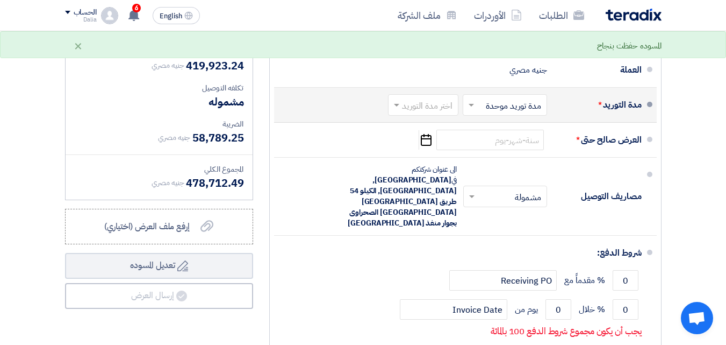
click at [397, 104] on span at bounding box center [395, 104] width 13 height 11
type input "315.80"
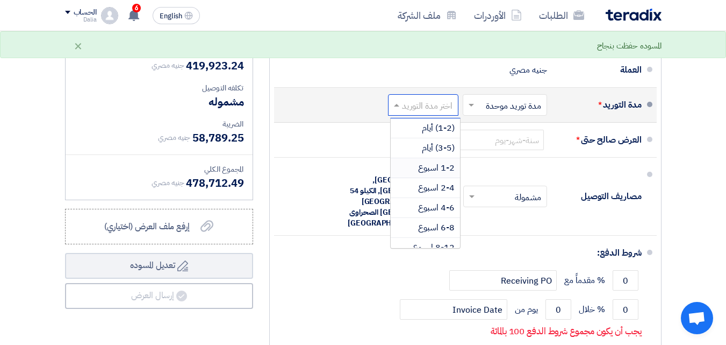
click at [431, 168] on span "1-2 اسبوع" at bounding box center [436, 167] width 37 height 13
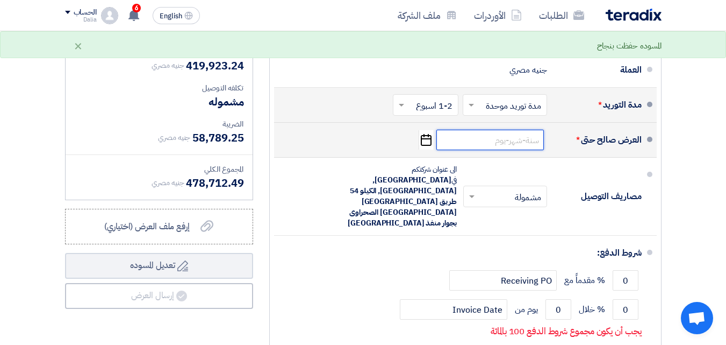
click at [489, 137] on input at bounding box center [489, 140] width 107 height 20
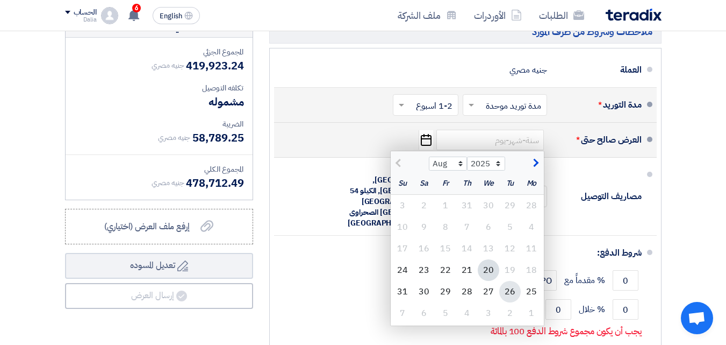
click at [511, 291] on div "26" at bounding box center [509, 291] width 21 height 21
type input "[DATE]"
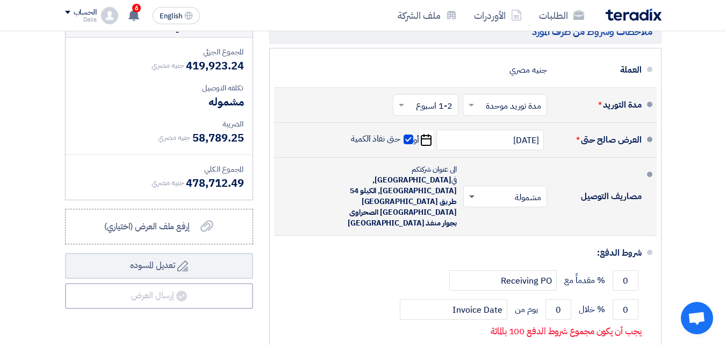
click at [471, 195] on span at bounding box center [471, 197] width 5 height 4
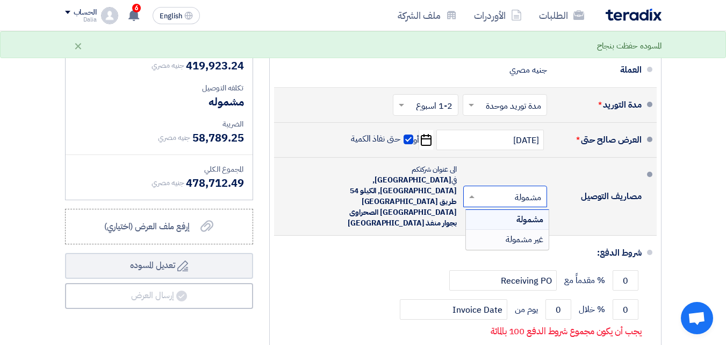
click at [503, 230] on div "غير مشمولة" at bounding box center [507, 239] width 83 height 19
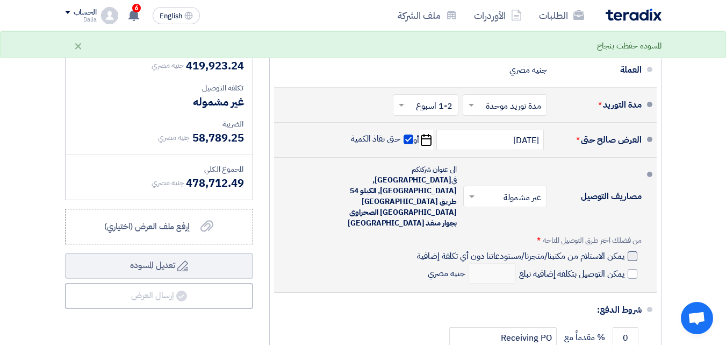
click at [635, 251] on div at bounding box center [633, 256] width 10 height 10
click at [624, 250] on input "يمكن الاستلام من مكتبنا/متجرنا/مستودعاتنا دون أي تكلفة إضافية" at bounding box center [519, 260] width 209 height 20
checkbox input "true"
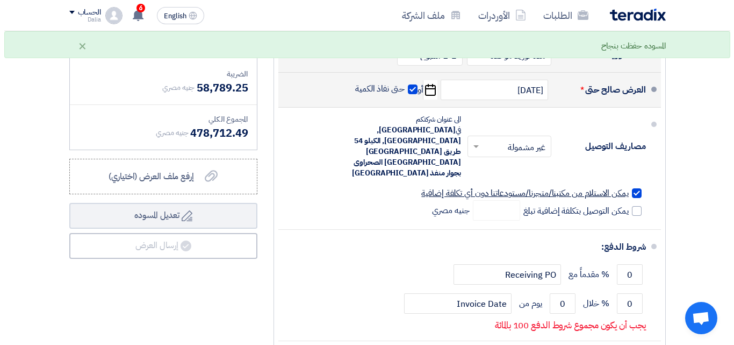
scroll to position [3479, 0]
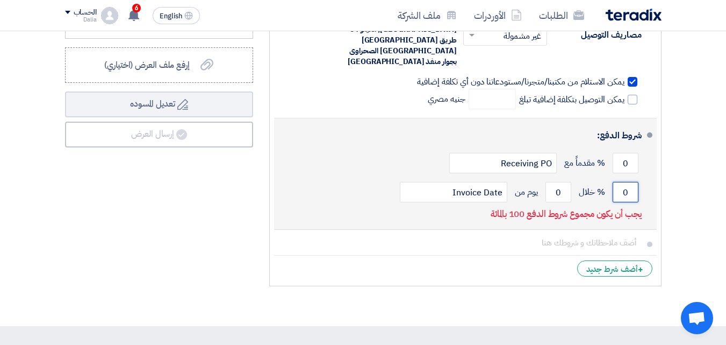
click at [639, 177] on div "0 % خلال 0 يوم من Invoice Date" at bounding box center [462, 191] width 359 height 29
type input "100"
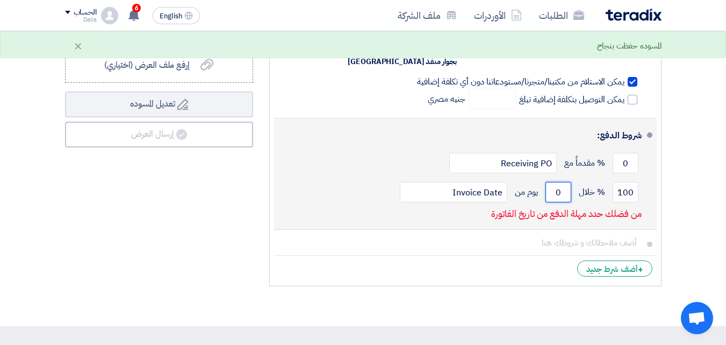
drag, startPoint x: 560, startPoint y: 154, endPoint x: 552, endPoint y: 158, distance: 8.9
click at [547, 182] on input "0" at bounding box center [559, 192] width 26 height 20
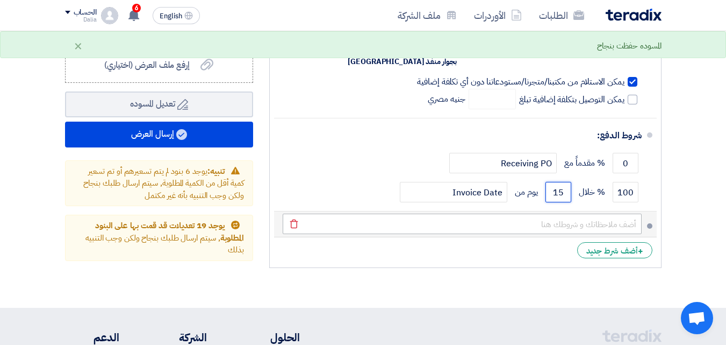
type input "15"
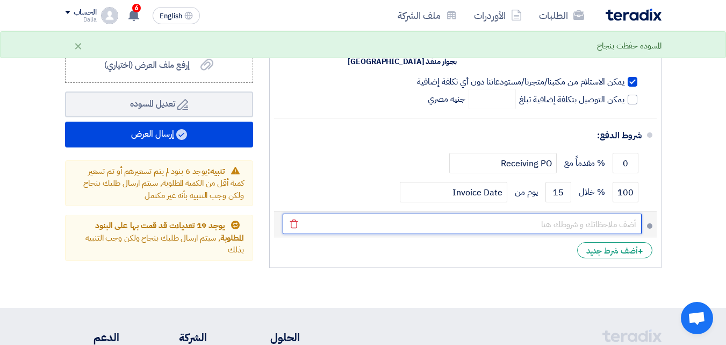
click at [630, 213] on input "text" at bounding box center [462, 223] width 359 height 20
type input "هذة الاسعار للكميات المحددة فى العرض"
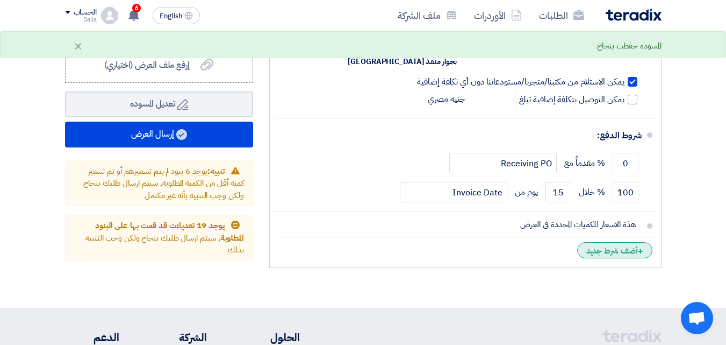
click at [589, 242] on div "+ أضف شرط جديد" at bounding box center [614, 250] width 75 height 16
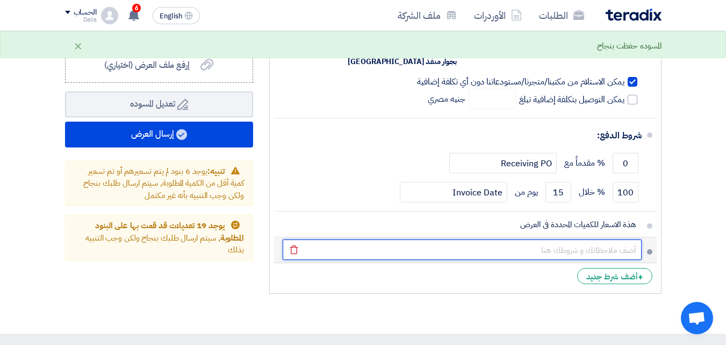
click at [602, 239] on input "text" at bounding box center [462, 249] width 359 height 20
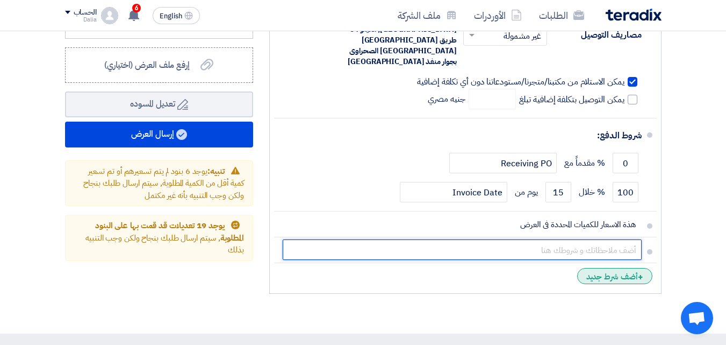
type input "بخصوص البنود المكتوب بها دستة او كرتونه يجب الالتزام بالدستة او الكرتونه للاصنا…"
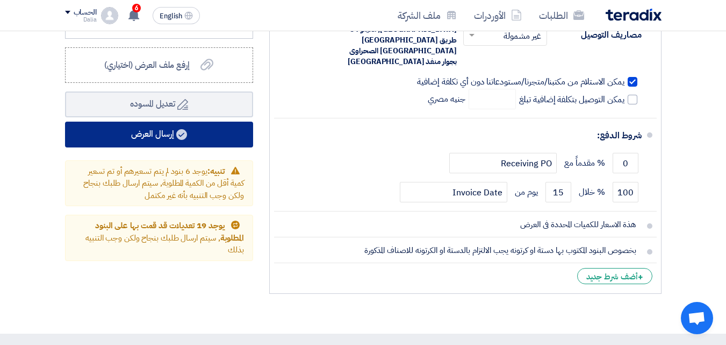
click at [193, 130] on button "إرسال العرض" at bounding box center [159, 134] width 188 height 26
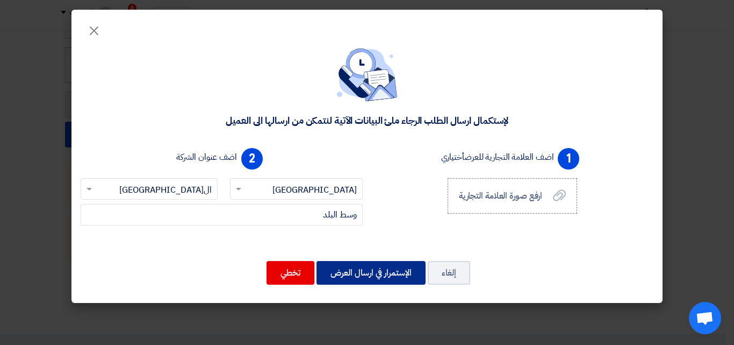
click at [371, 274] on button "الإستمرار في ارسال العرض" at bounding box center [371, 273] width 109 height 24
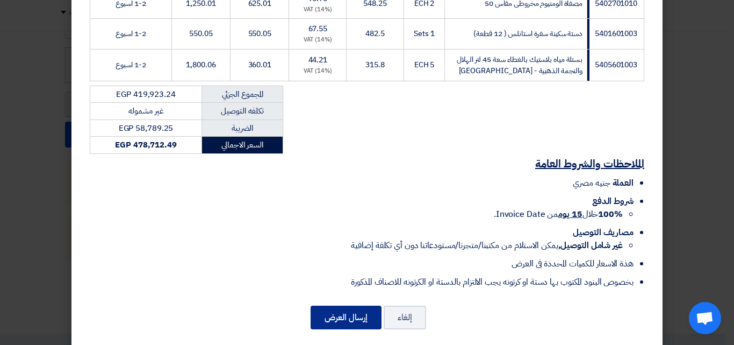
scroll to position [1476, 0]
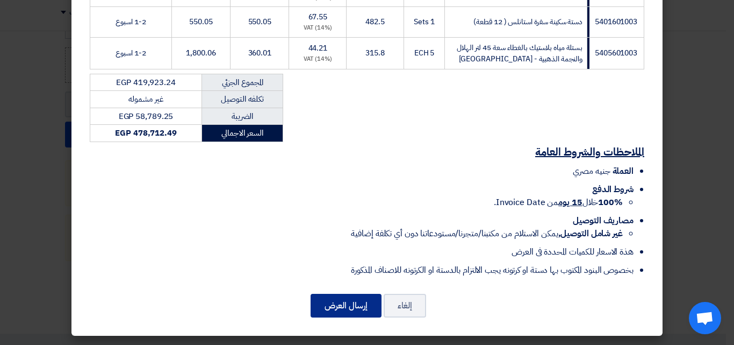
click at [340, 307] on button "إرسال العرض" at bounding box center [346, 305] width 71 height 24
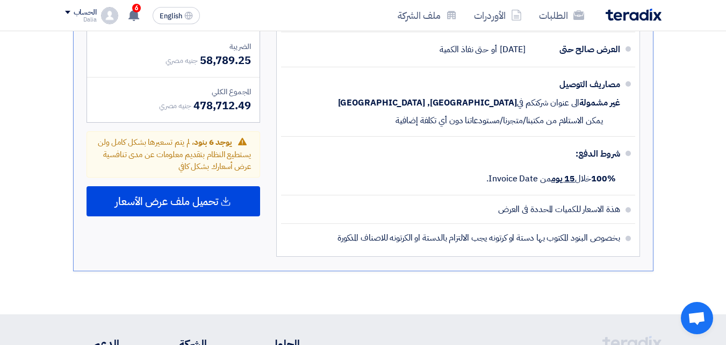
scroll to position [2272, 0]
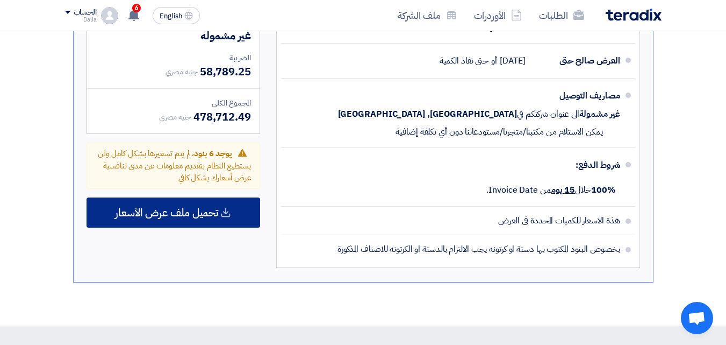
click at [159, 207] on span "تحميل ملف عرض الأسعار" at bounding box center [166, 212] width 103 height 10
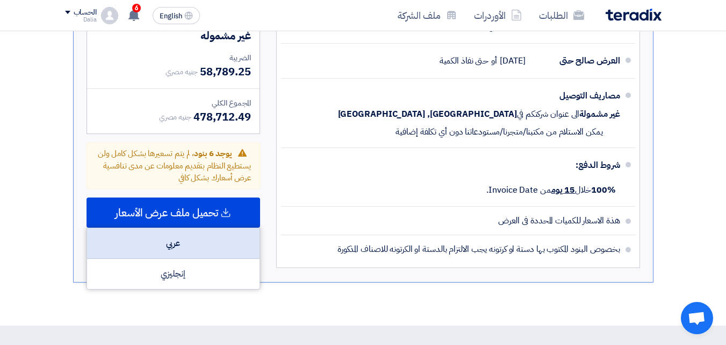
click at [167, 233] on div "عربي" at bounding box center [173, 243] width 173 height 31
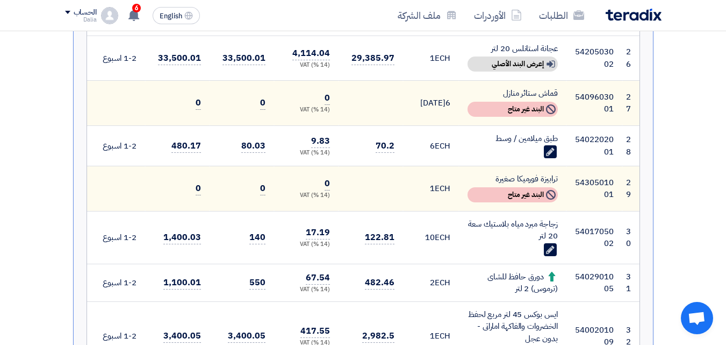
scroll to position [1397, 0]
